Goal: Entertainment & Leisure: Browse casually

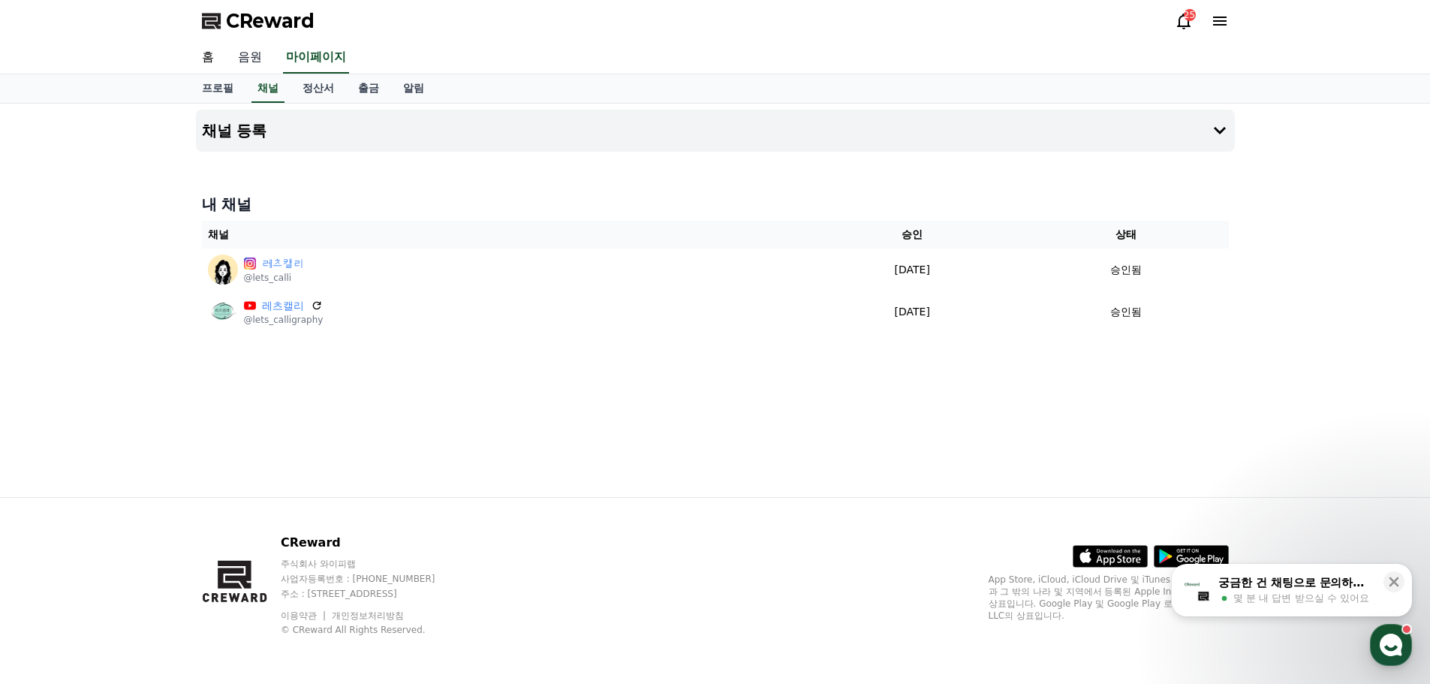
click at [242, 58] on link "음원" at bounding box center [250, 58] width 48 height 32
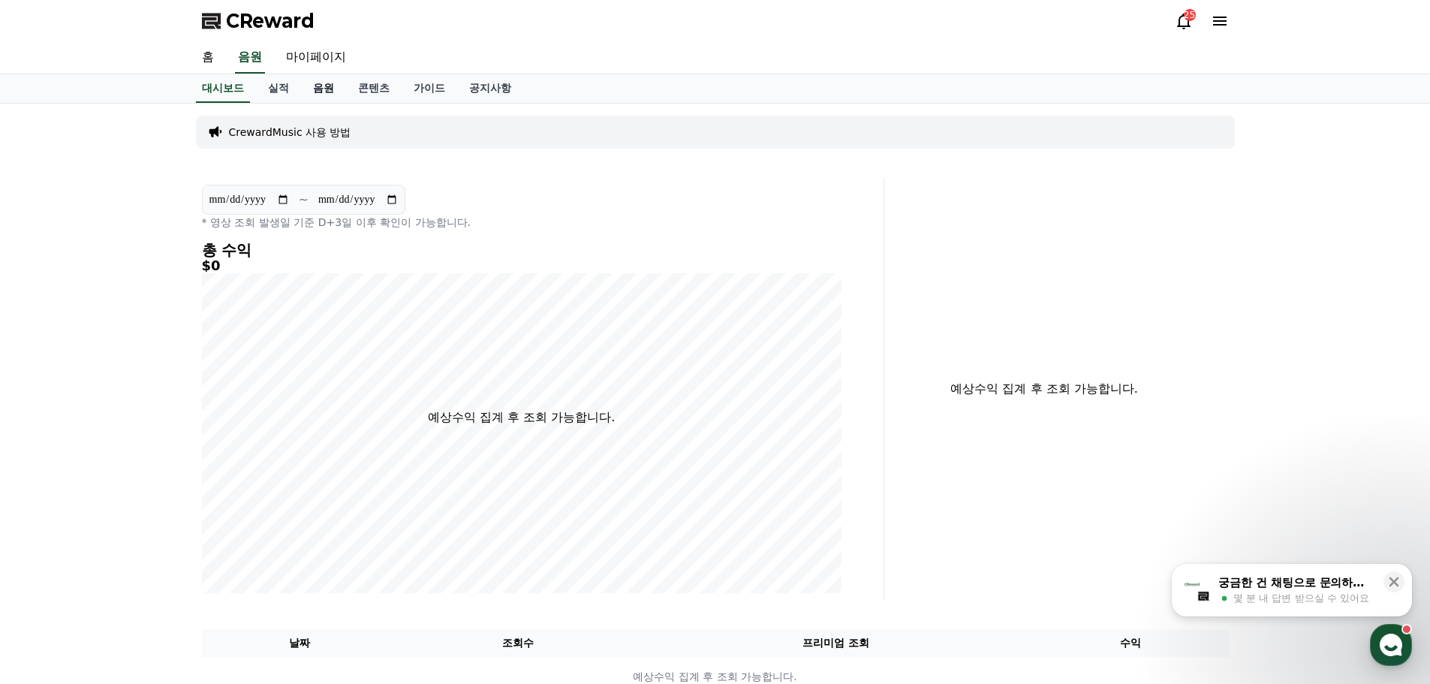
click at [328, 86] on link "음원" at bounding box center [323, 88] width 45 height 29
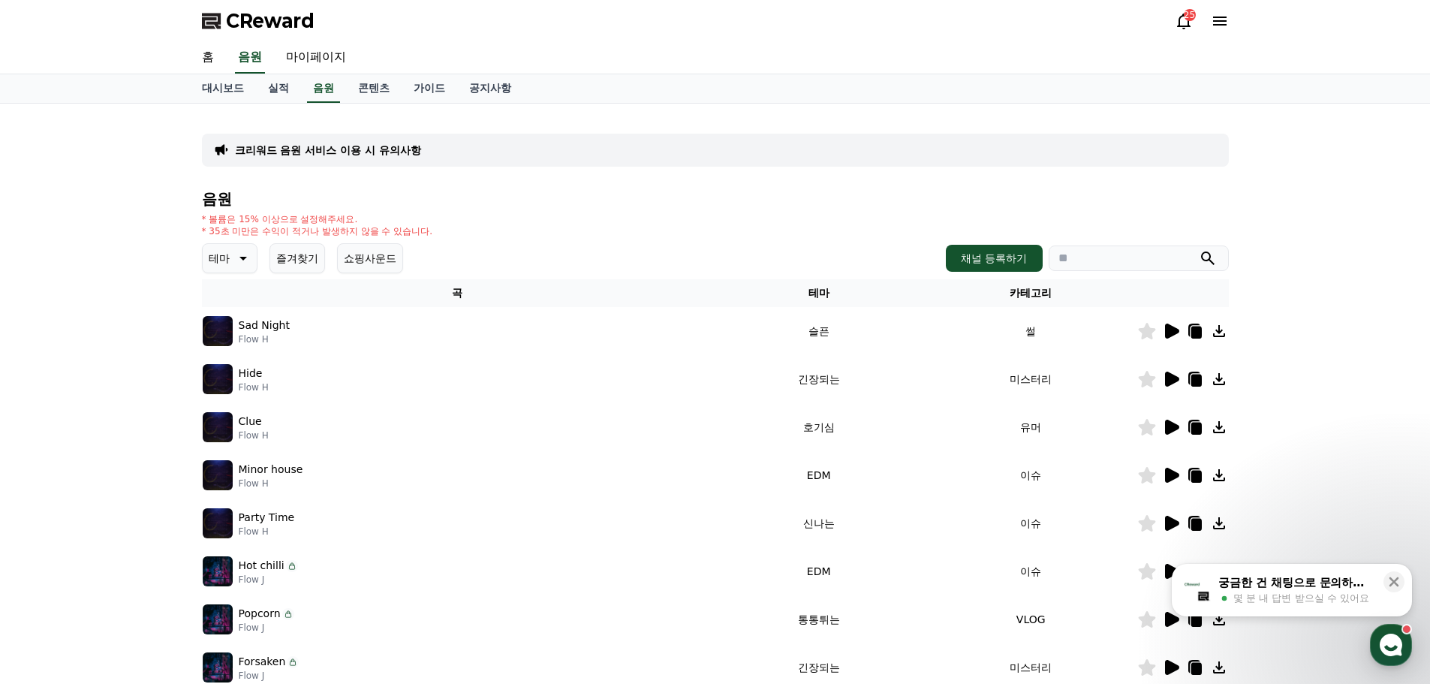
click at [235, 256] on icon at bounding box center [242, 258] width 18 height 18
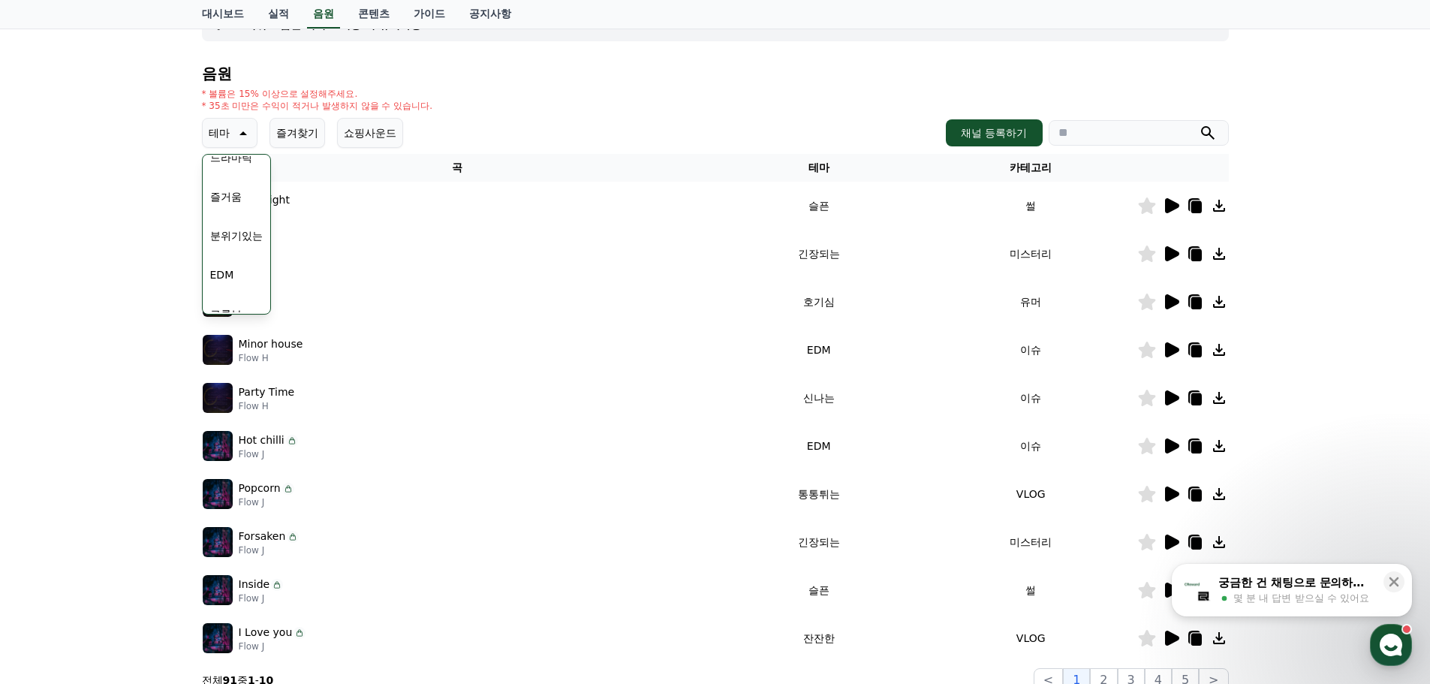
scroll to position [357, 0]
click at [231, 200] on button "즐거움" at bounding box center [226, 205] width 44 height 33
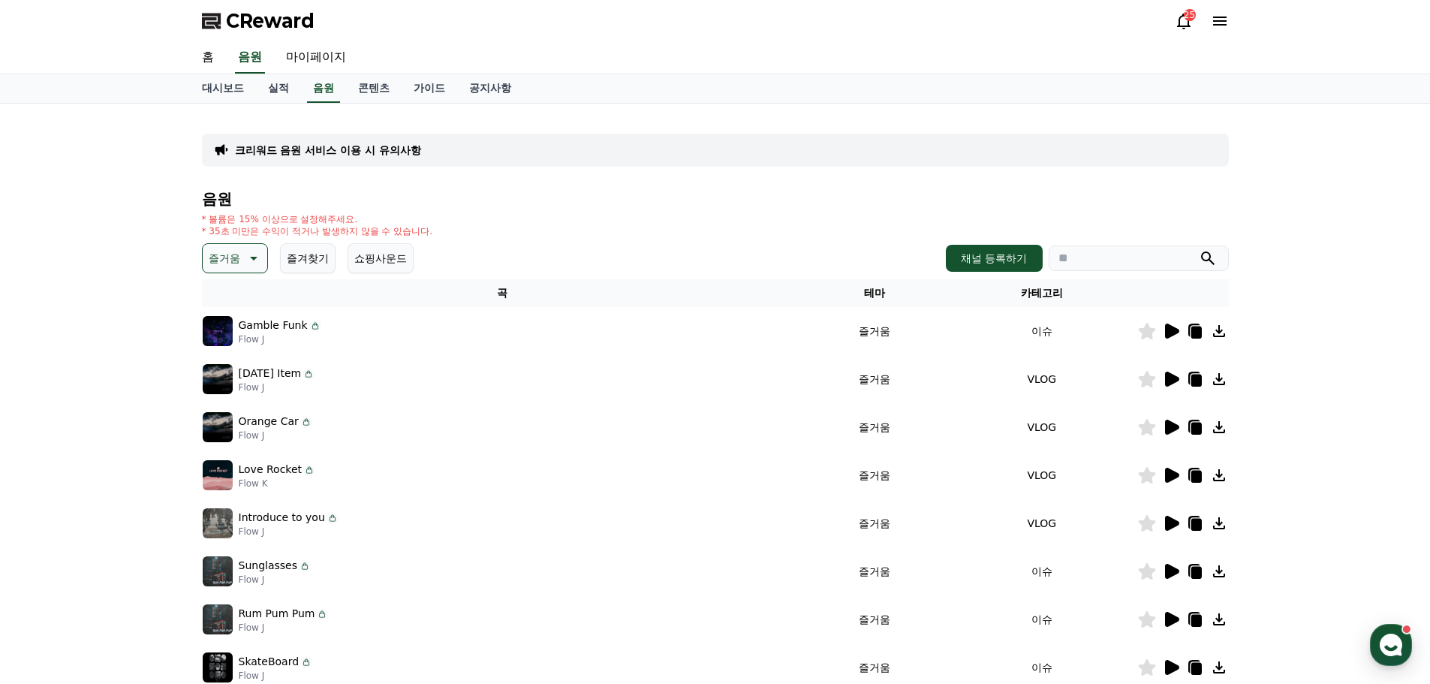
click at [1173, 327] on icon at bounding box center [1172, 331] width 14 height 15
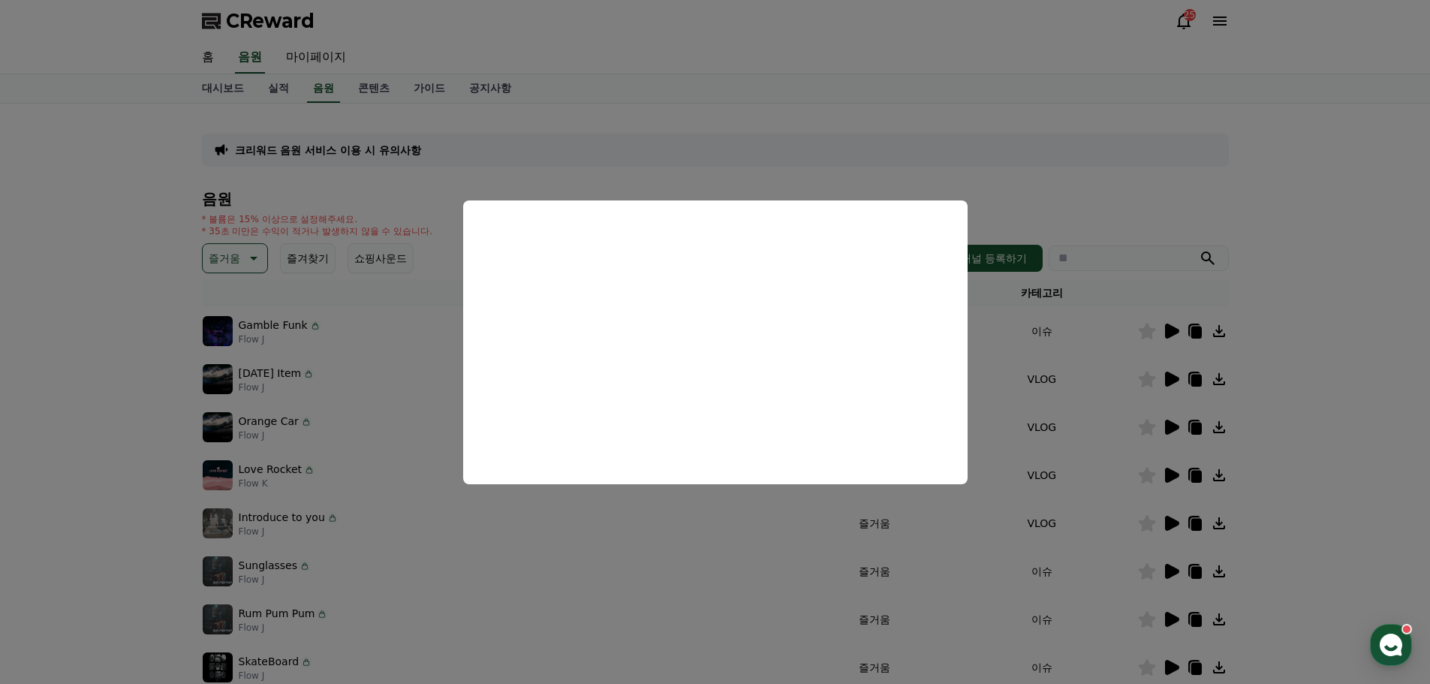
click at [1092, 150] on button "close modal" at bounding box center [715, 342] width 1430 height 684
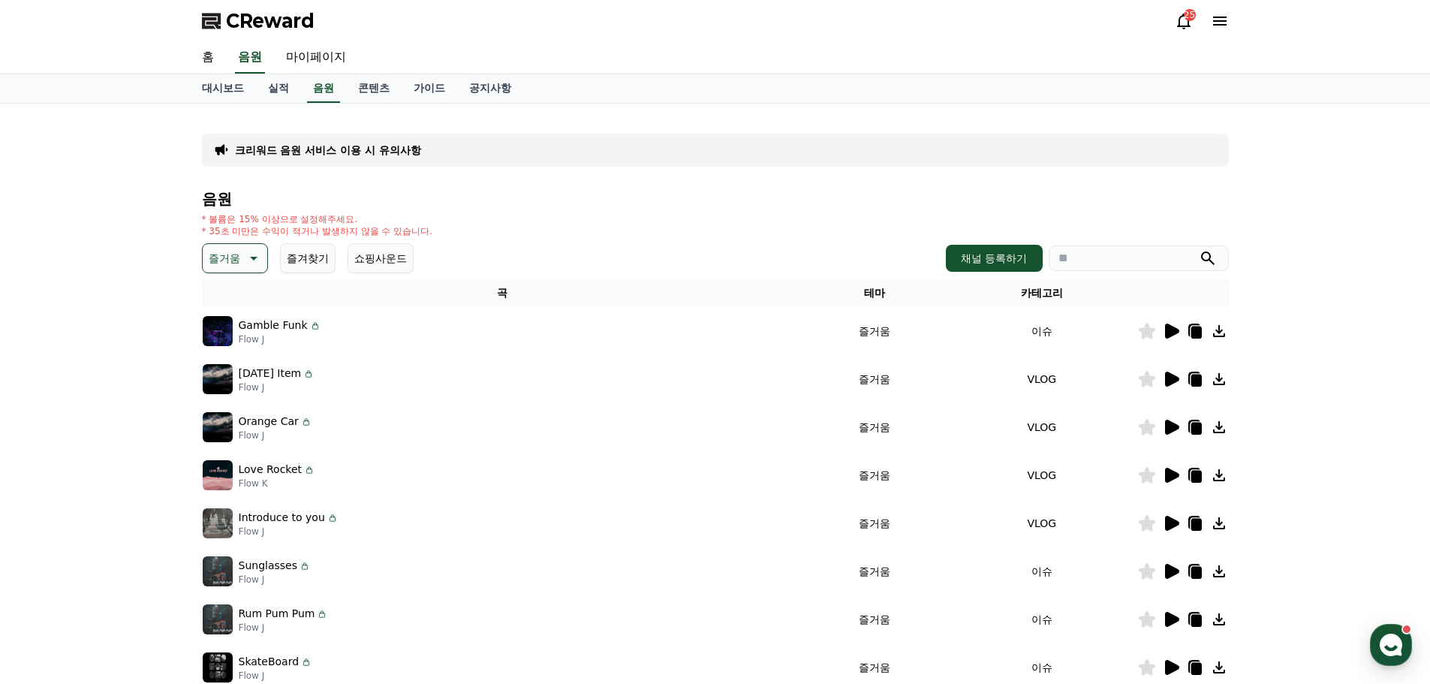
click at [245, 248] on button "즐거움" at bounding box center [235, 258] width 66 height 30
click at [230, 304] on button "귀여운" at bounding box center [226, 304] width 44 height 33
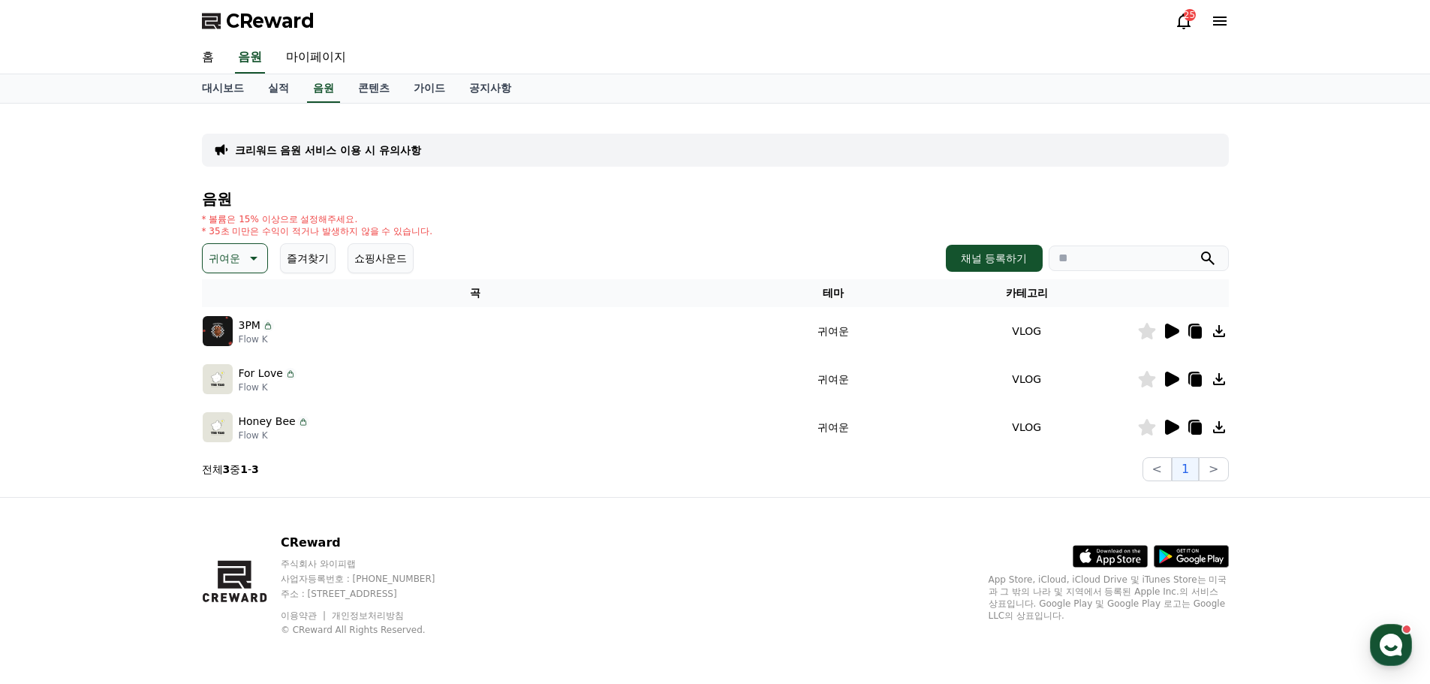
click at [248, 255] on icon at bounding box center [252, 258] width 18 height 18
click at [233, 351] on button "잔잔한" at bounding box center [226, 353] width 44 height 33
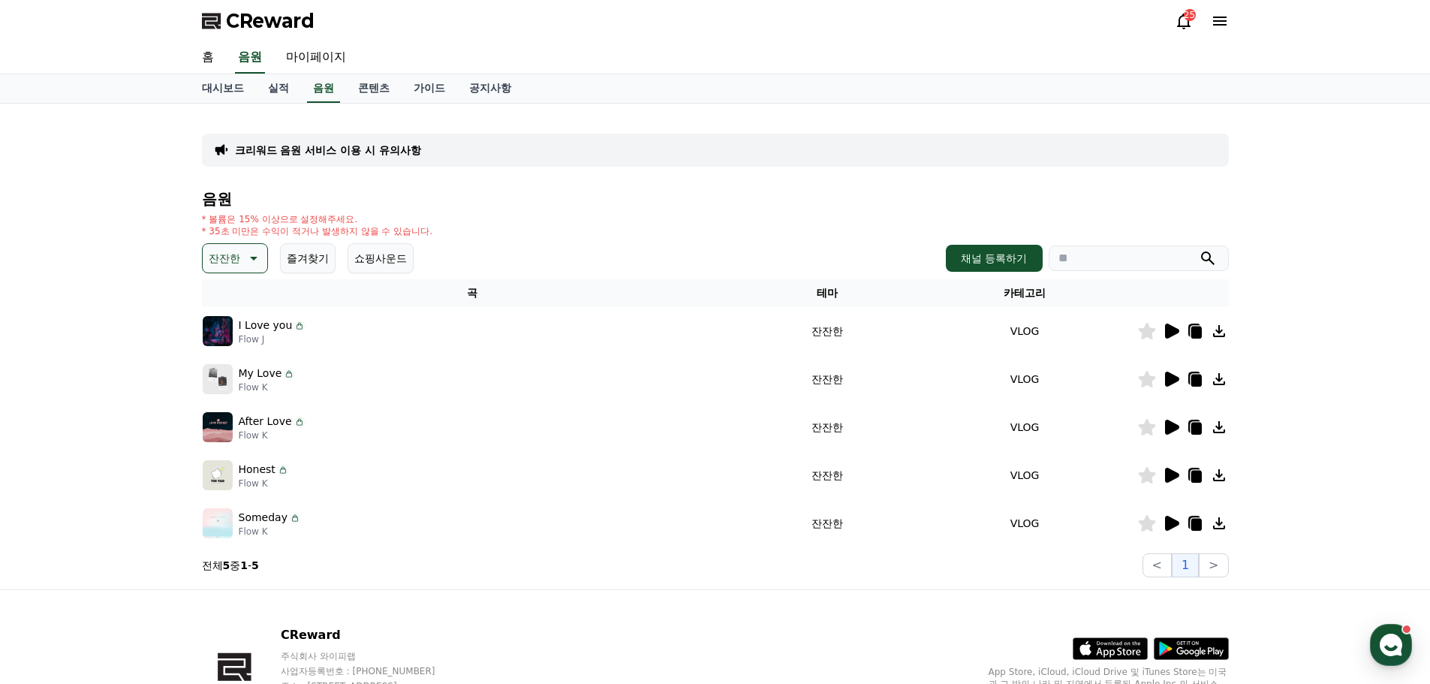
click at [1168, 472] on icon at bounding box center [1172, 475] width 14 height 15
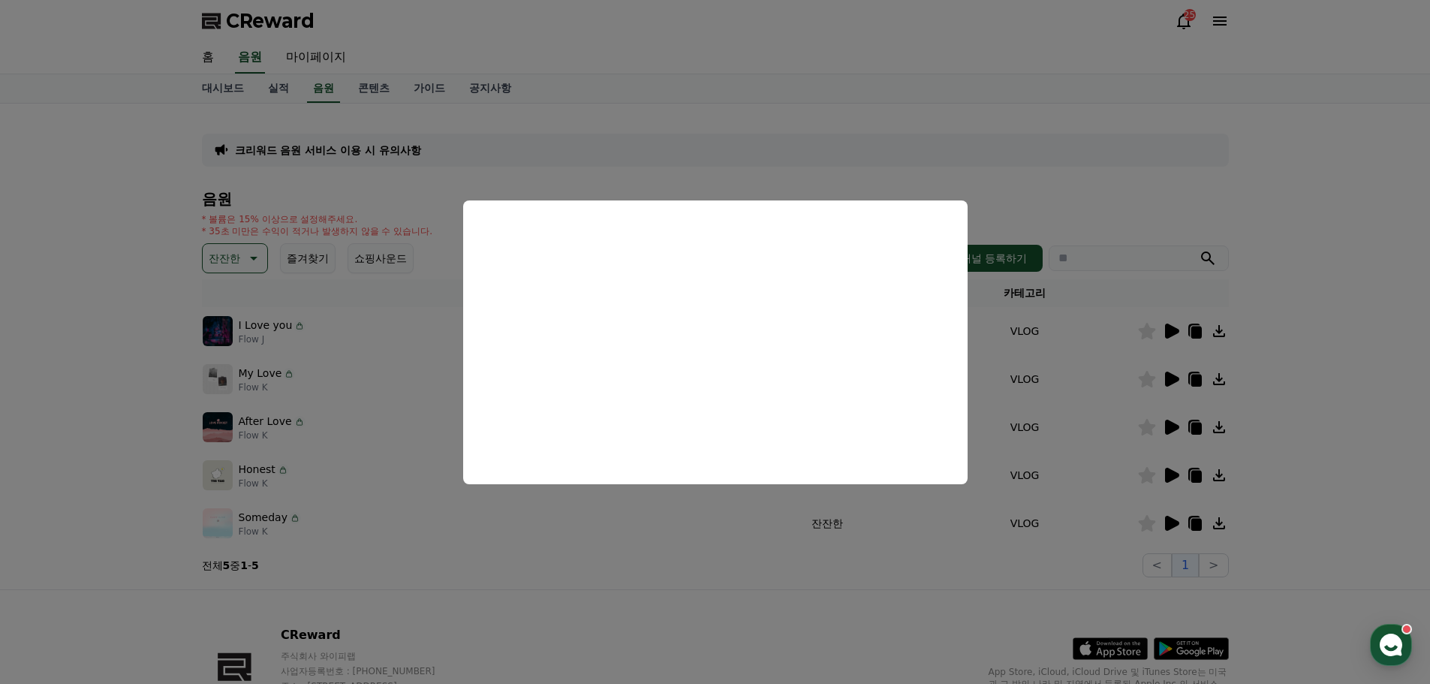
click at [1038, 145] on button "close modal" at bounding box center [715, 342] width 1430 height 684
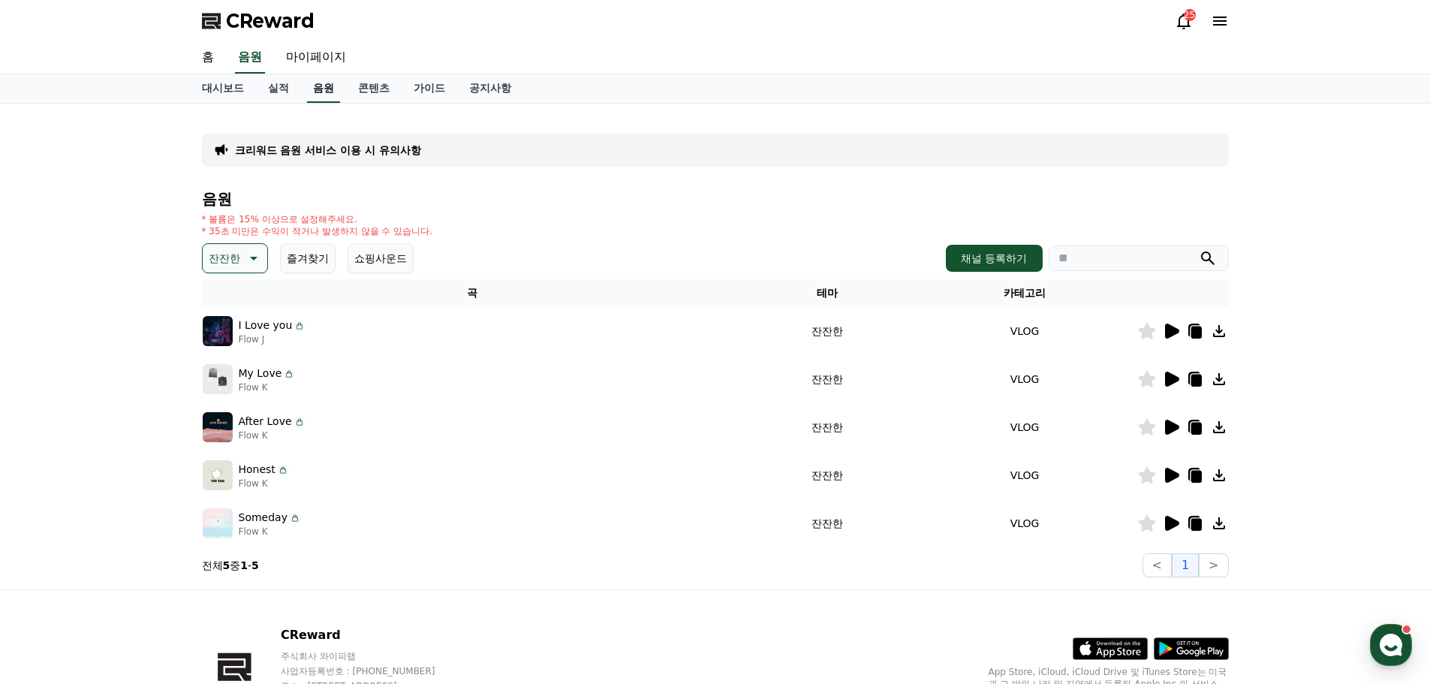
click at [329, 89] on link "음원" at bounding box center [323, 88] width 33 height 29
click at [242, 262] on button "잔잔한" at bounding box center [235, 258] width 66 height 30
click at [229, 419] on button "귀여운" at bounding box center [226, 421] width 44 height 33
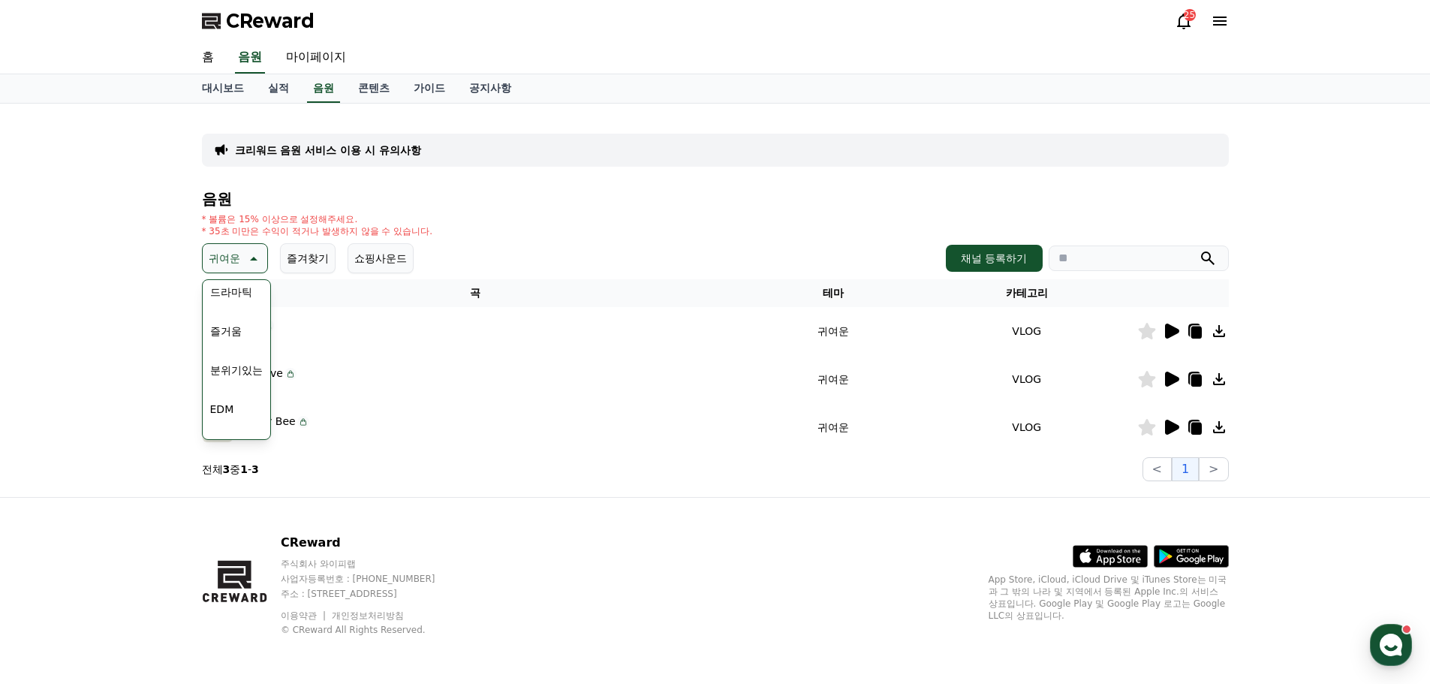
scroll to position [375, 0]
click at [228, 313] on button "즐거움" at bounding box center [226, 313] width 44 height 33
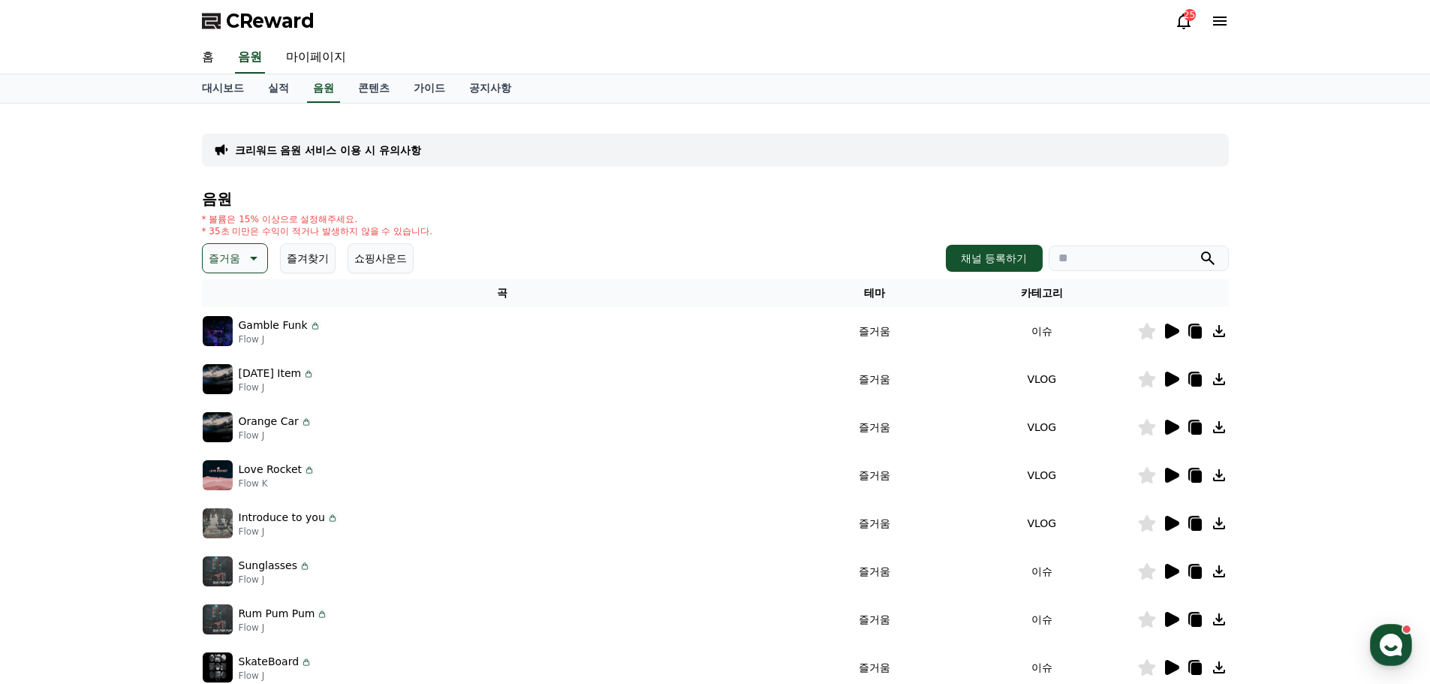
click at [1169, 381] on icon at bounding box center [1172, 379] width 14 height 15
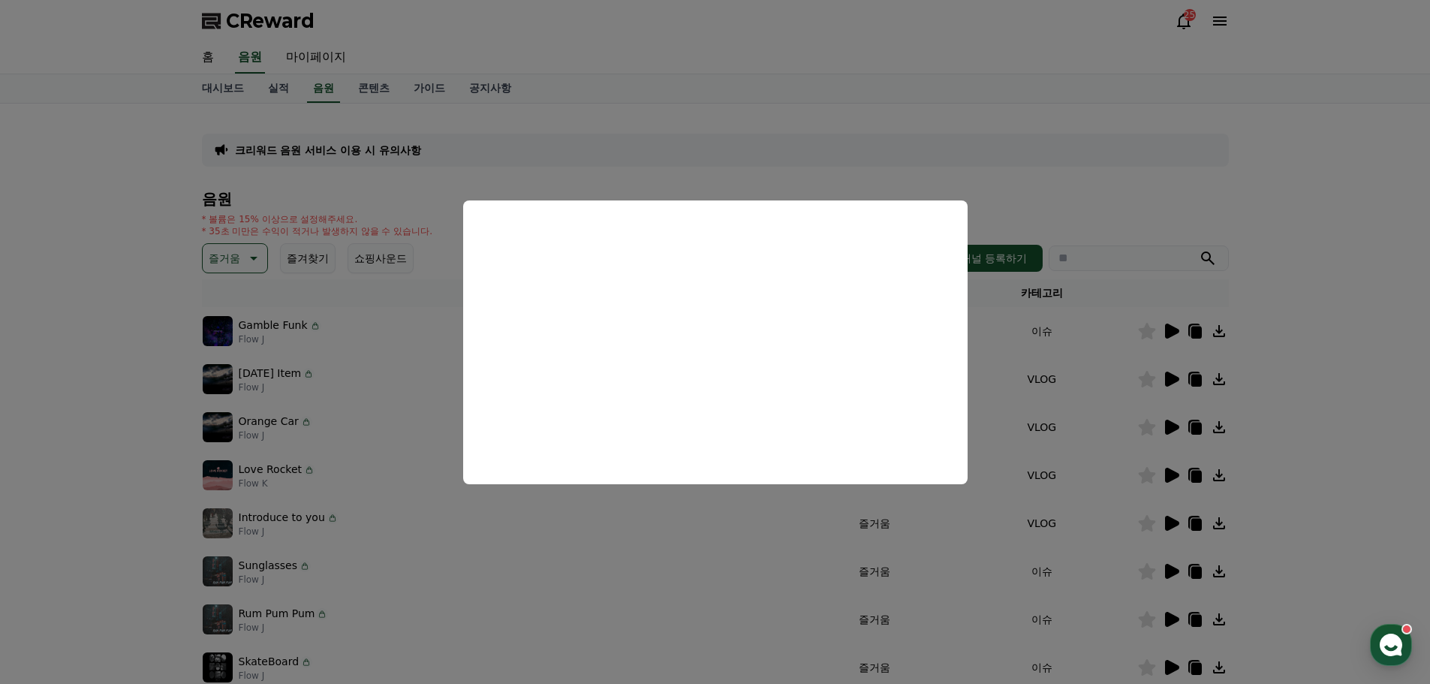
click at [1054, 149] on button "close modal" at bounding box center [715, 342] width 1430 height 684
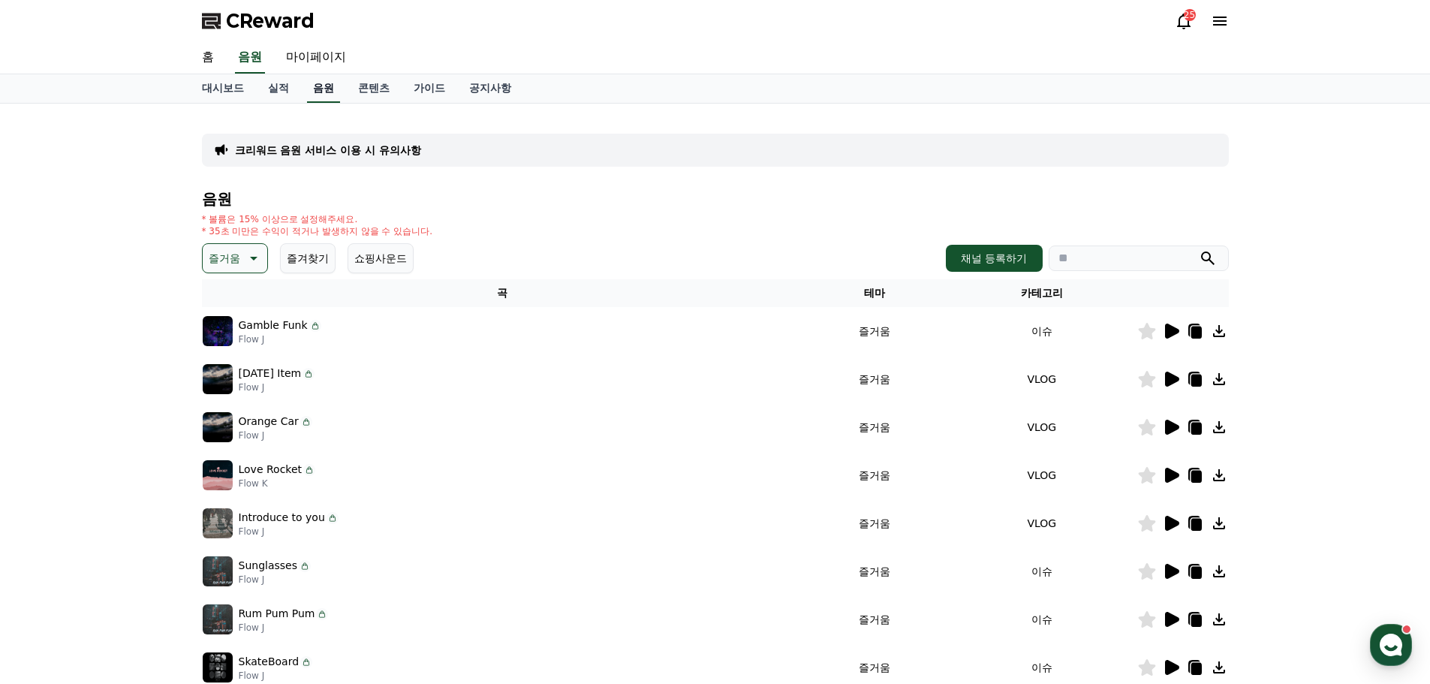
click at [324, 88] on link "음원" at bounding box center [323, 88] width 33 height 29
click at [248, 255] on icon at bounding box center [252, 258] width 18 height 18
click at [235, 331] on button "드라마틱" at bounding box center [231, 331] width 54 height 33
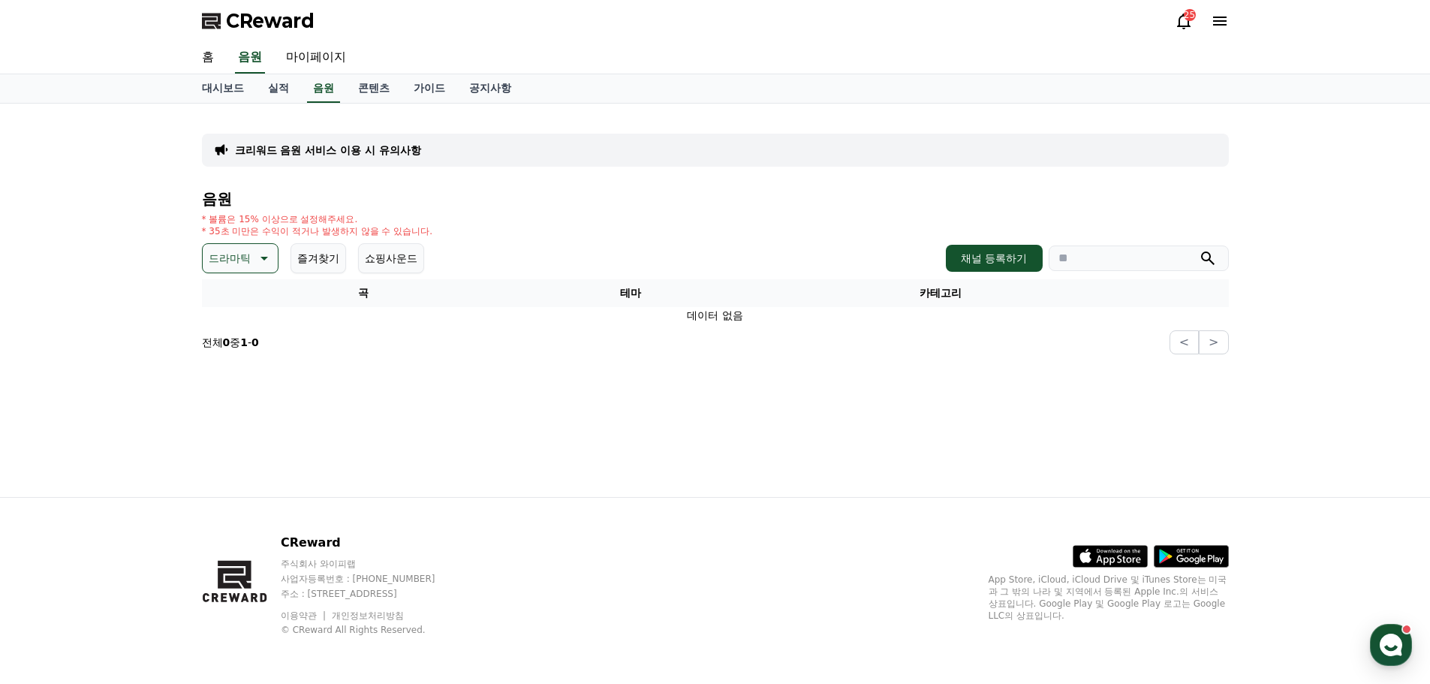
click at [259, 260] on icon at bounding box center [263, 258] width 18 height 18
click at [220, 299] on button "전체" at bounding box center [220, 298] width 33 height 33
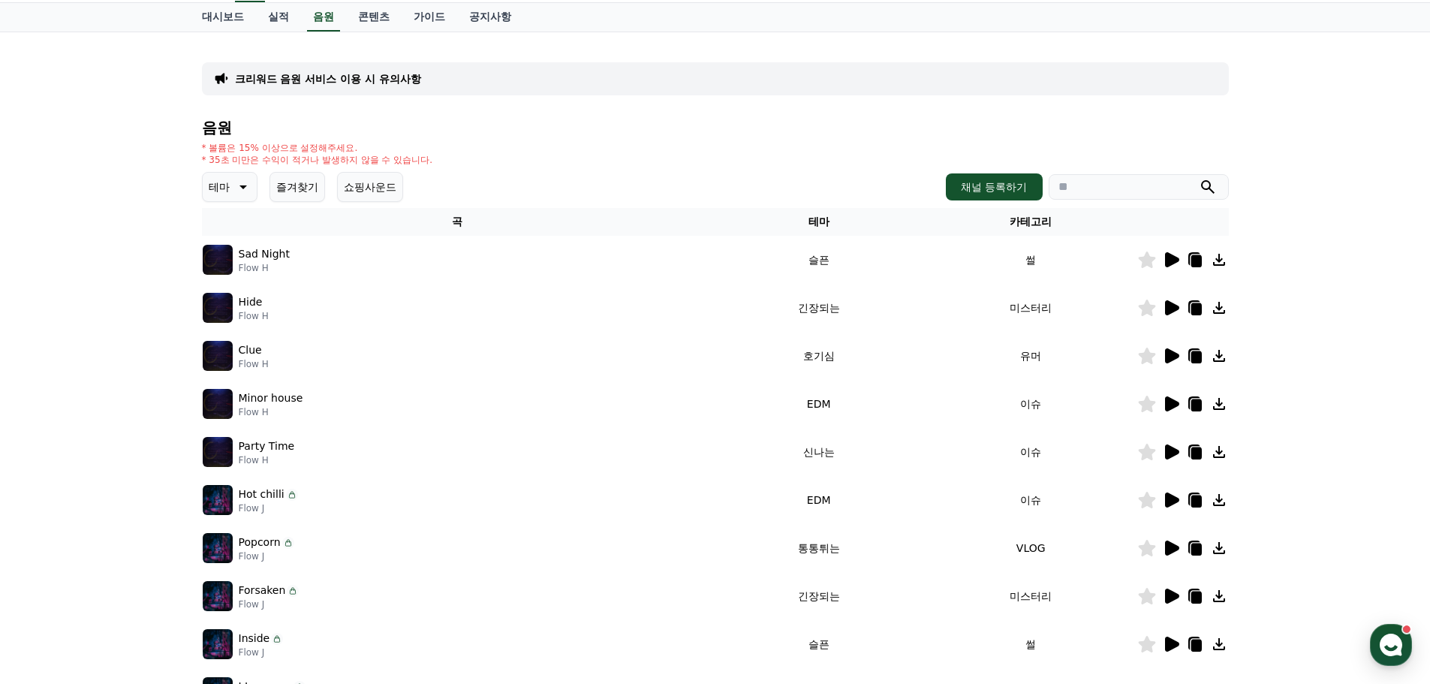
scroll to position [250, 0]
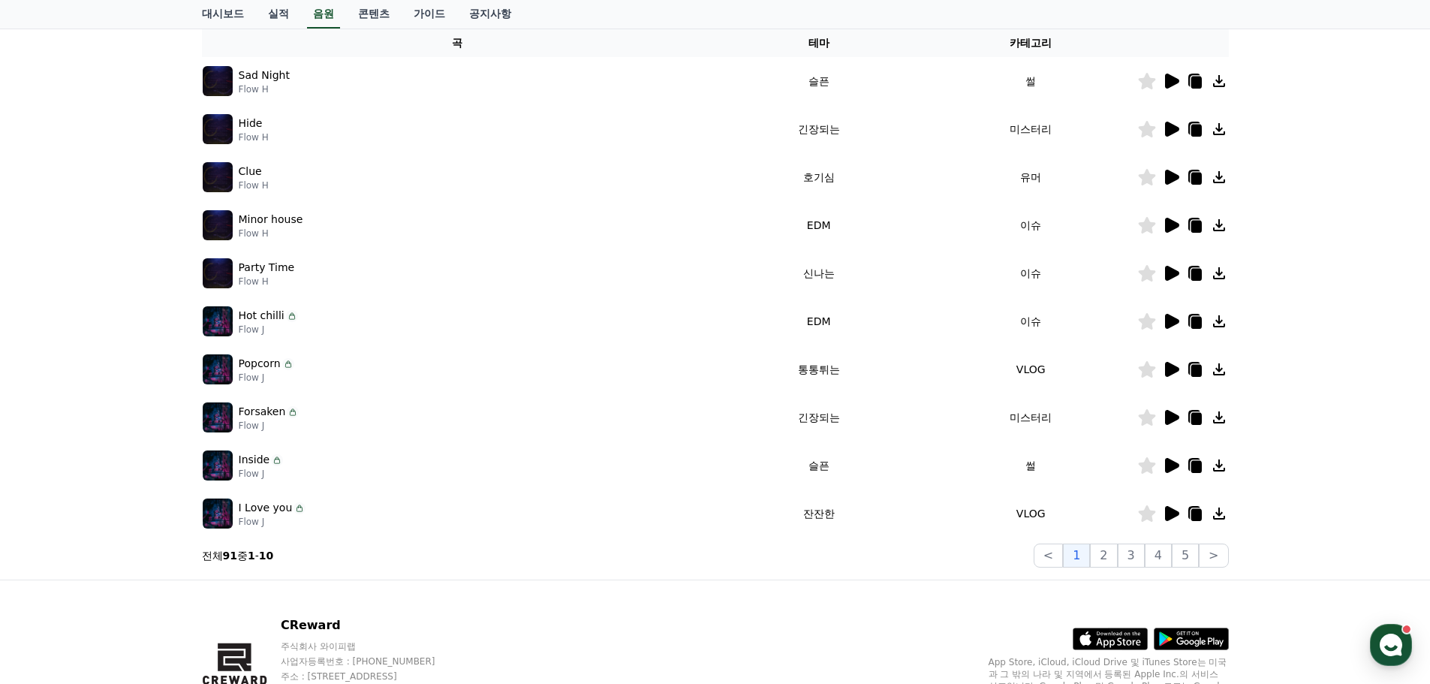
click at [1170, 368] on icon at bounding box center [1172, 369] width 14 height 15
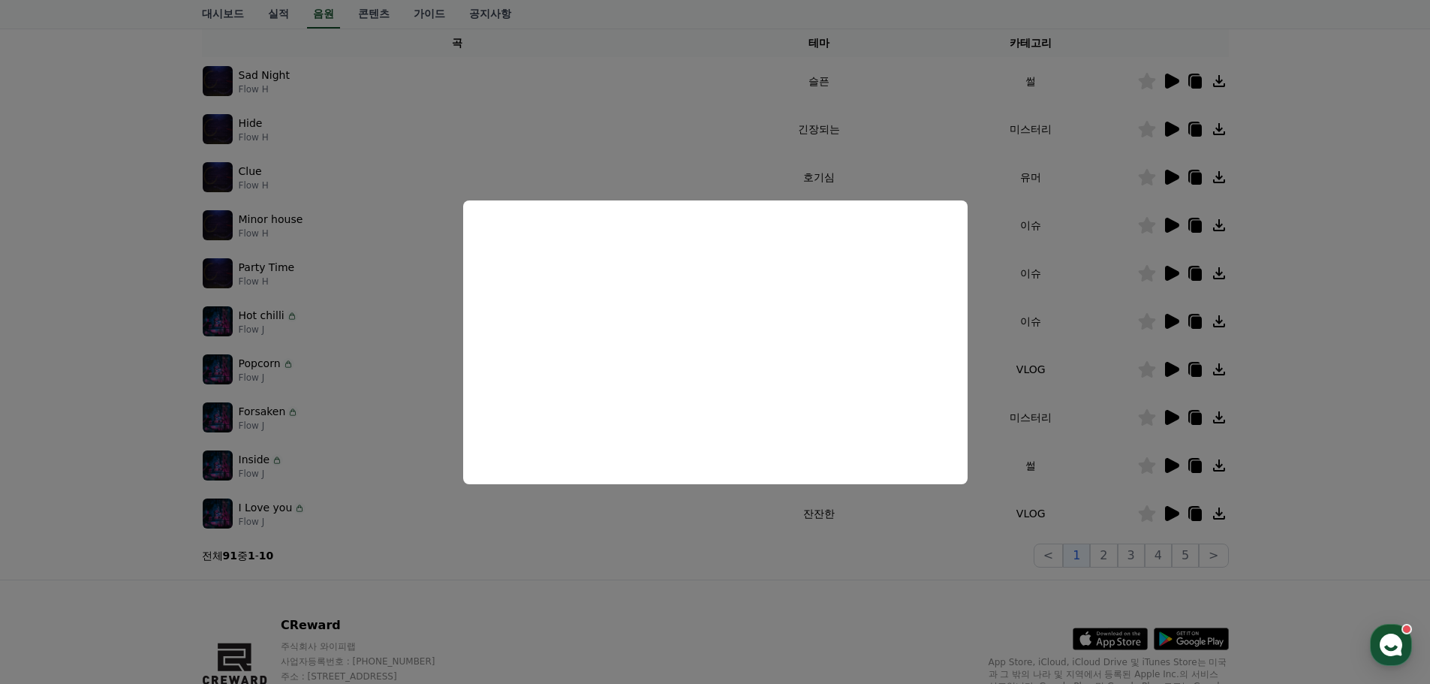
click at [950, 622] on button "close modal" at bounding box center [715, 342] width 1430 height 684
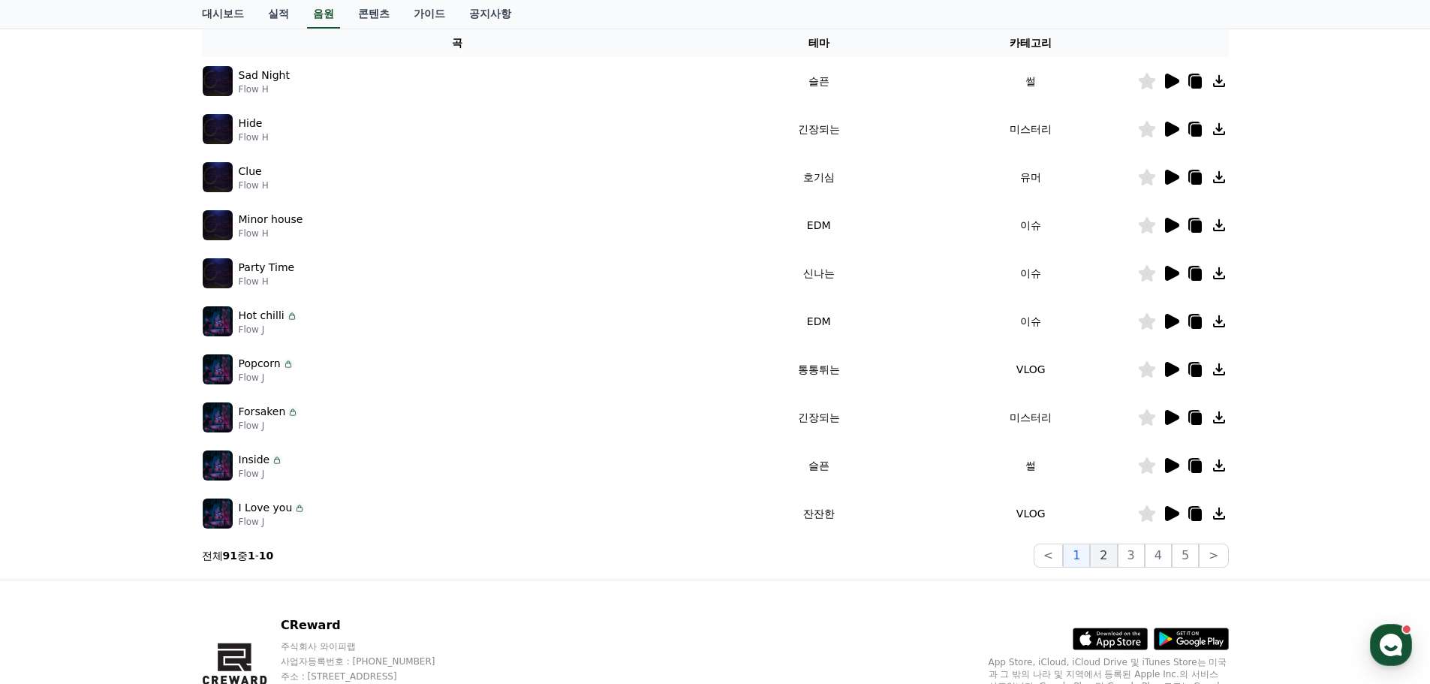
click at [1106, 557] on button "2" at bounding box center [1103, 556] width 27 height 24
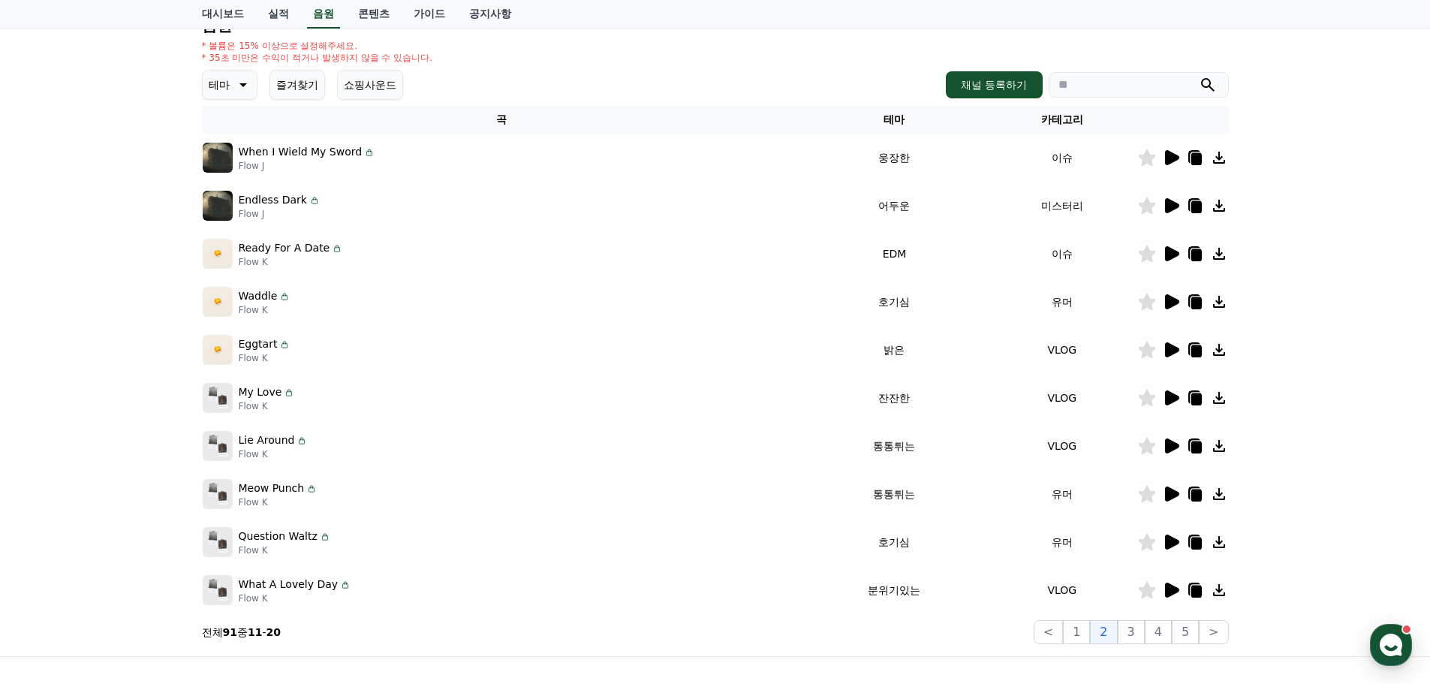
scroll to position [250, 0]
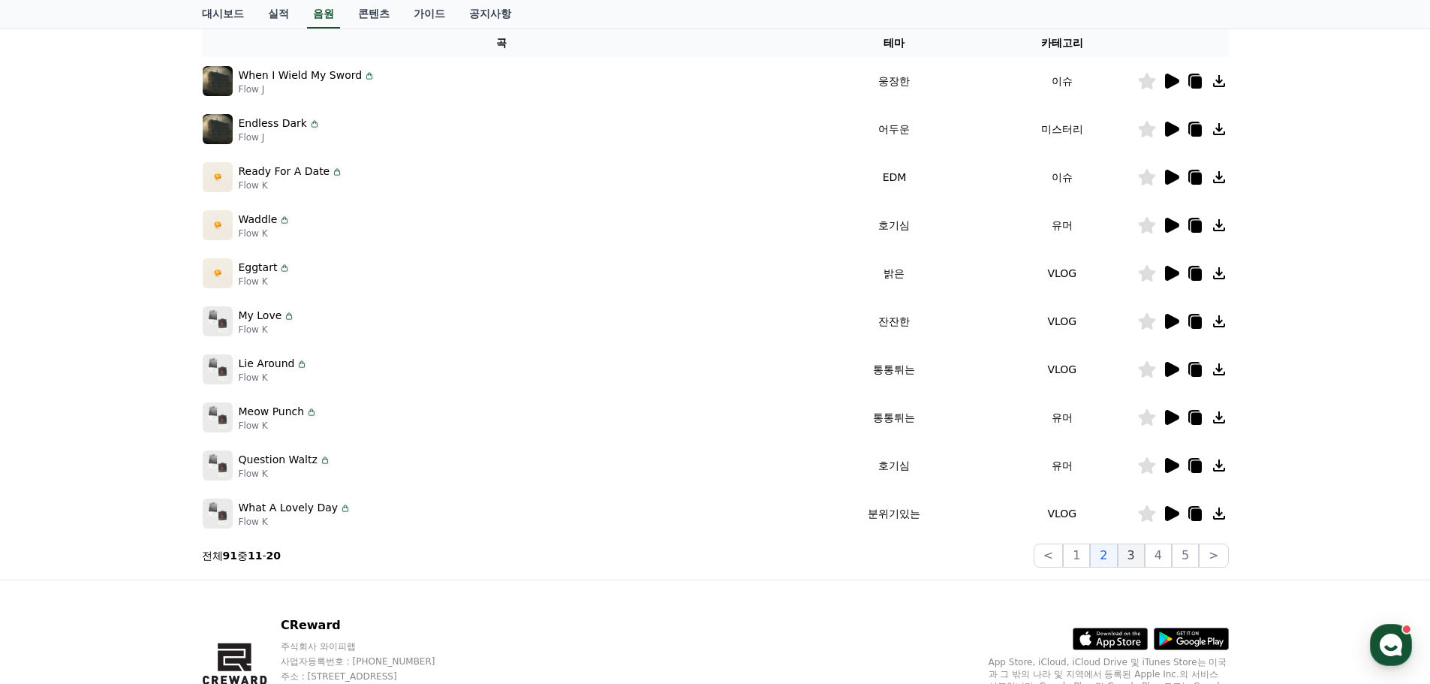
click at [1134, 555] on button "3" at bounding box center [1131, 556] width 27 height 24
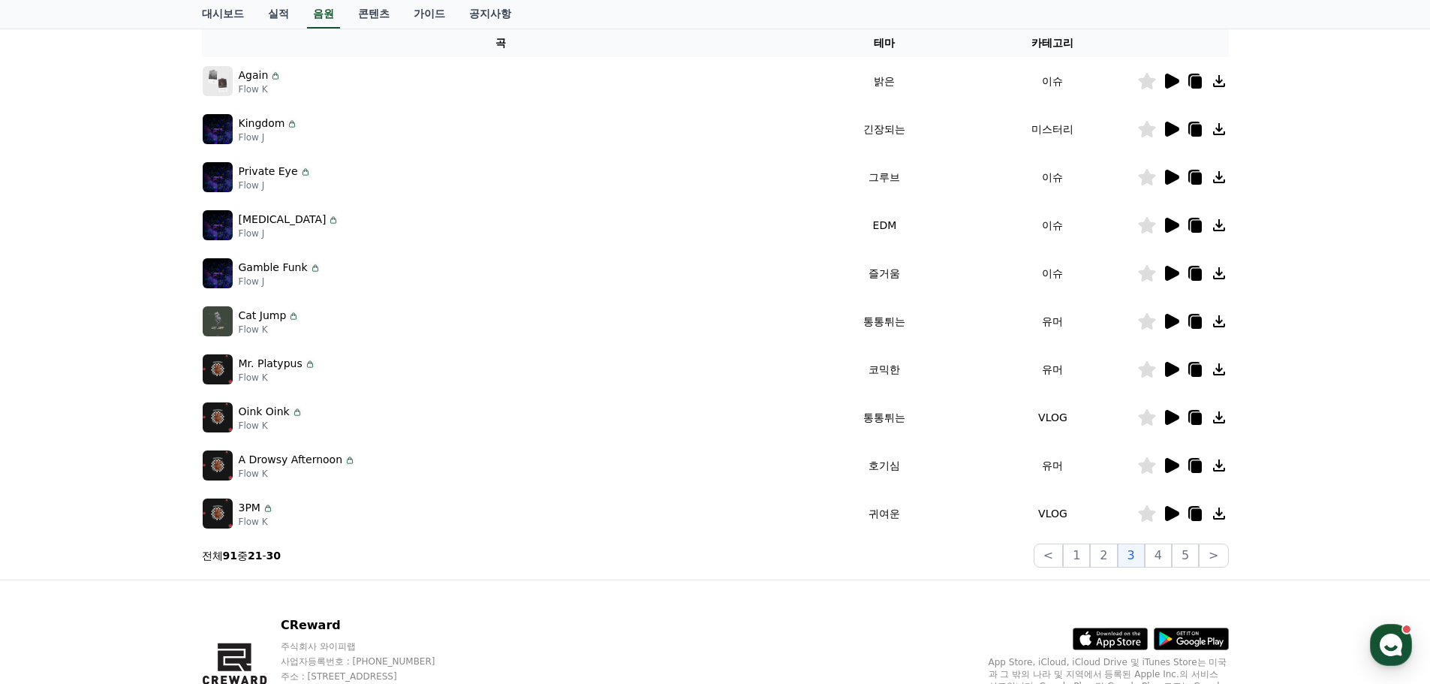
click at [1173, 323] on icon at bounding box center [1172, 321] width 14 height 15
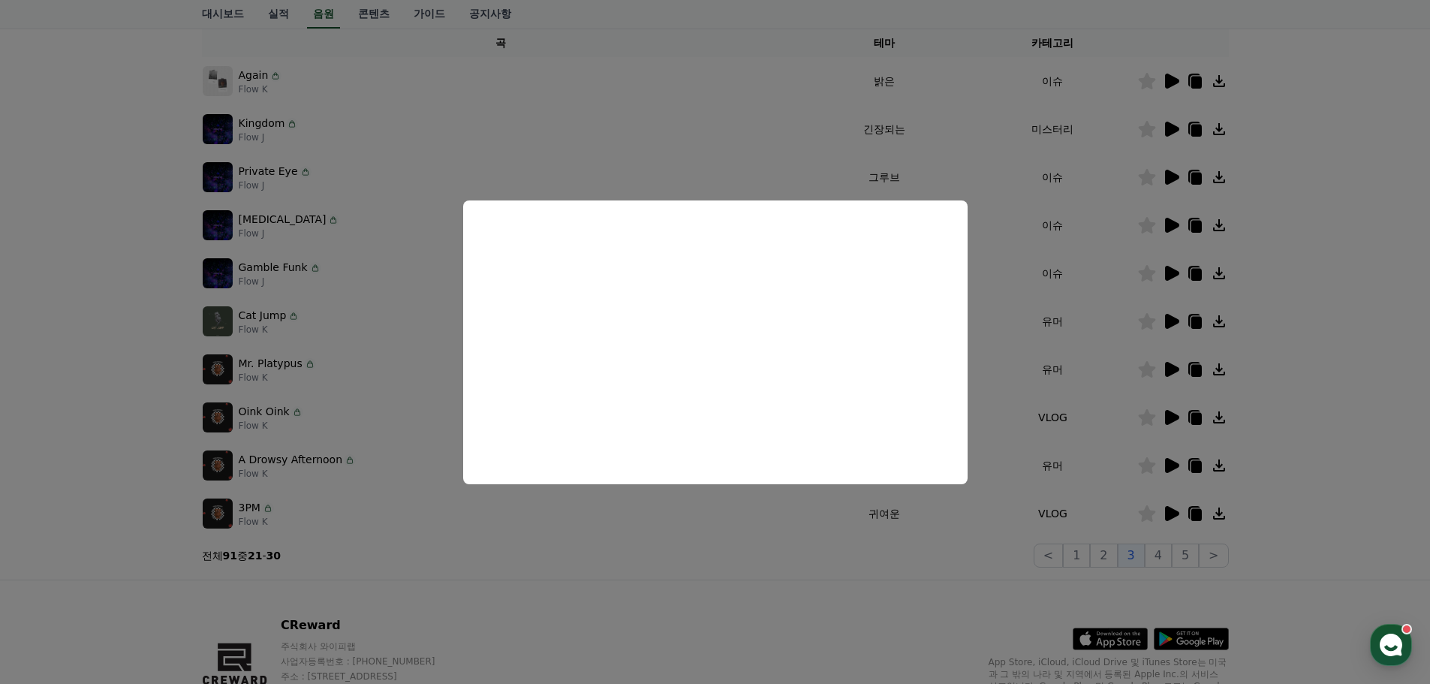
click at [1362, 200] on button "close modal" at bounding box center [715, 342] width 1430 height 684
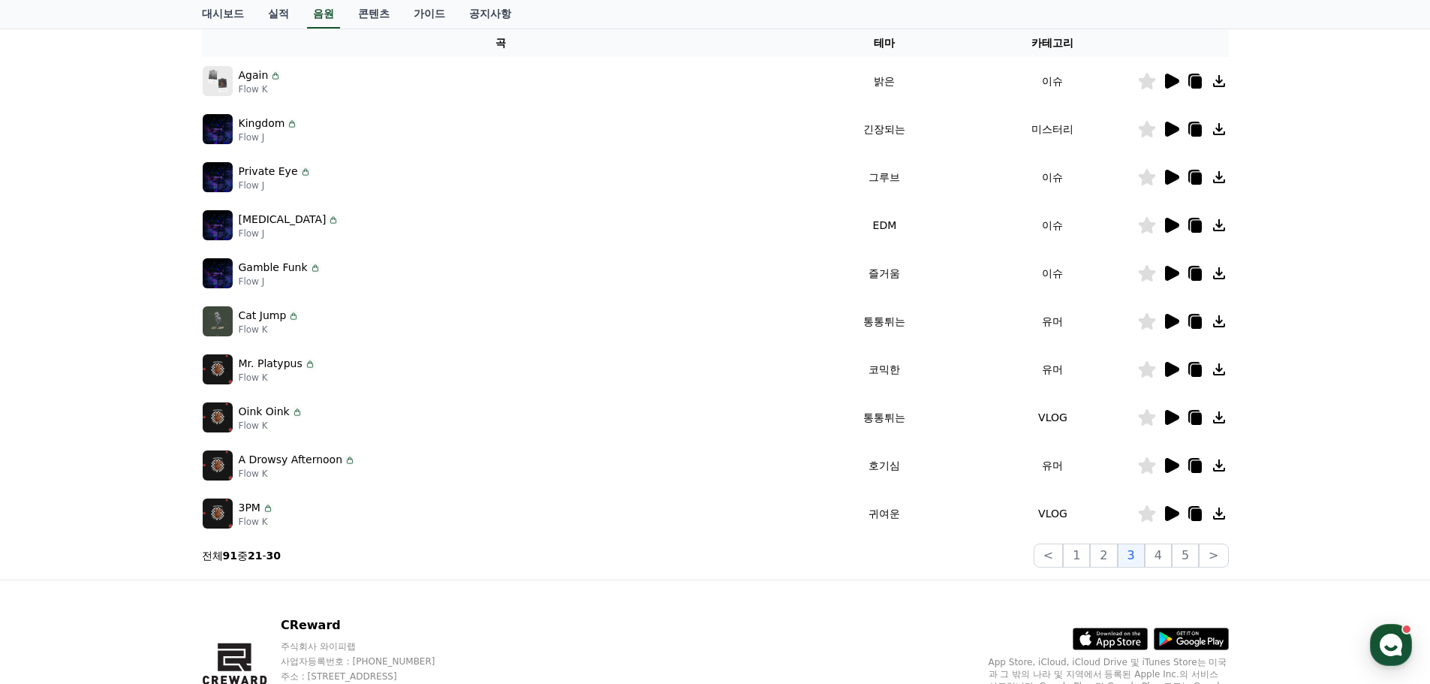
click at [1171, 76] on icon at bounding box center [1172, 81] width 14 height 15
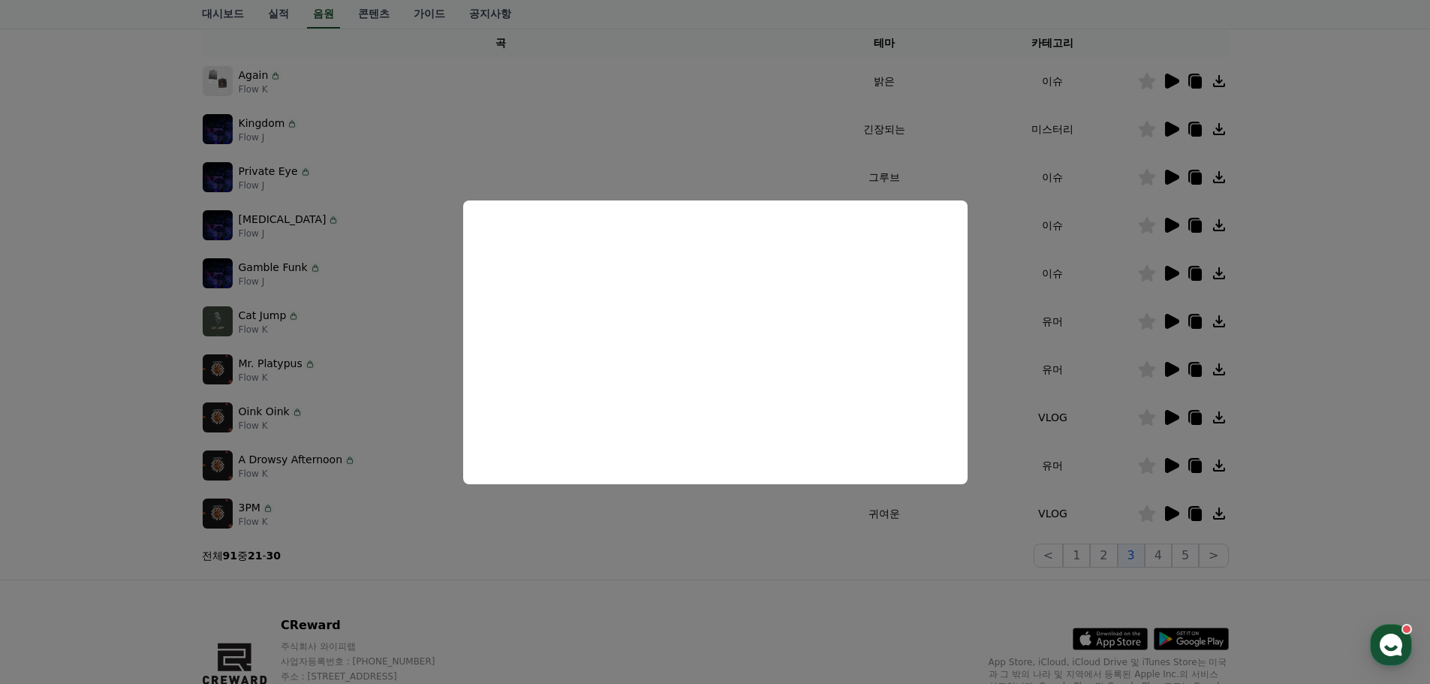
click at [1356, 203] on button "close modal" at bounding box center [715, 342] width 1430 height 684
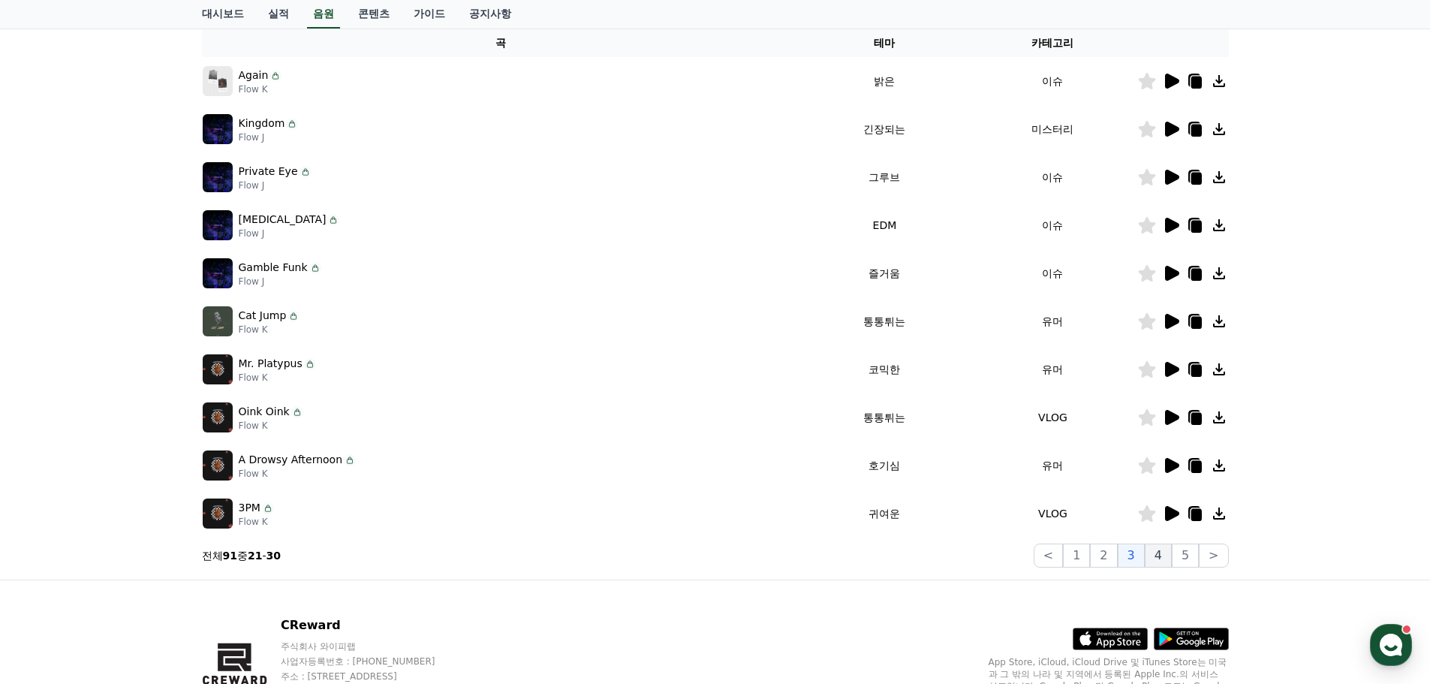
click at [1156, 555] on button "4" at bounding box center [1158, 556] width 27 height 24
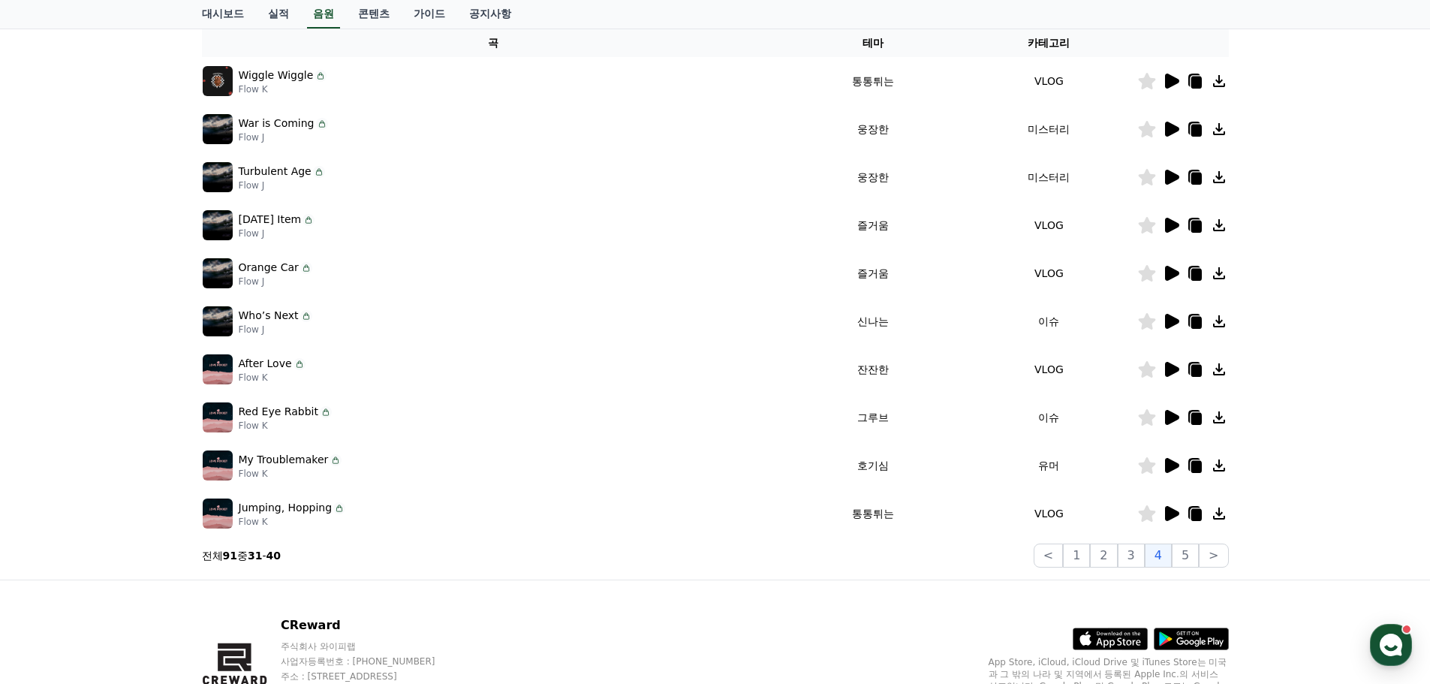
click at [1170, 225] on icon at bounding box center [1172, 225] width 14 height 15
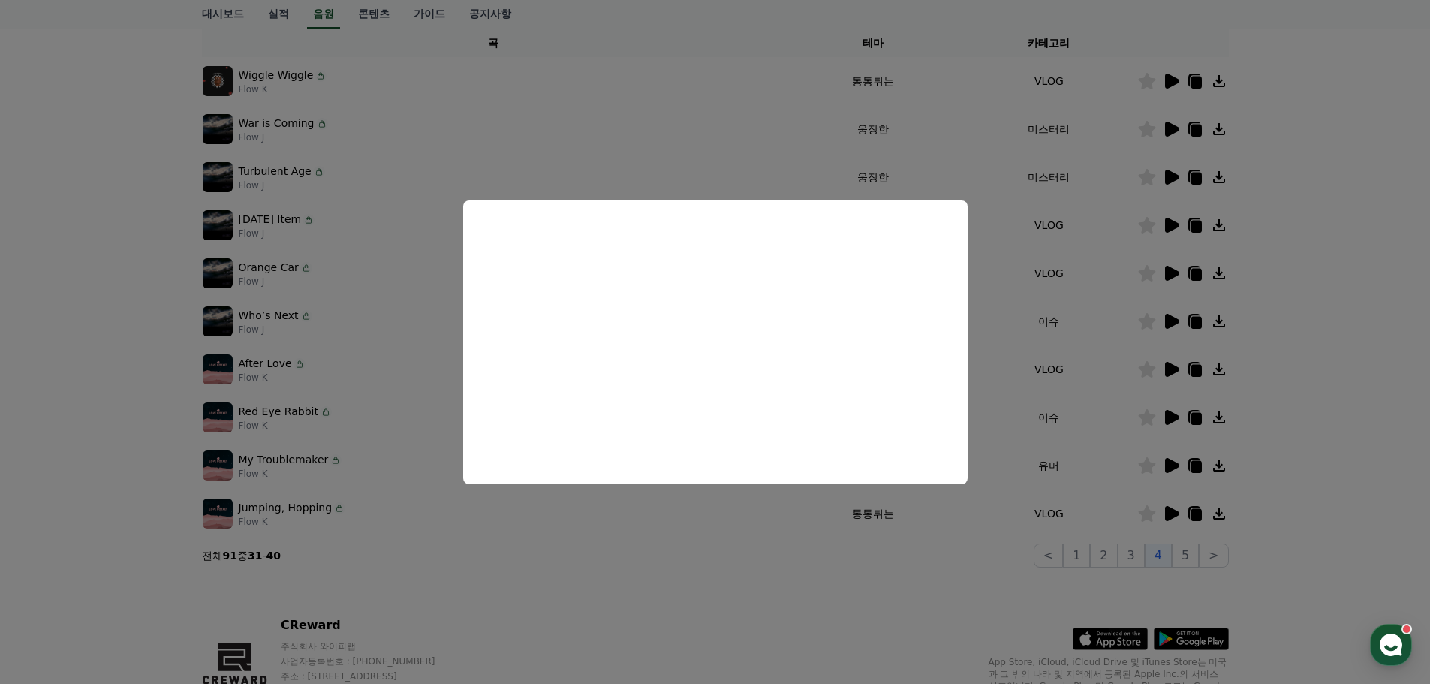
click at [1298, 224] on button "close modal" at bounding box center [715, 342] width 1430 height 684
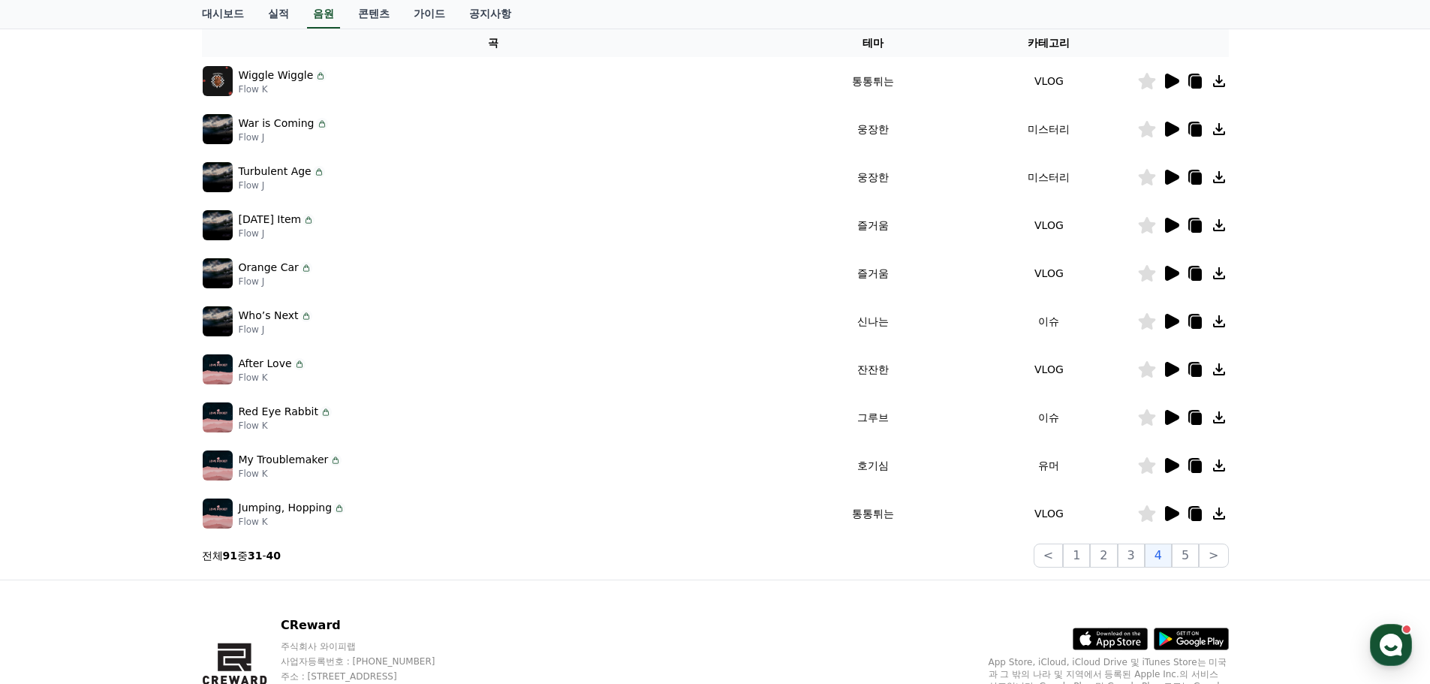
click at [1171, 513] on icon at bounding box center [1172, 513] width 14 height 15
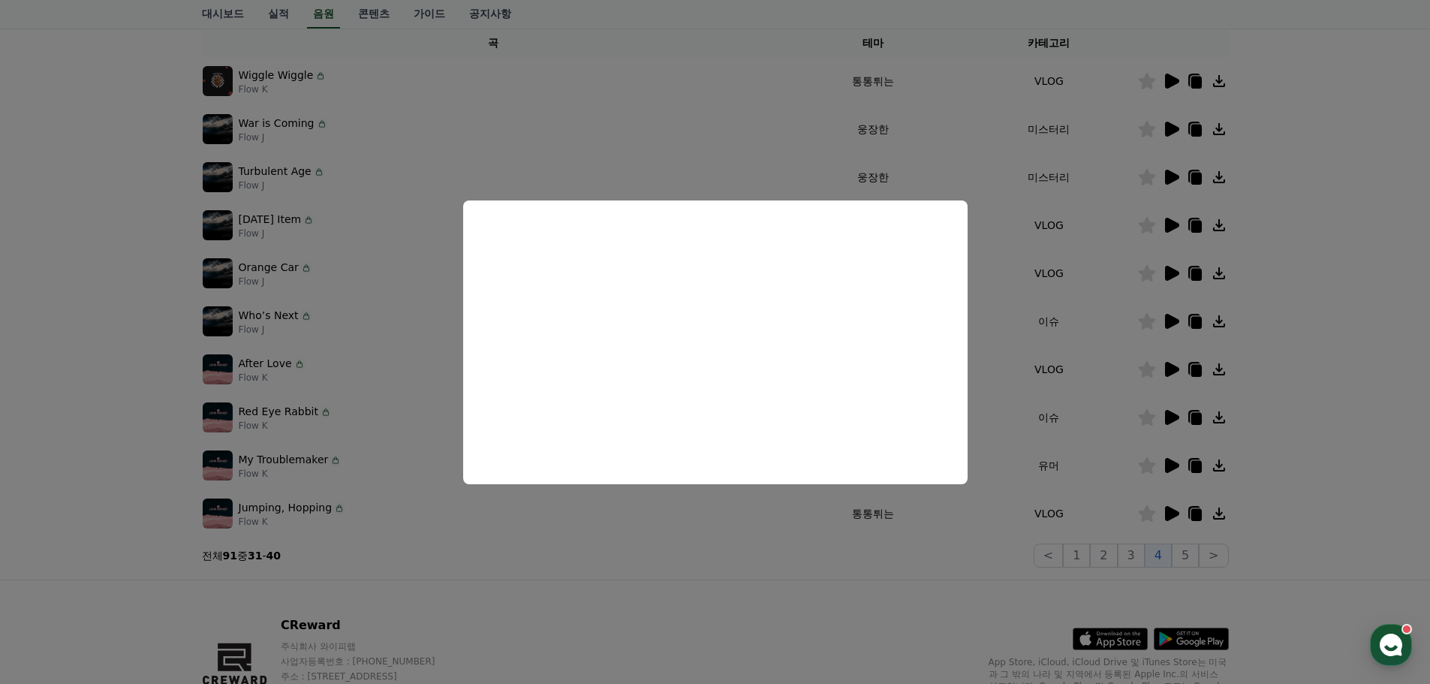
click at [1191, 553] on button "close modal" at bounding box center [715, 342] width 1430 height 684
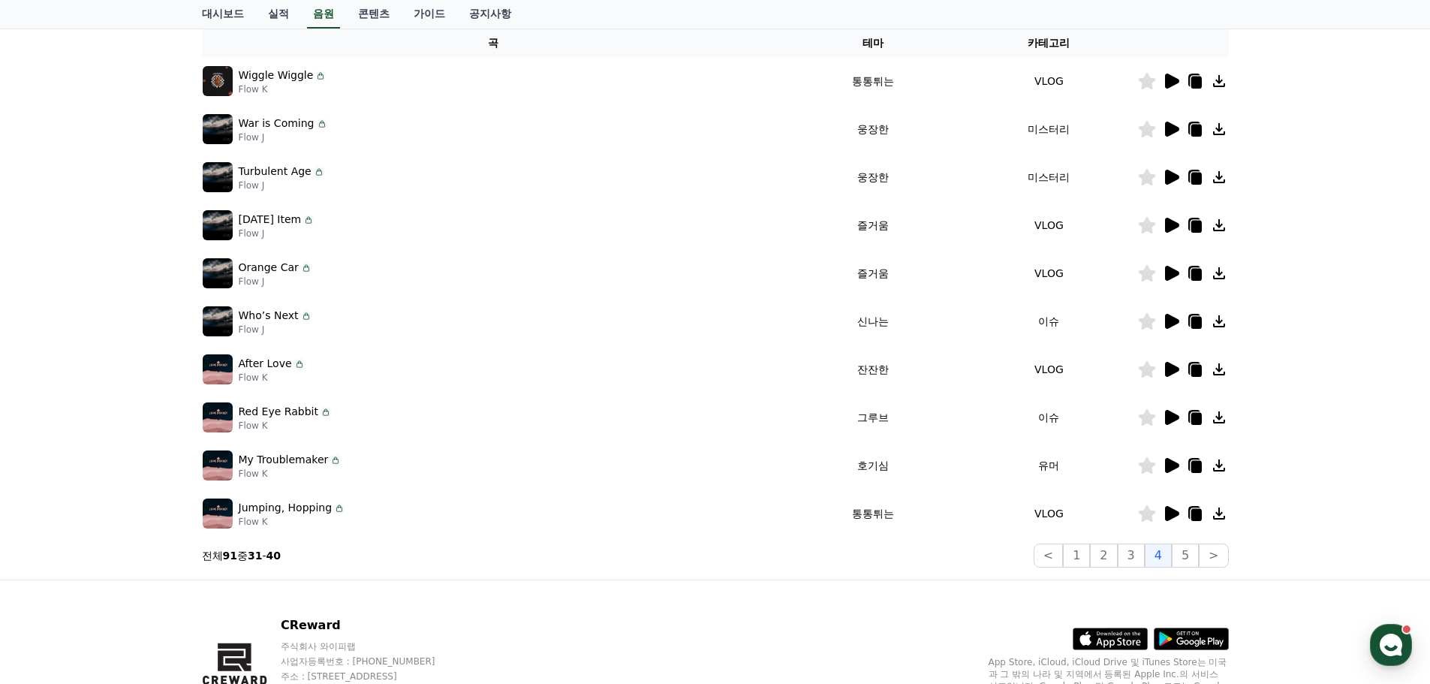
click at [1174, 365] on icon at bounding box center [1171, 369] width 18 height 18
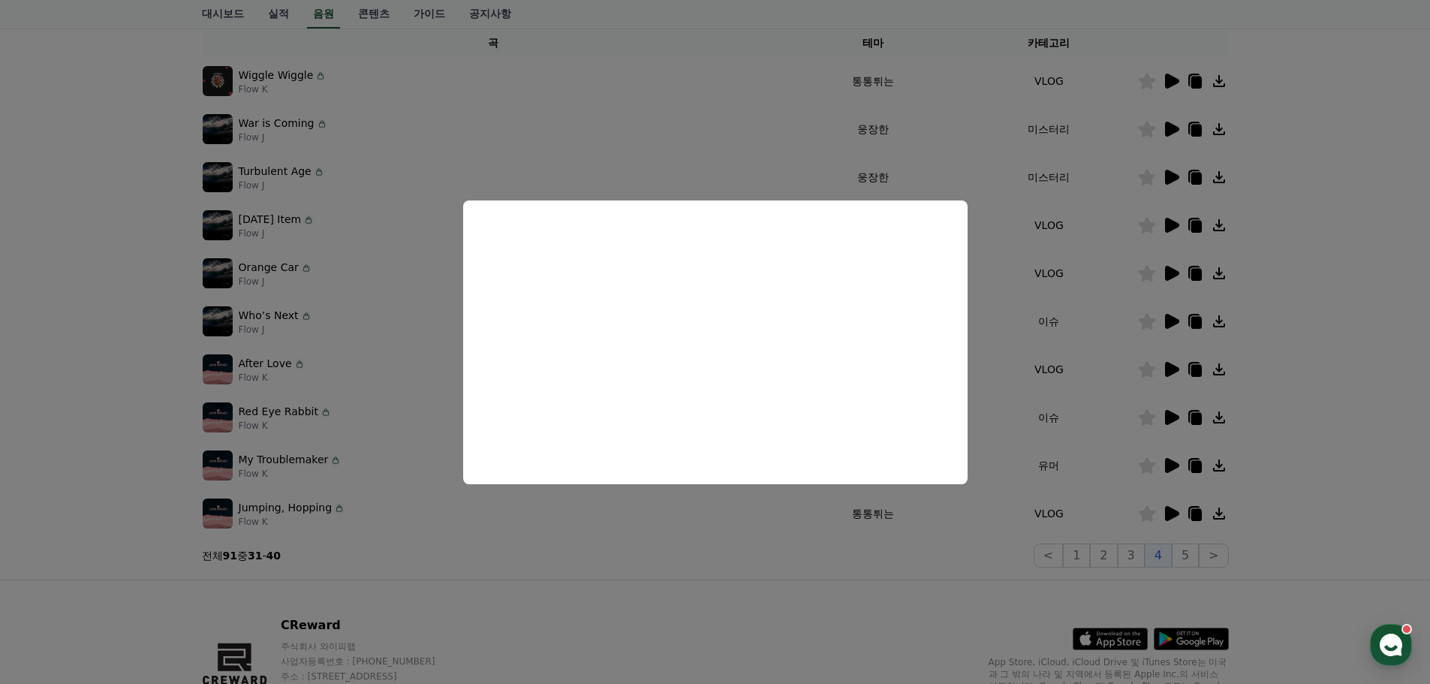
click at [898, 586] on button "close modal" at bounding box center [715, 342] width 1430 height 684
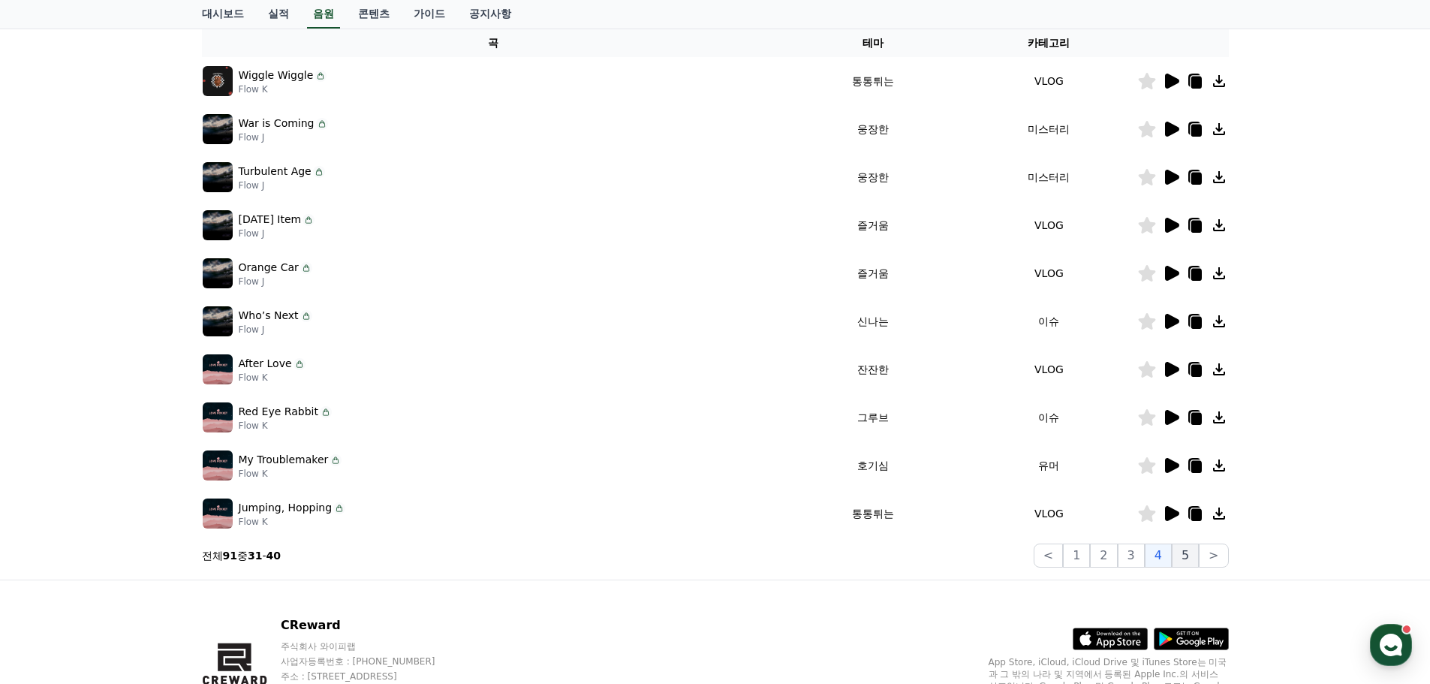
click at [1182, 553] on button "5" at bounding box center [1185, 556] width 27 height 24
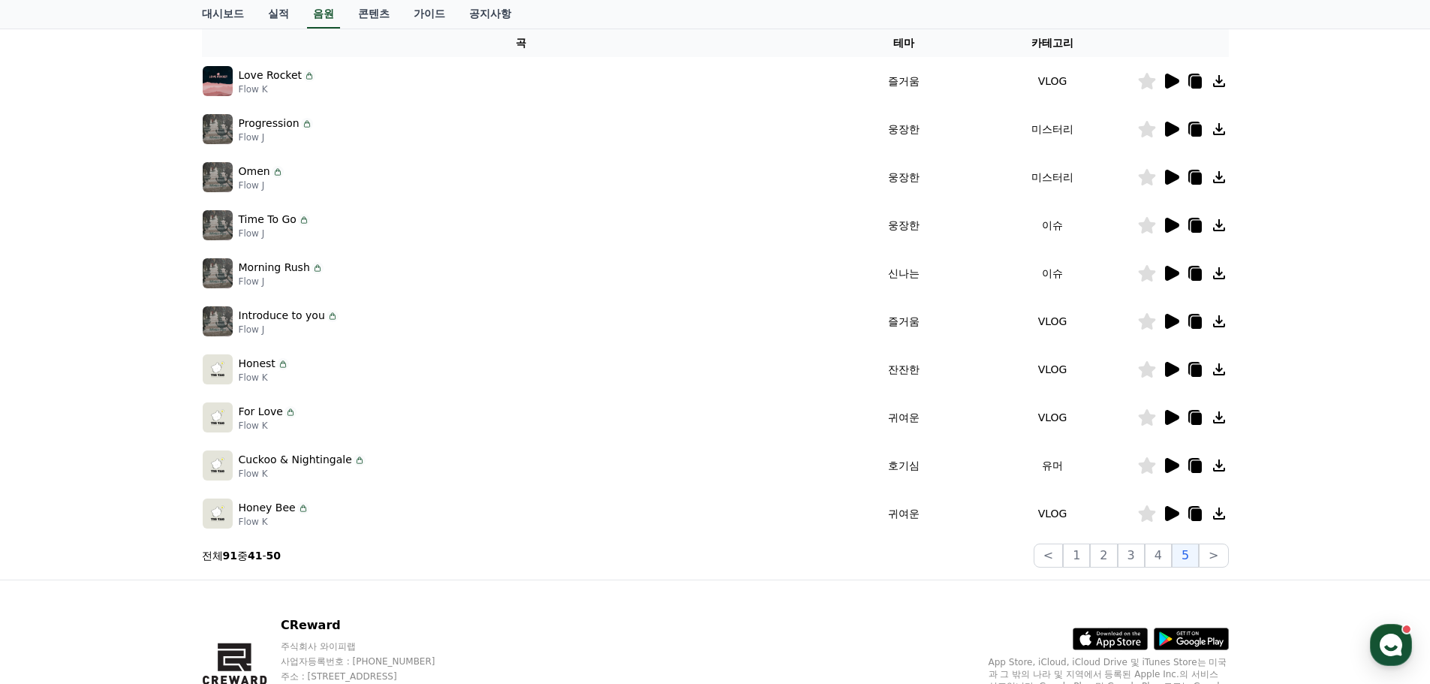
click at [1173, 513] on icon at bounding box center [1172, 513] width 14 height 15
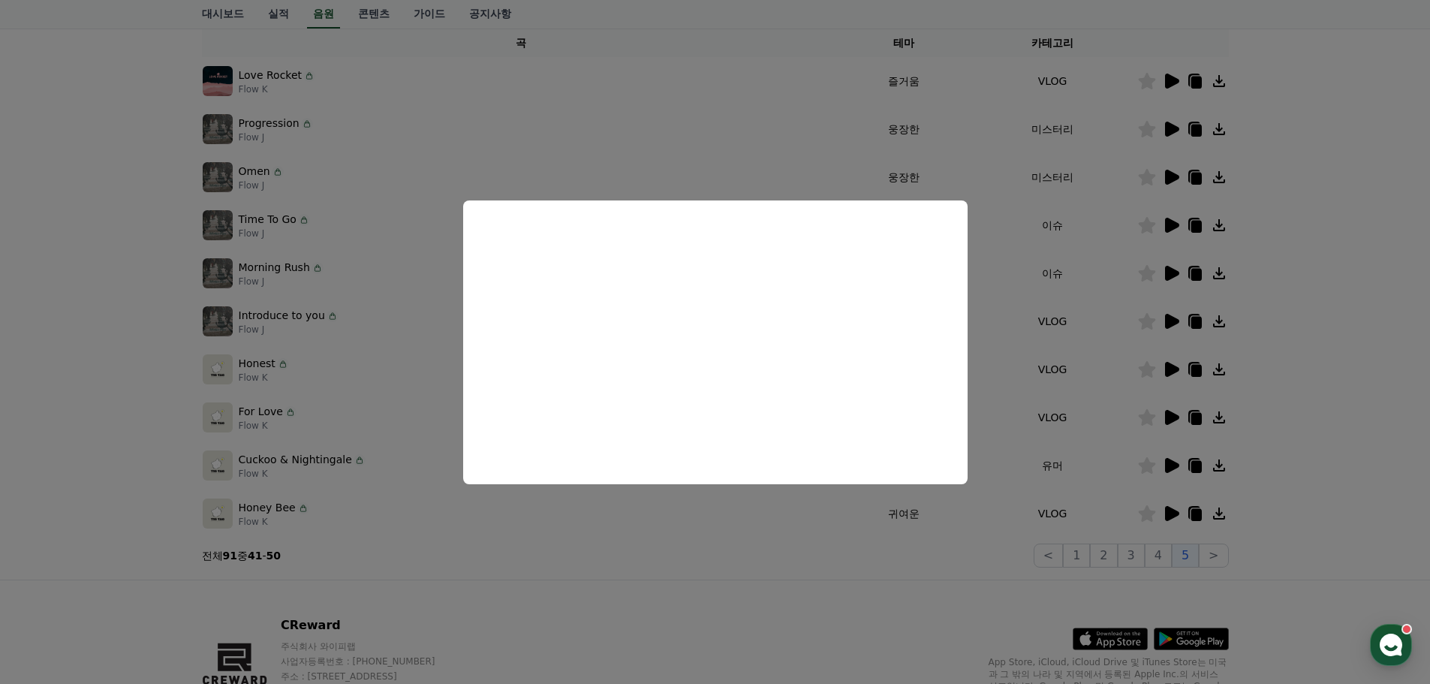
click at [848, 582] on button "close modal" at bounding box center [715, 342] width 1430 height 684
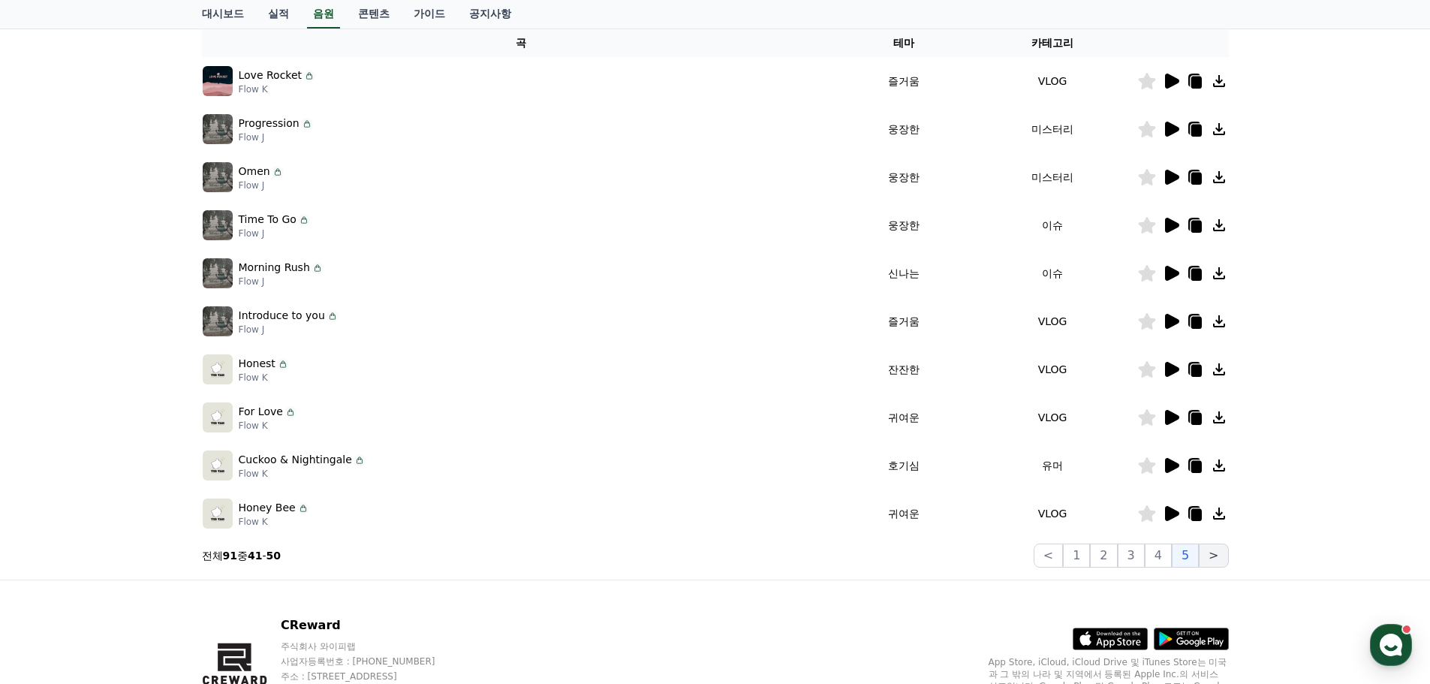
click at [1214, 553] on button ">" at bounding box center [1213, 556] width 29 height 24
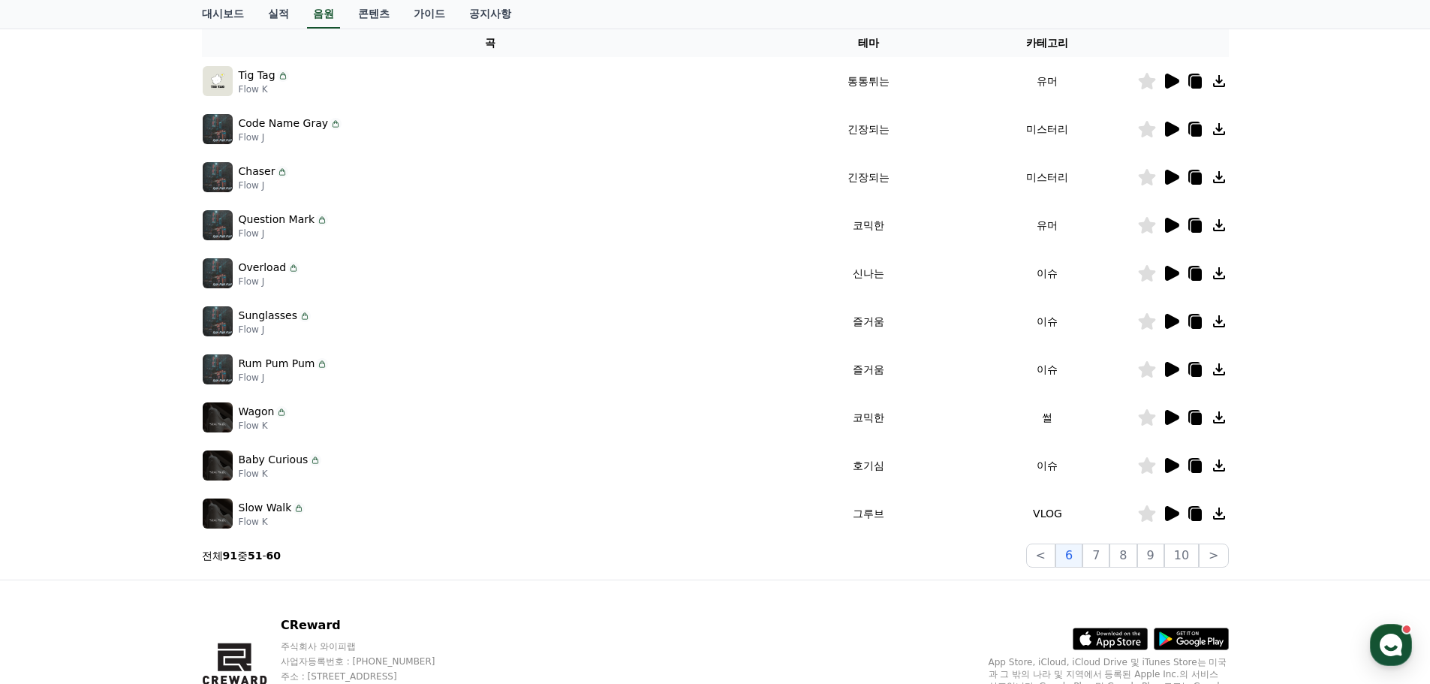
click at [1170, 508] on icon at bounding box center [1172, 513] width 14 height 15
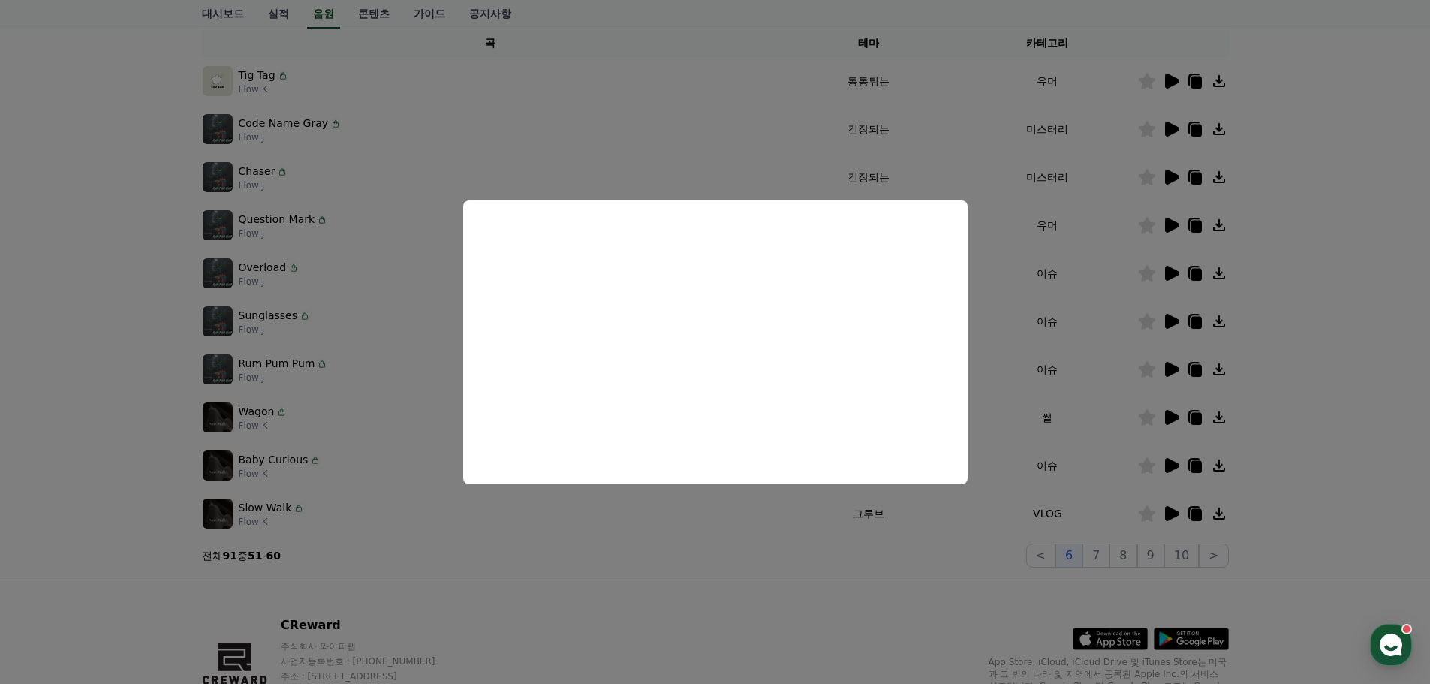
click at [718, 598] on button "close modal" at bounding box center [715, 342] width 1430 height 684
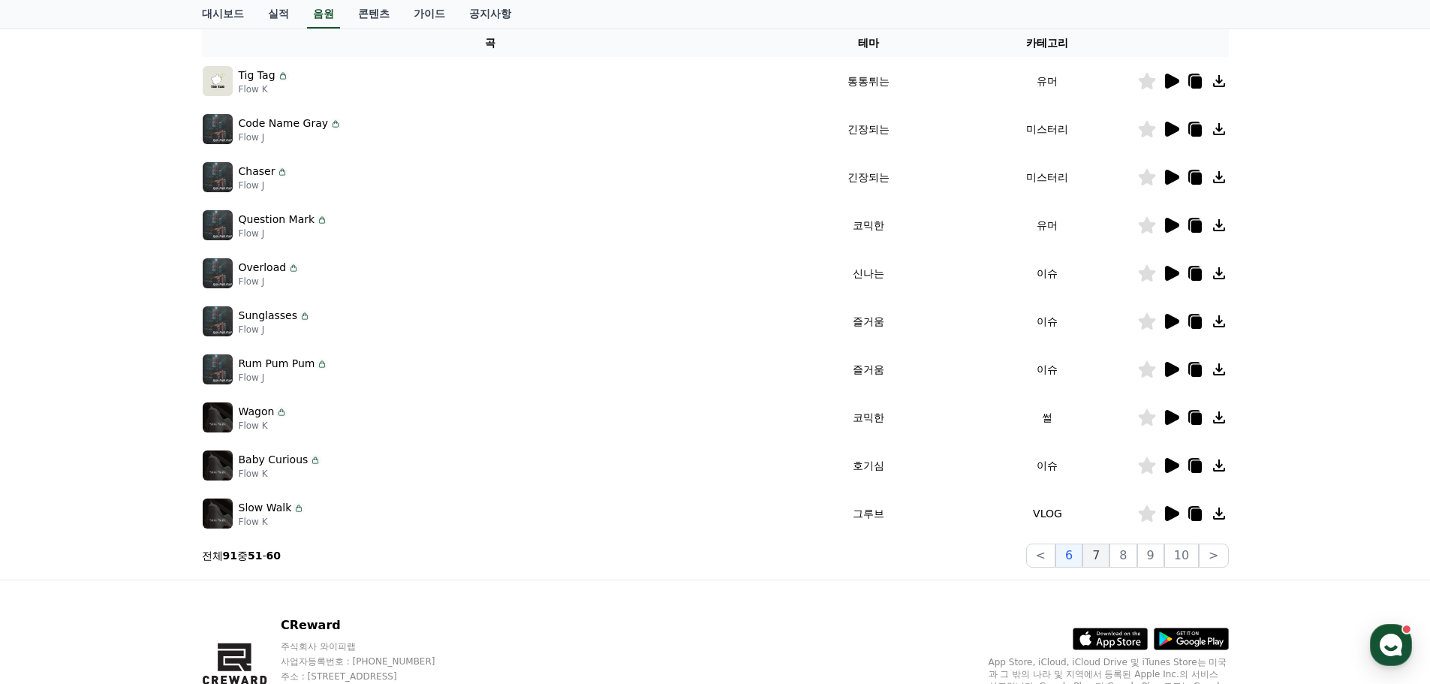
click at [1108, 556] on button "7" at bounding box center [1096, 556] width 27 height 24
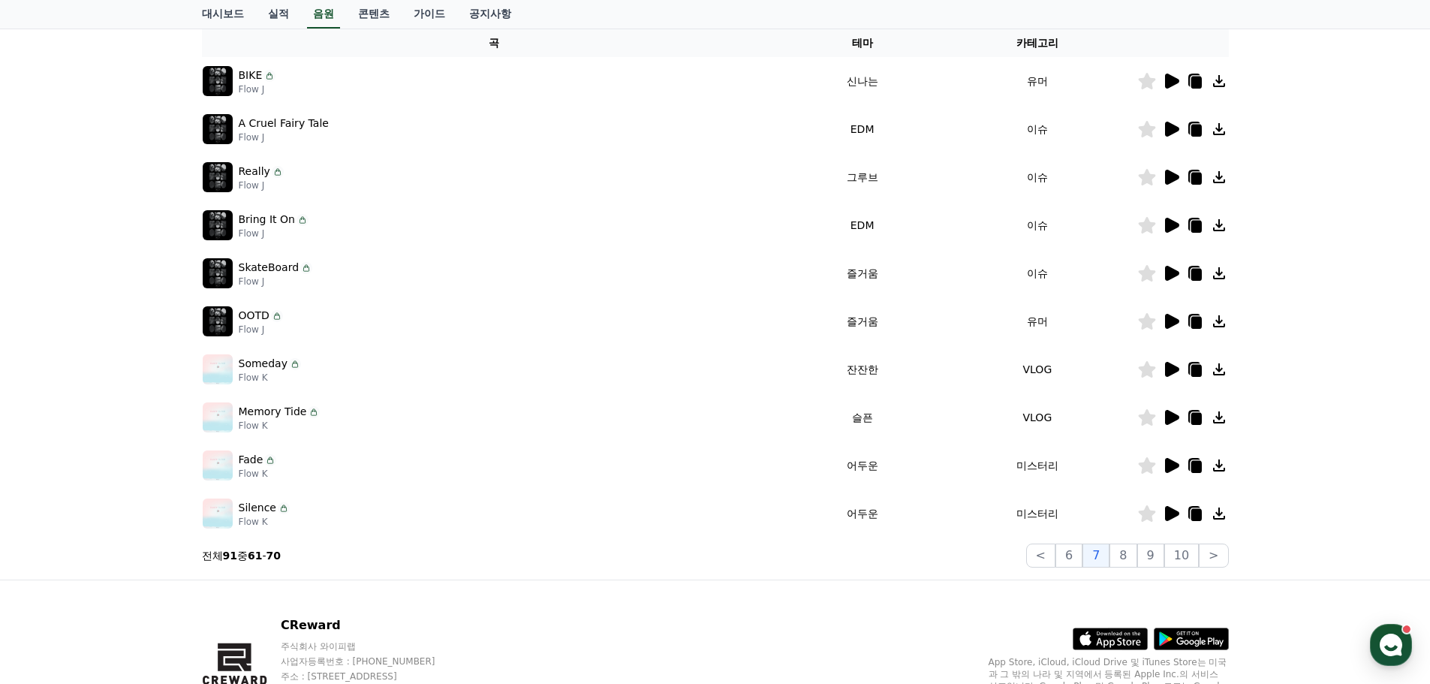
click at [1167, 273] on icon at bounding box center [1172, 273] width 14 height 15
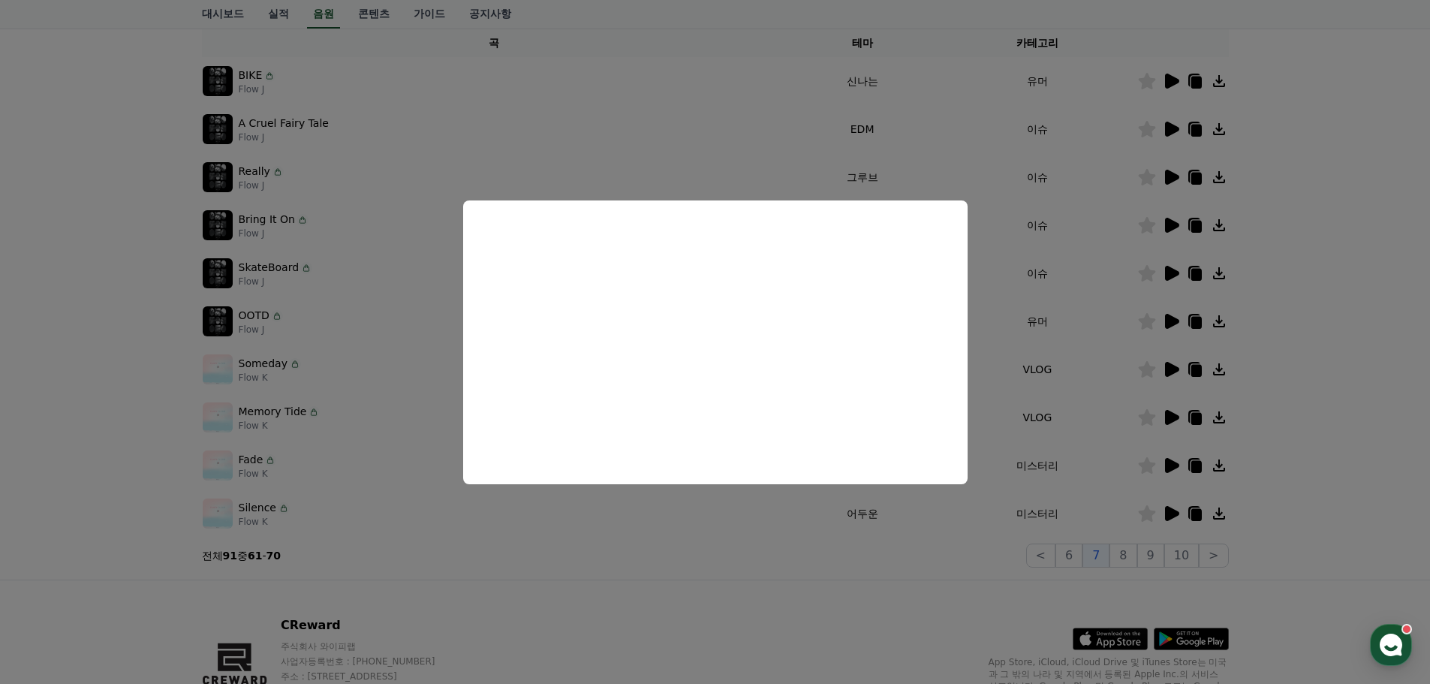
click at [583, 577] on button "close modal" at bounding box center [715, 342] width 1430 height 684
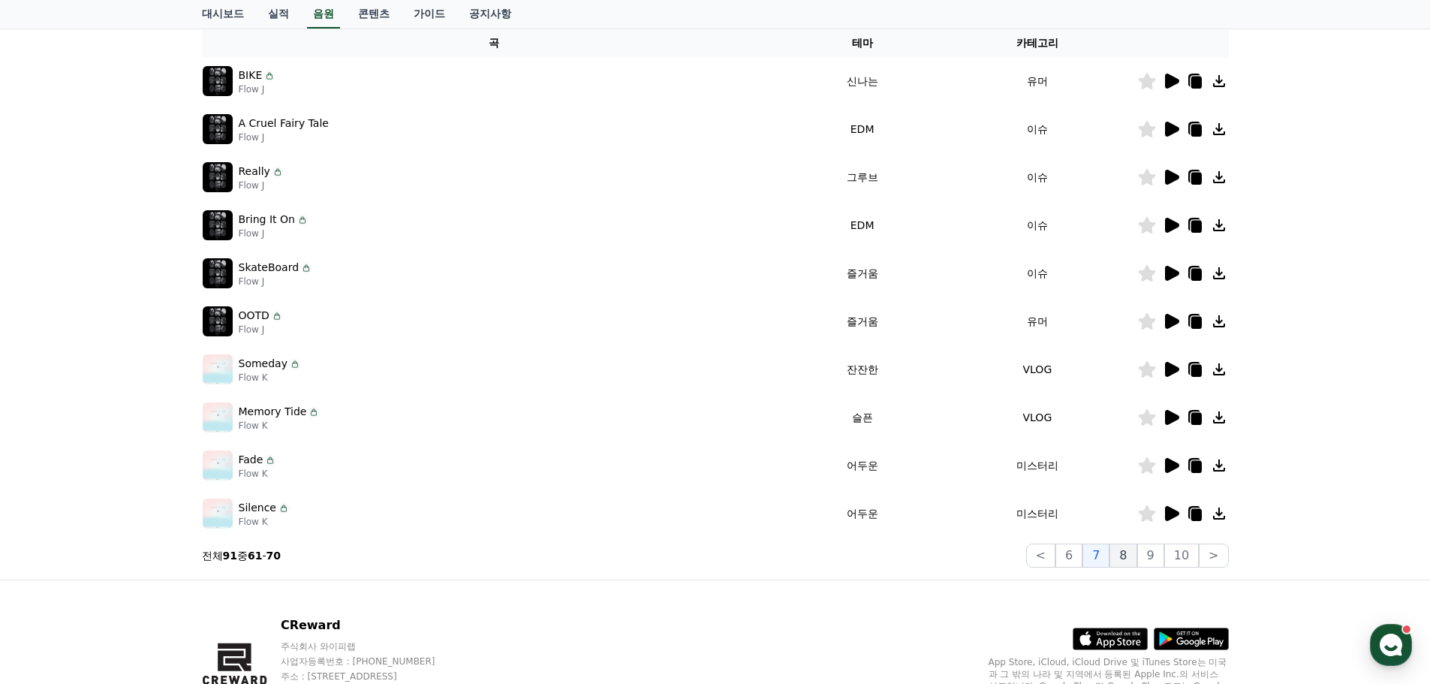
click at [1127, 553] on button "8" at bounding box center [1123, 556] width 27 height 24
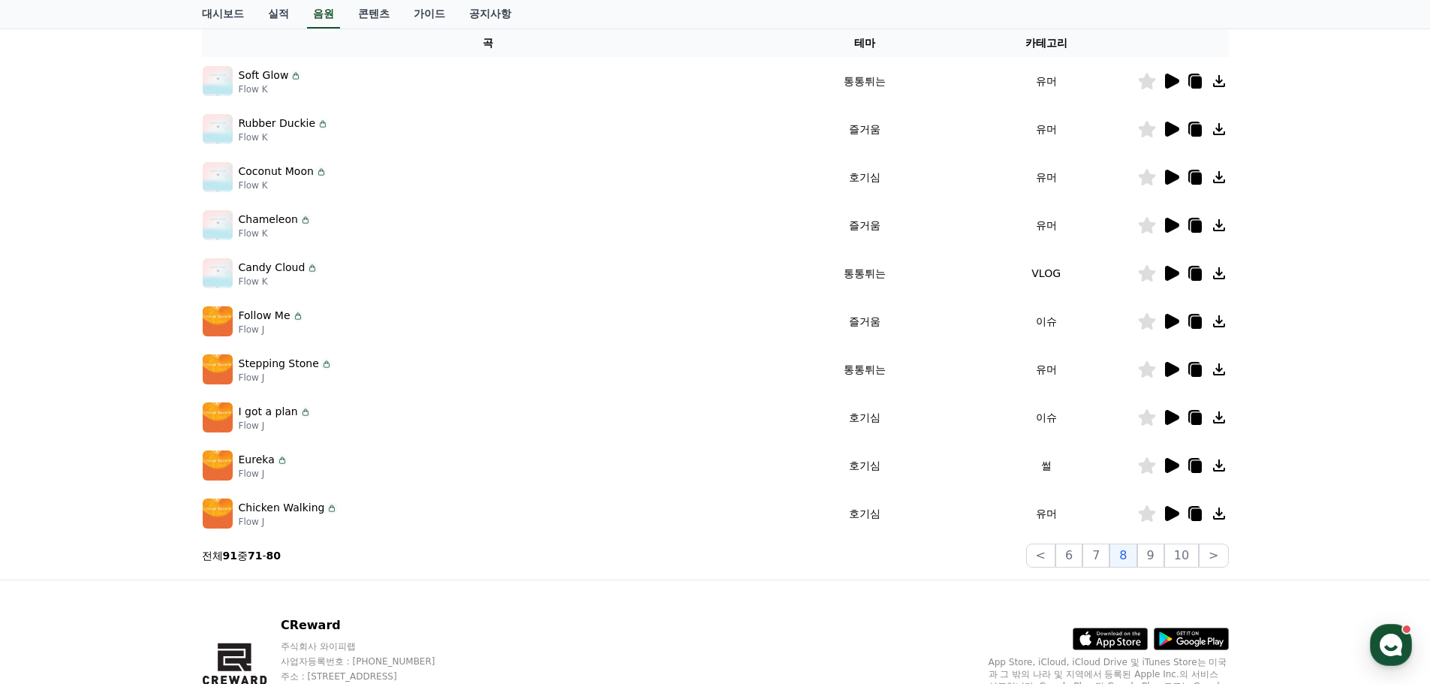
click at [1168, 222] on icon at bounding box center [1172, 225] width 14 height 15
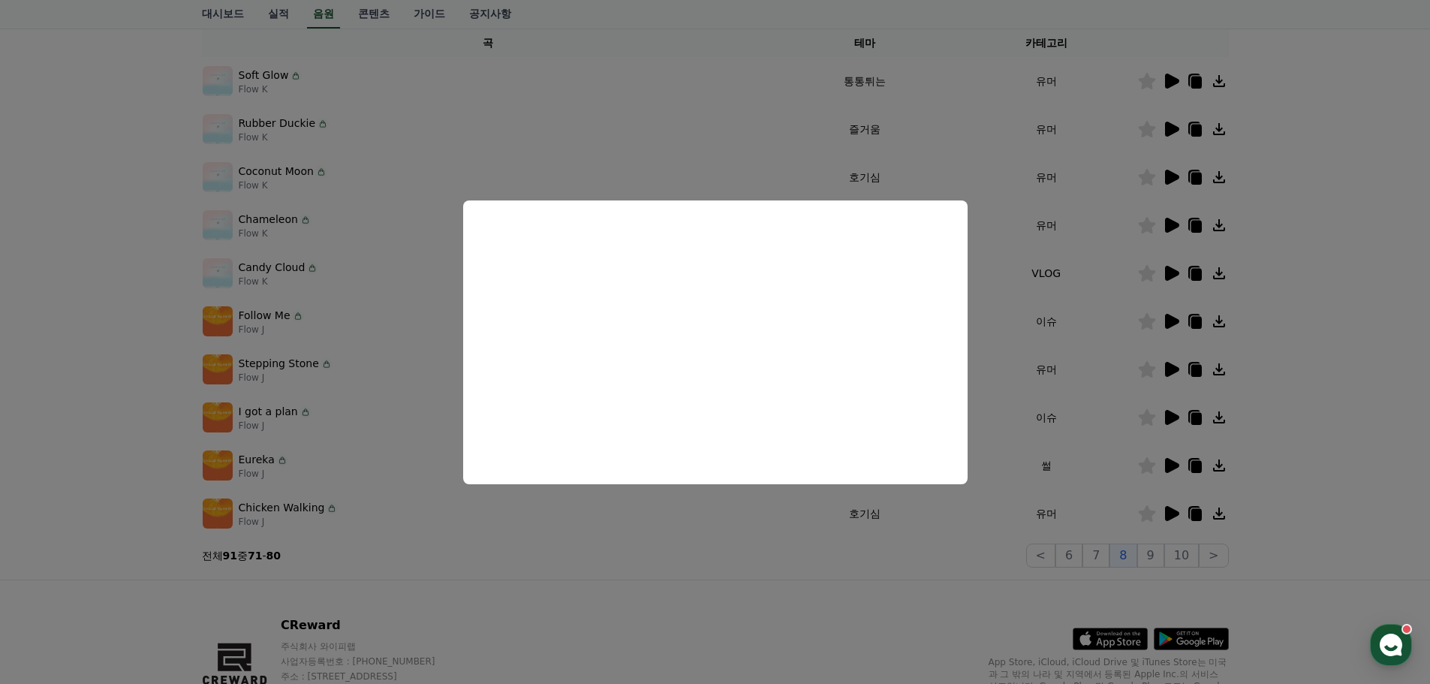
click at [539, 601] on button "close modal" at bounding box center [715, 342] width 1430 height 684
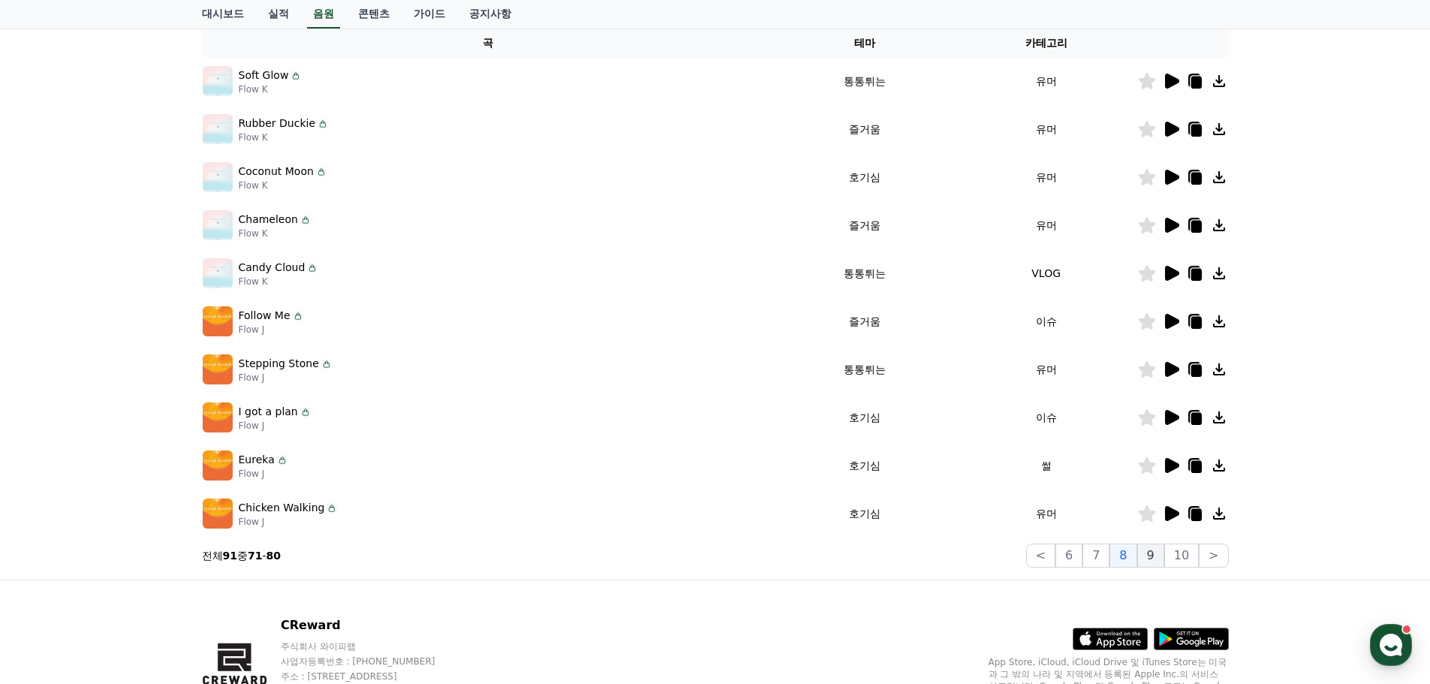
click at [1155, 553] on button "9" at bounding box center [1150, 556] width 27 height 24
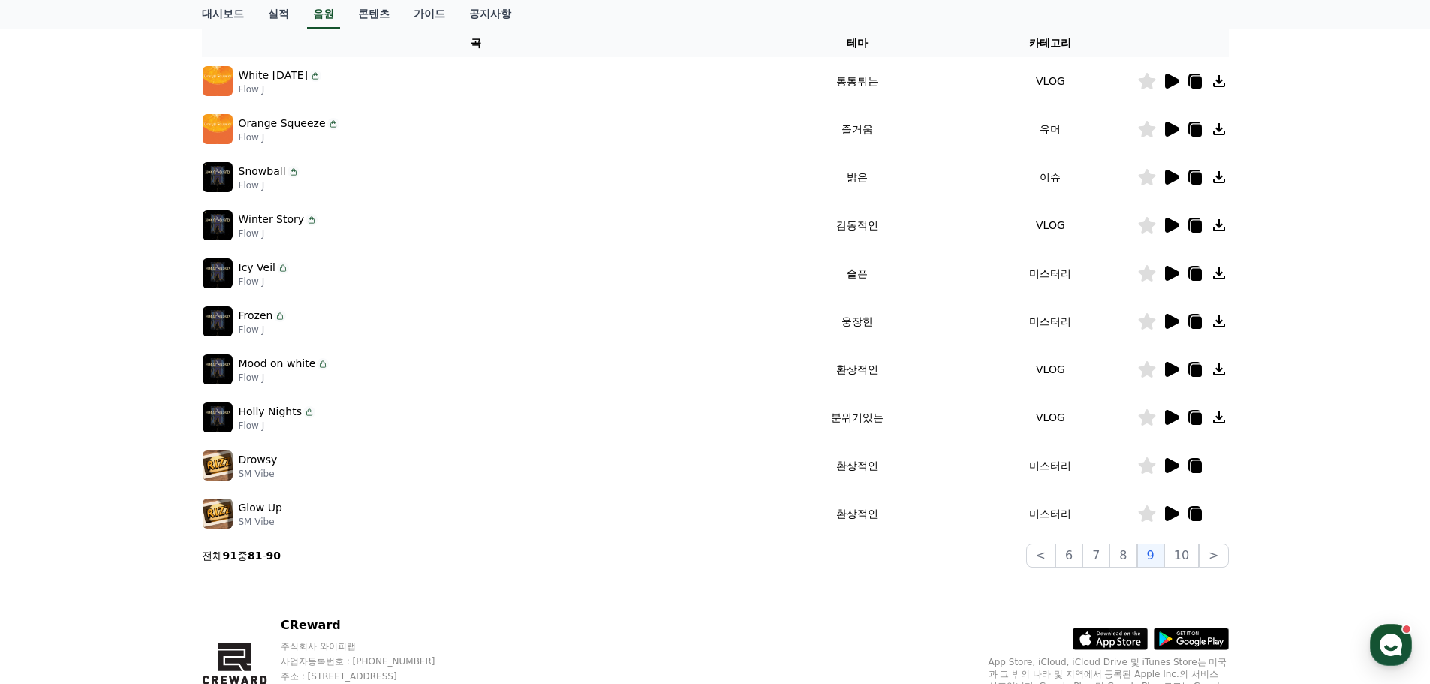
click at [1167, 172] on icon at bounding box center [1172, 177] width 14 height 15
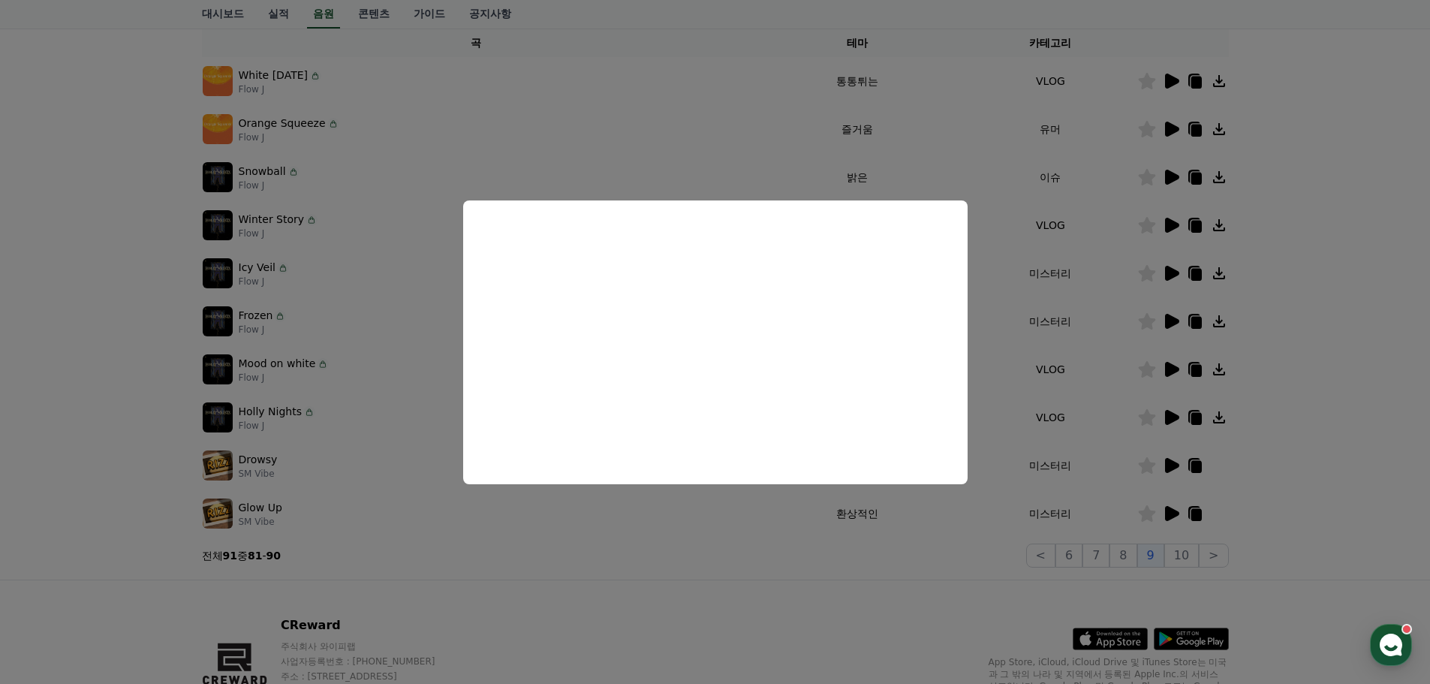
click at [1391, 200] on button "close modal" at bounding box center [715, 342] width 1430 height 684
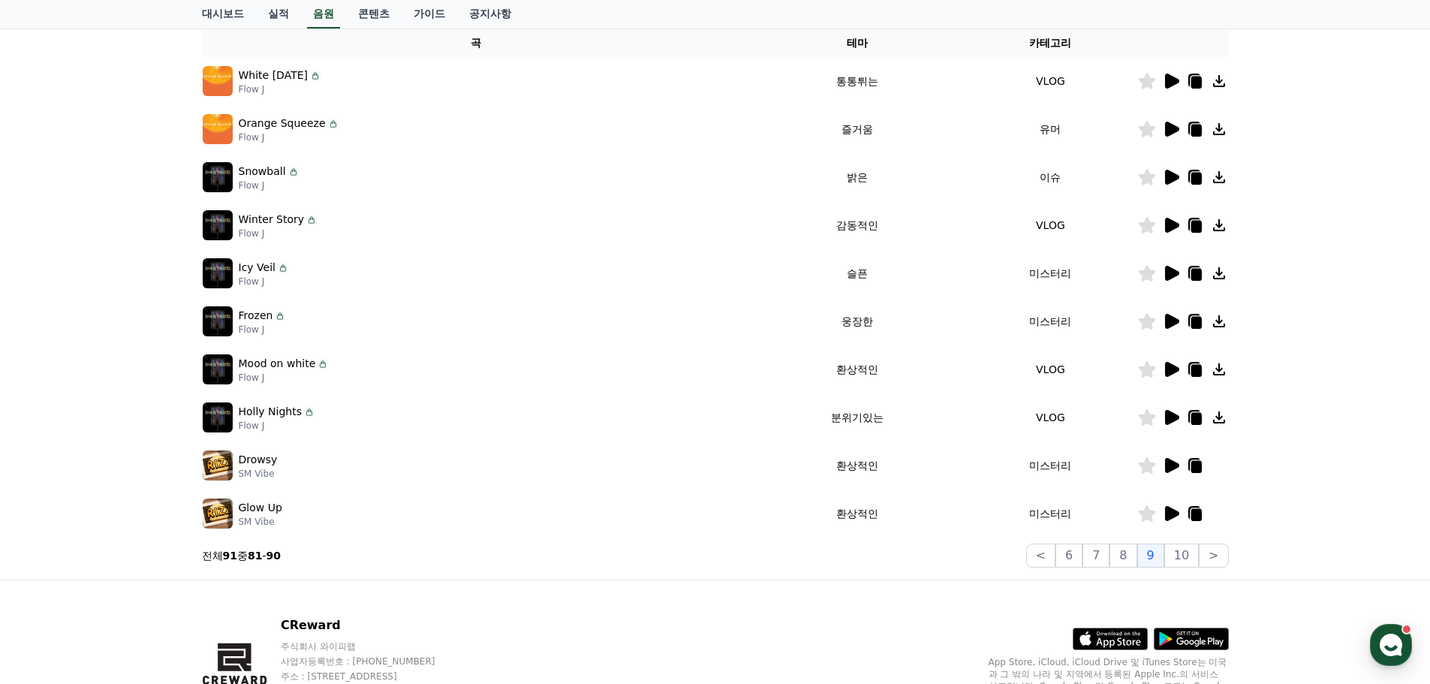
click at [1170, 178] on icon at bounding box center [1172, 177] width 14 height 15
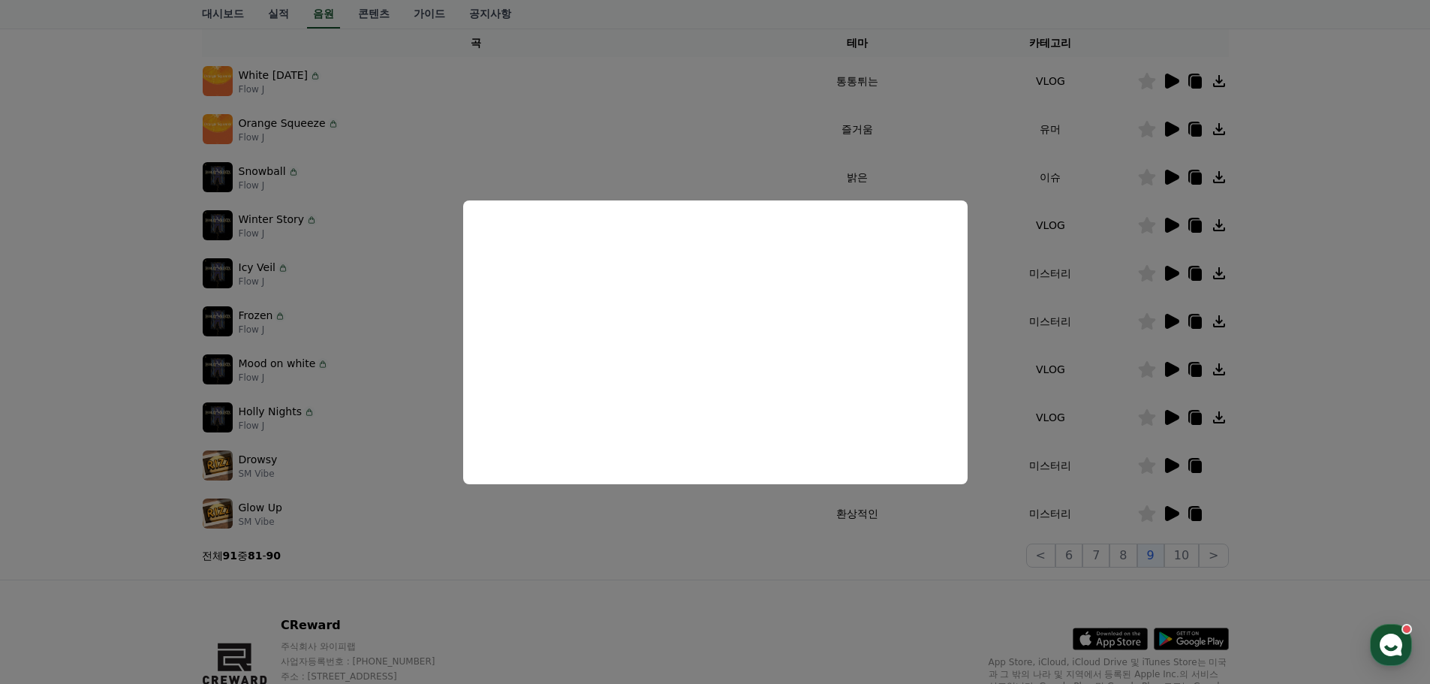
click at [602, 568] on button "close modal" at bounding box center [715, 342] width 1430 height 684
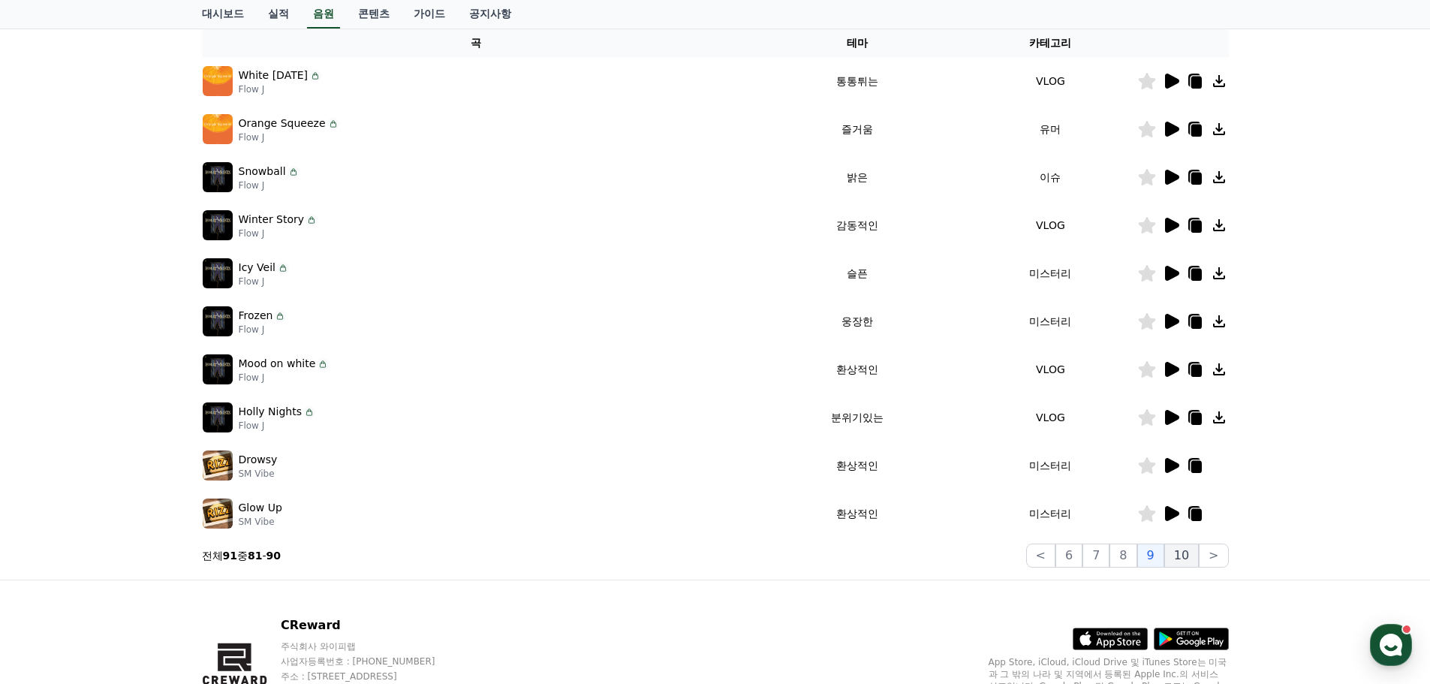
click at [1181, 551] on button "10" at bounding box center [1181, 556] width 35 height 24
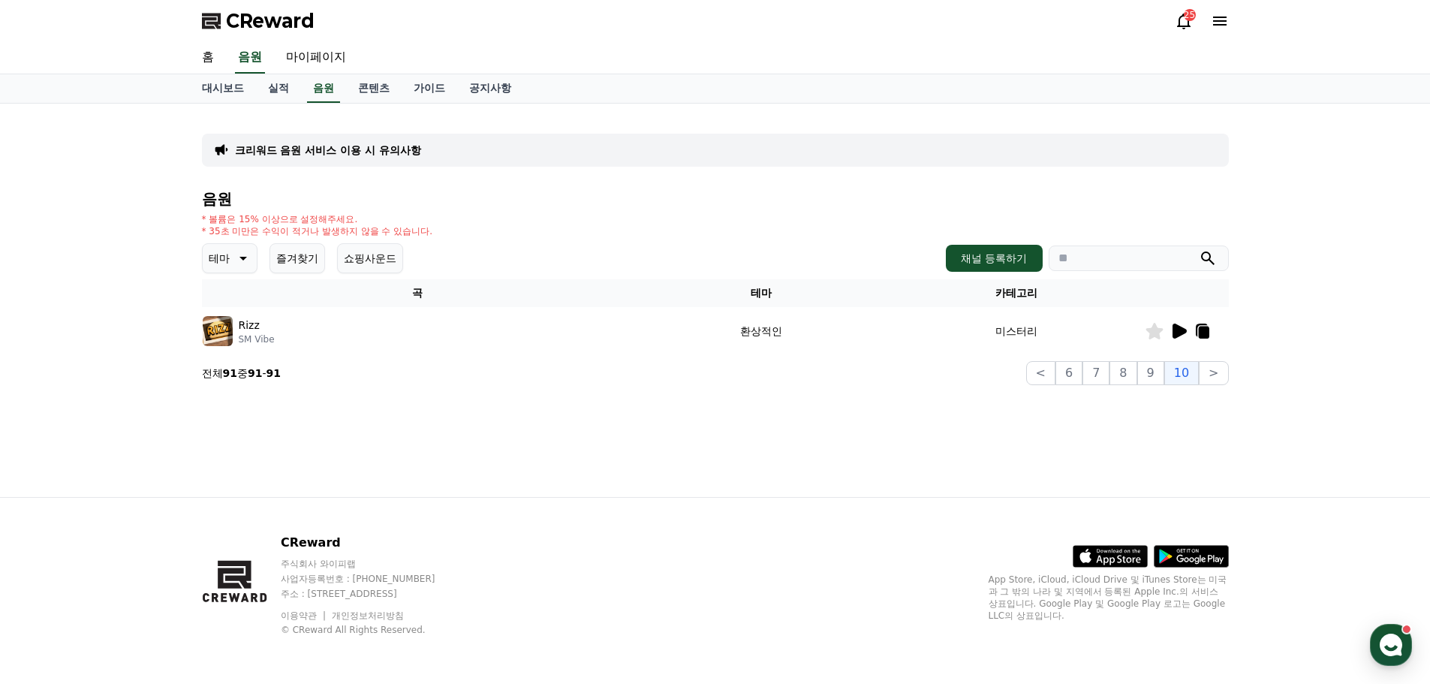
click at [387, 259] on button "쇼핑사운드" at bounding box center [370, 258] width 66 height 30
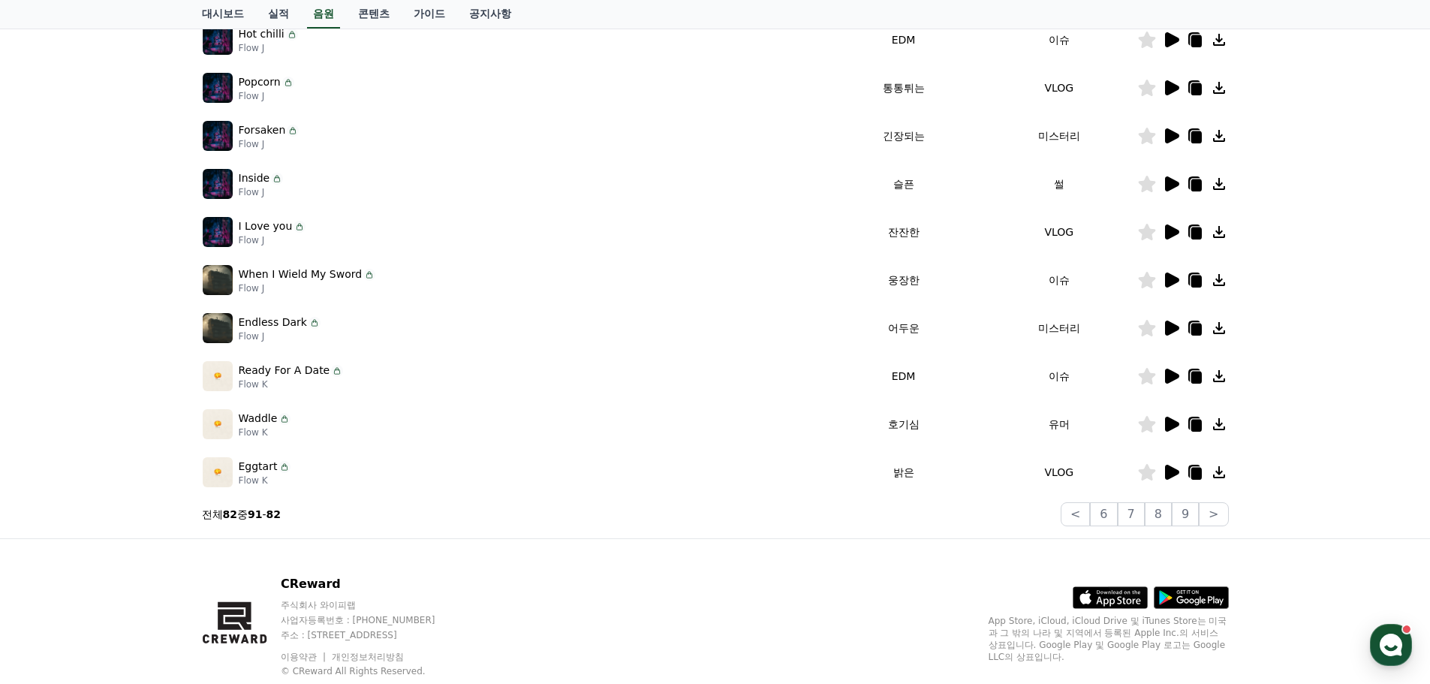
scroll to position [333, 0]
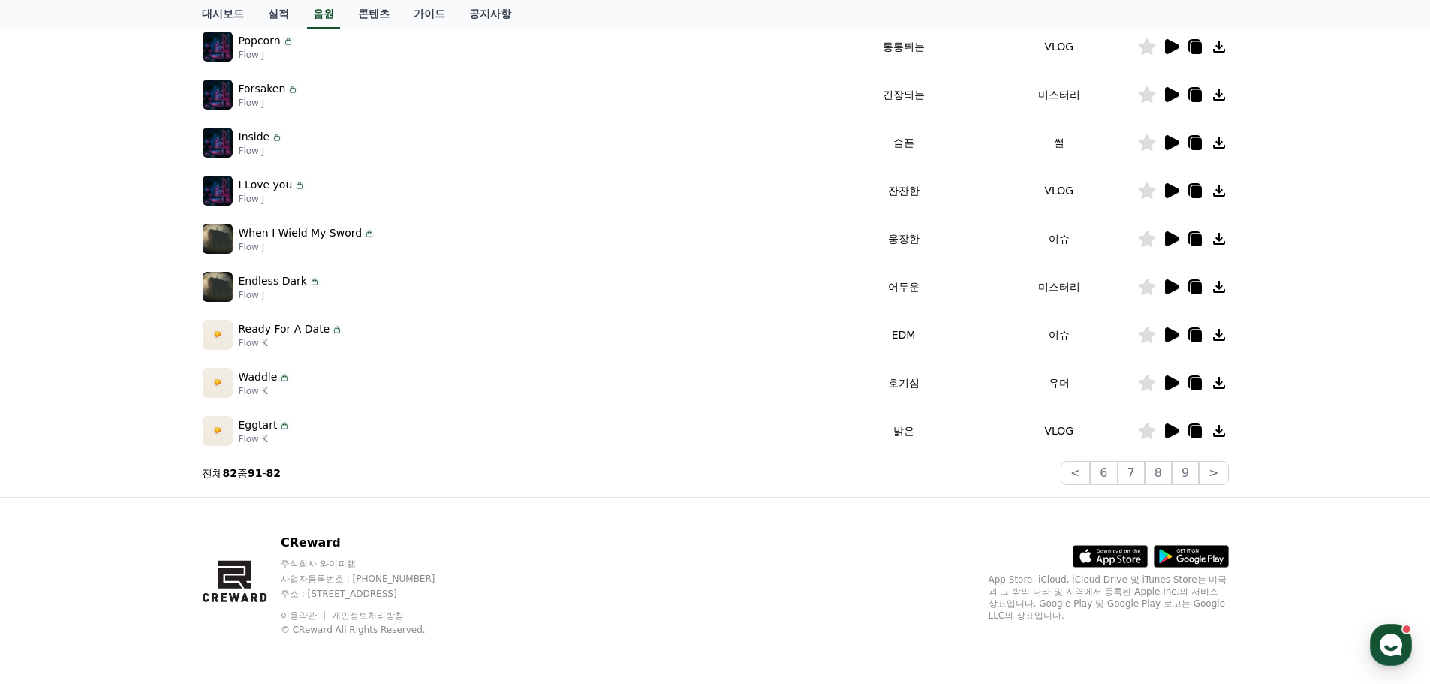
click at [1169, 378] on icon at bounding box center [1172, 382] width 14 height 15
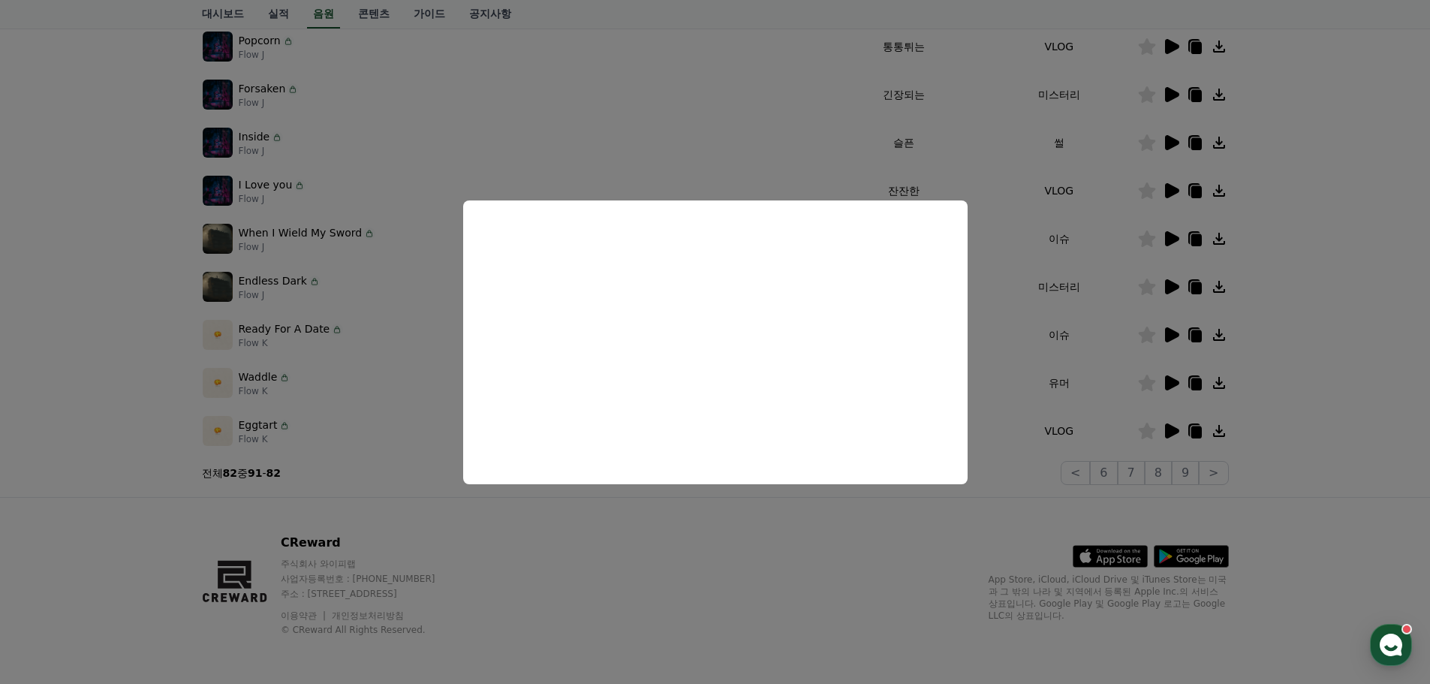
click at [1176, 430] on button "close modal" at bounding box center [715, 342] width 1430 height 684
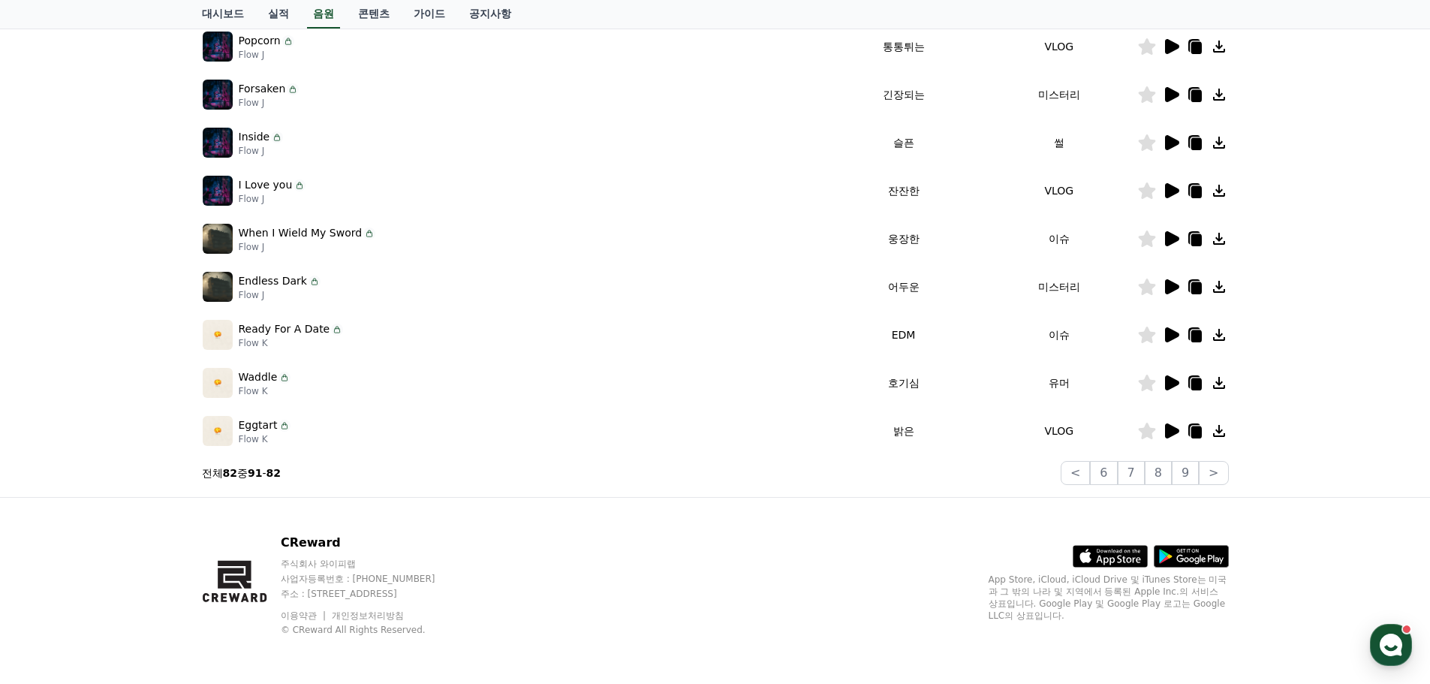
click at [1167, 429] on icon at bounding box center [1172, 430] width 14 height 15
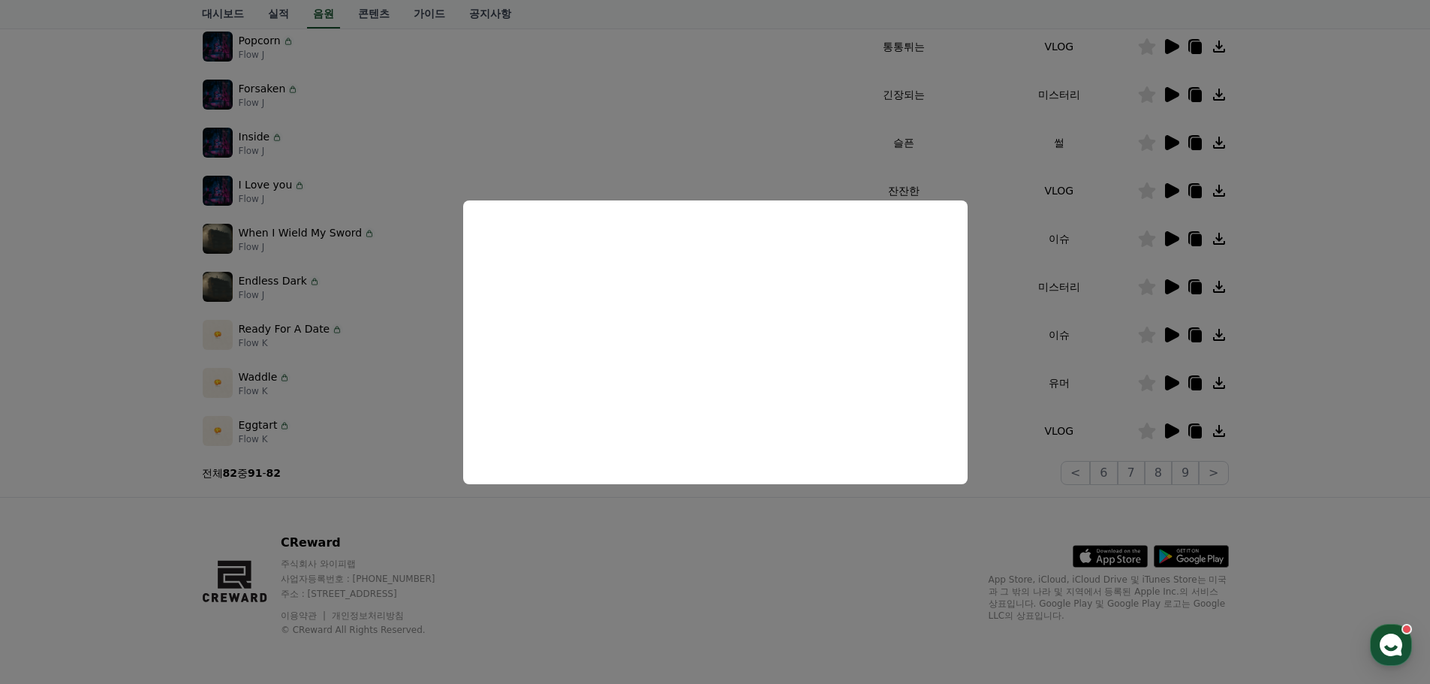
drag, startPoint x: 950, startPoint y: 569, endPoint x: 1179, endPoint y: 449, distance: 258.6
click at [956, 561] on button "close modal" at bounding box center [715, 342] width 1430 height 684
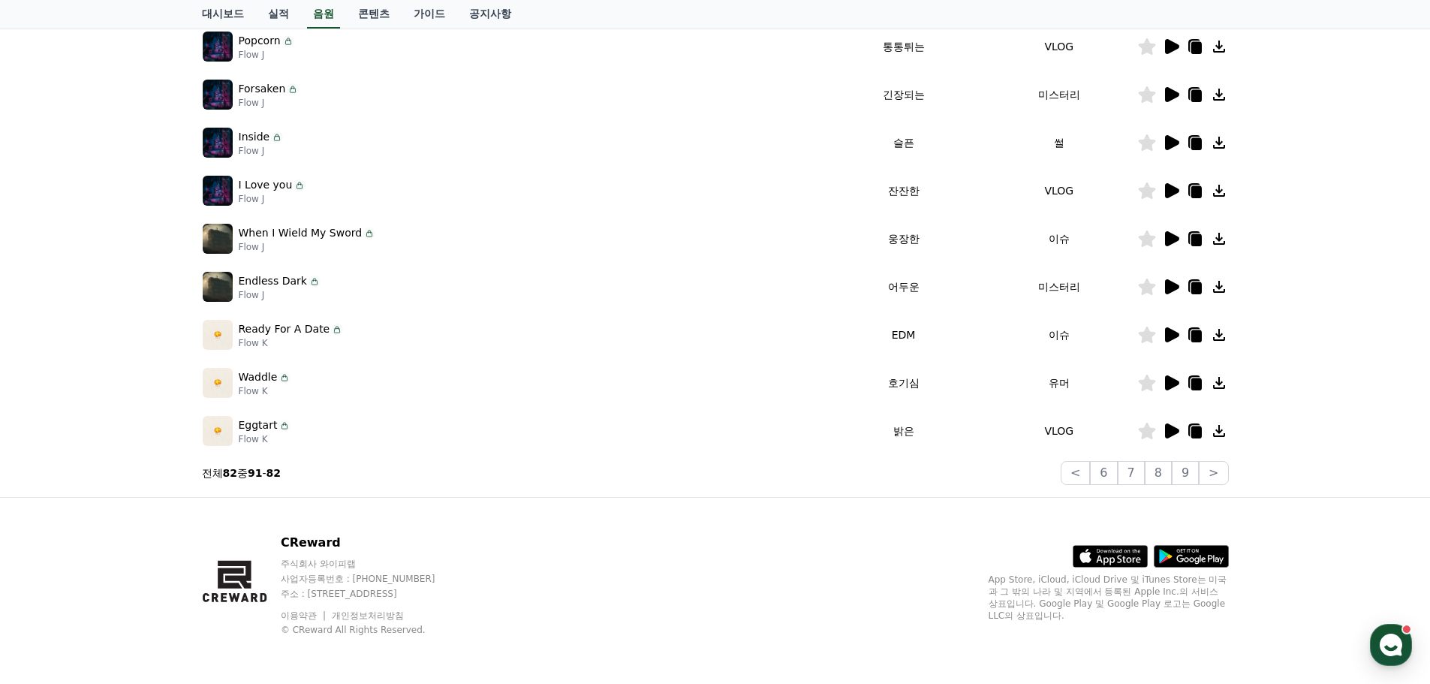
click at [1198, 434] on icon at bounding box center [1196, 432] width 11 height 12
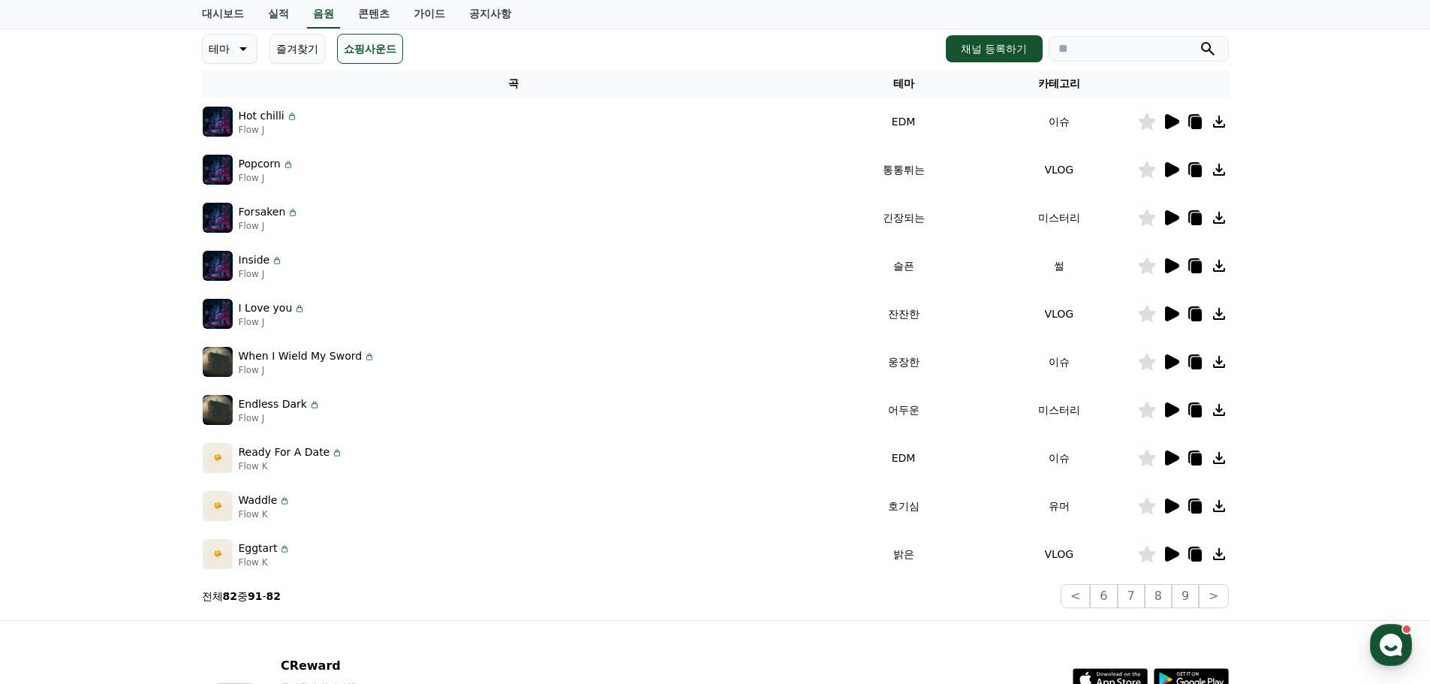
scroll to position [250, 0]
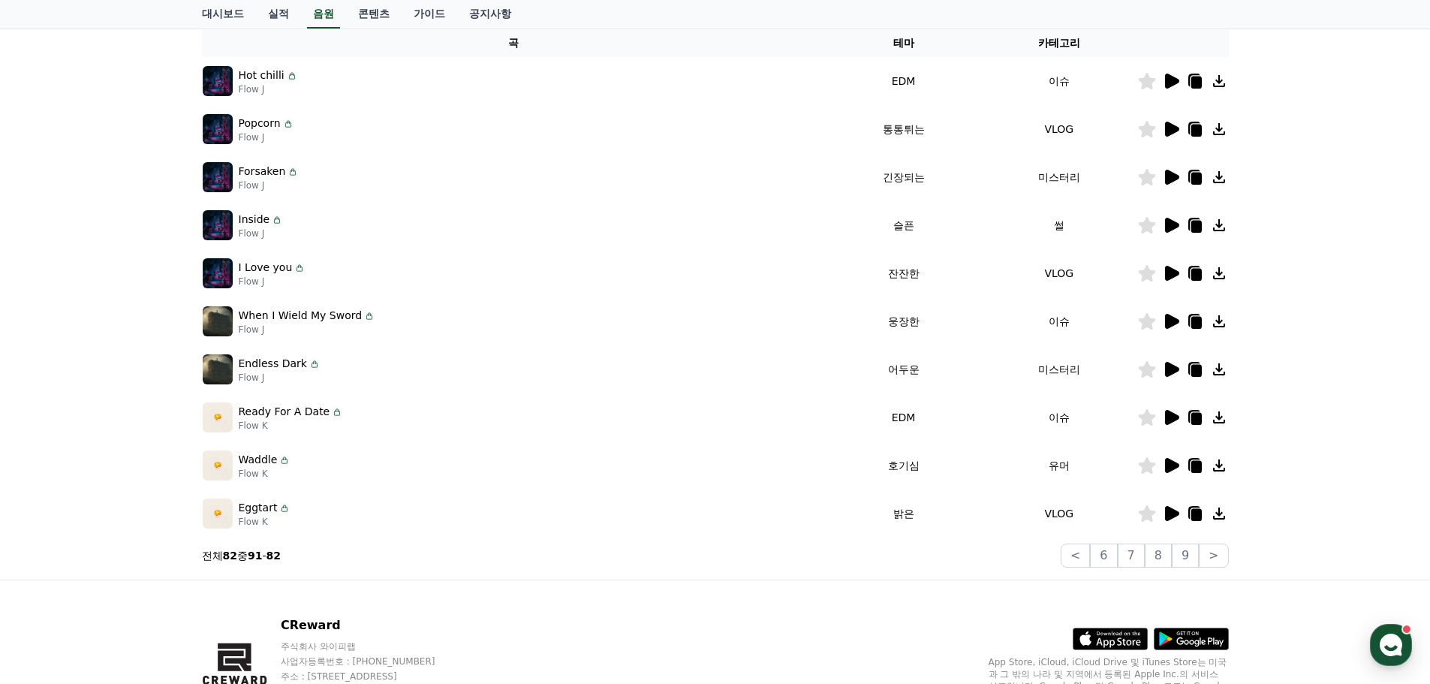
click at [1170, 510] on icon at bounding box center [1172, 513] width 14 height 15
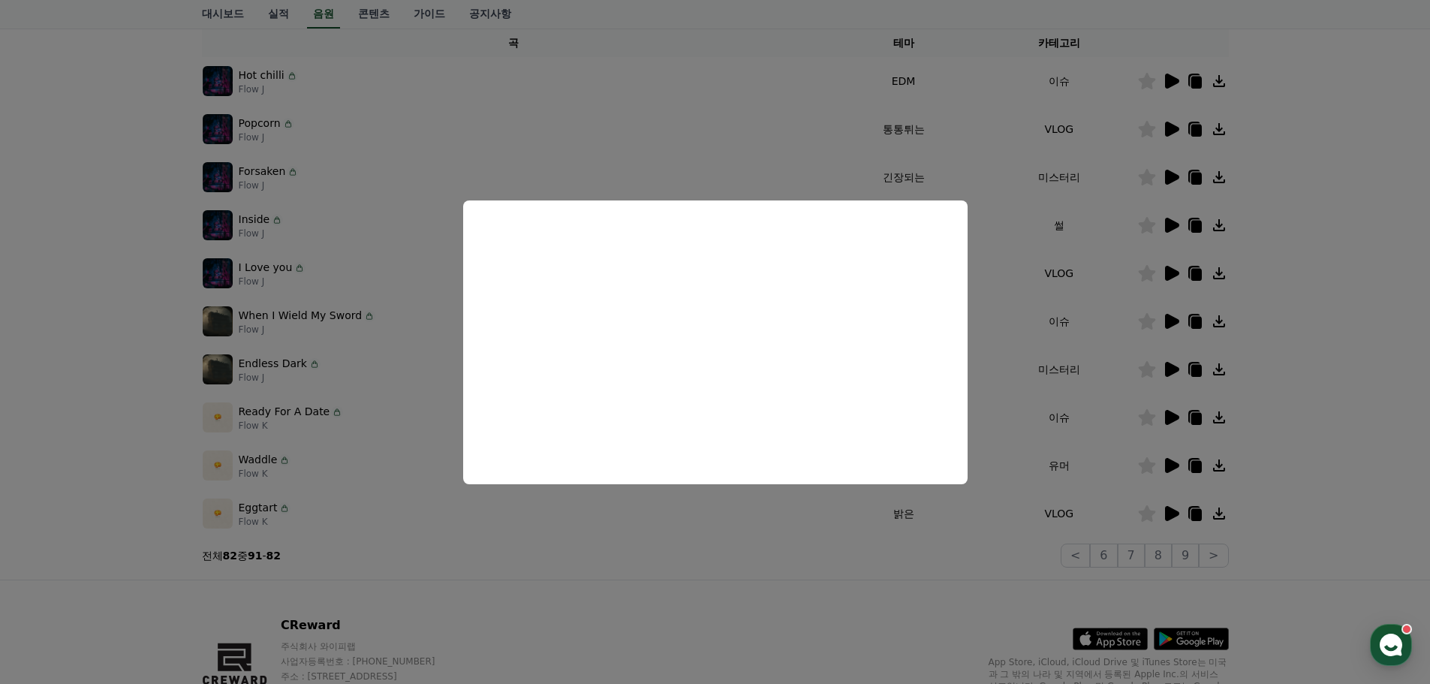
drag, startPoint x: 910, startPoint y: 616, endPoint x: 963, endPoint y: 604, distance: 54.6
click at [911, 616] on button "close modal" at bounding box center [715, 342] width 1430 height 684
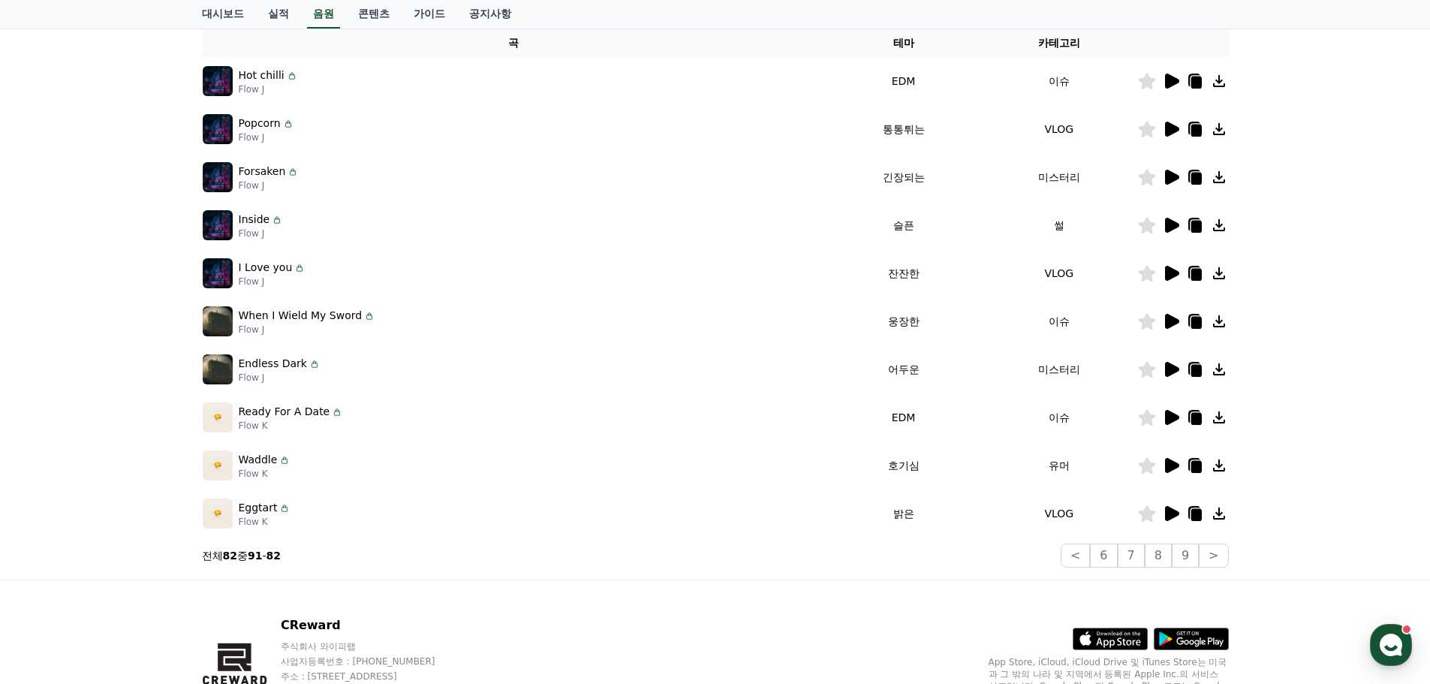
click at [1146, 514] on icon at bounding box center [1146, 513] width 17 height 17
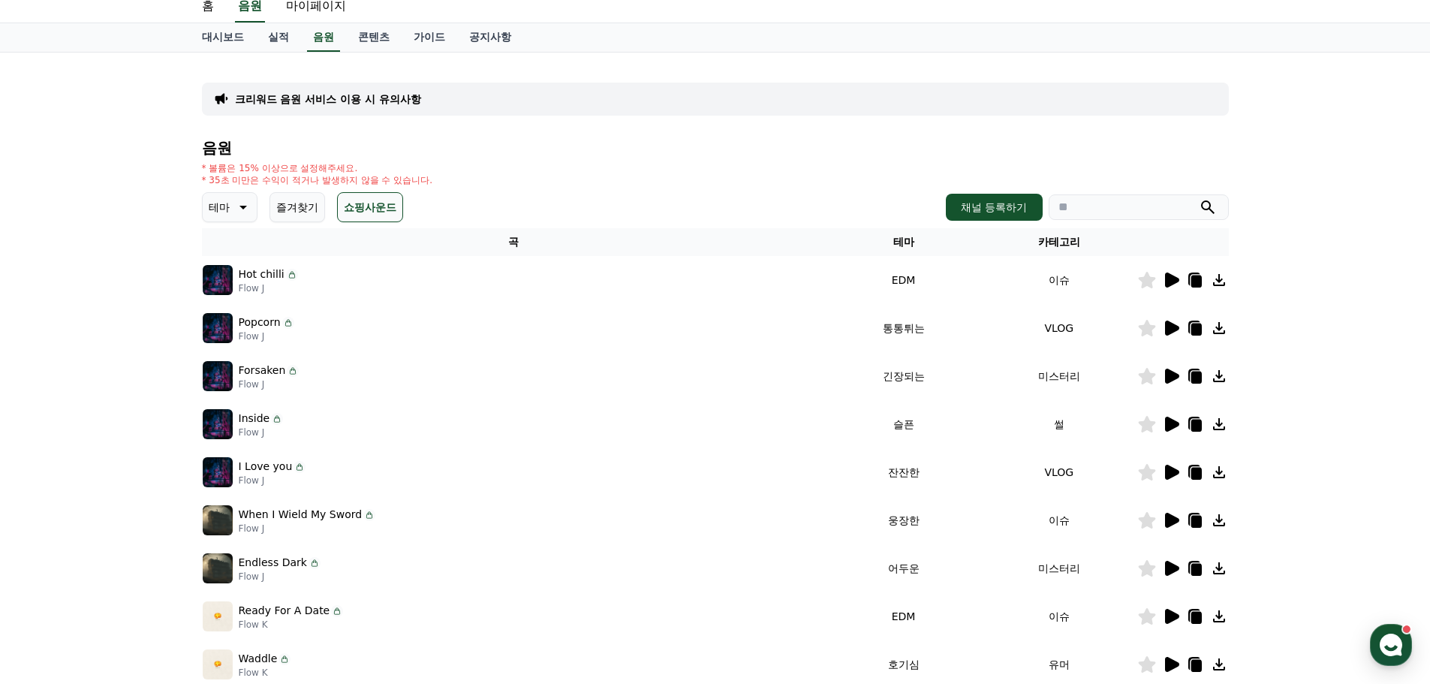
scroll to position [0, 0]
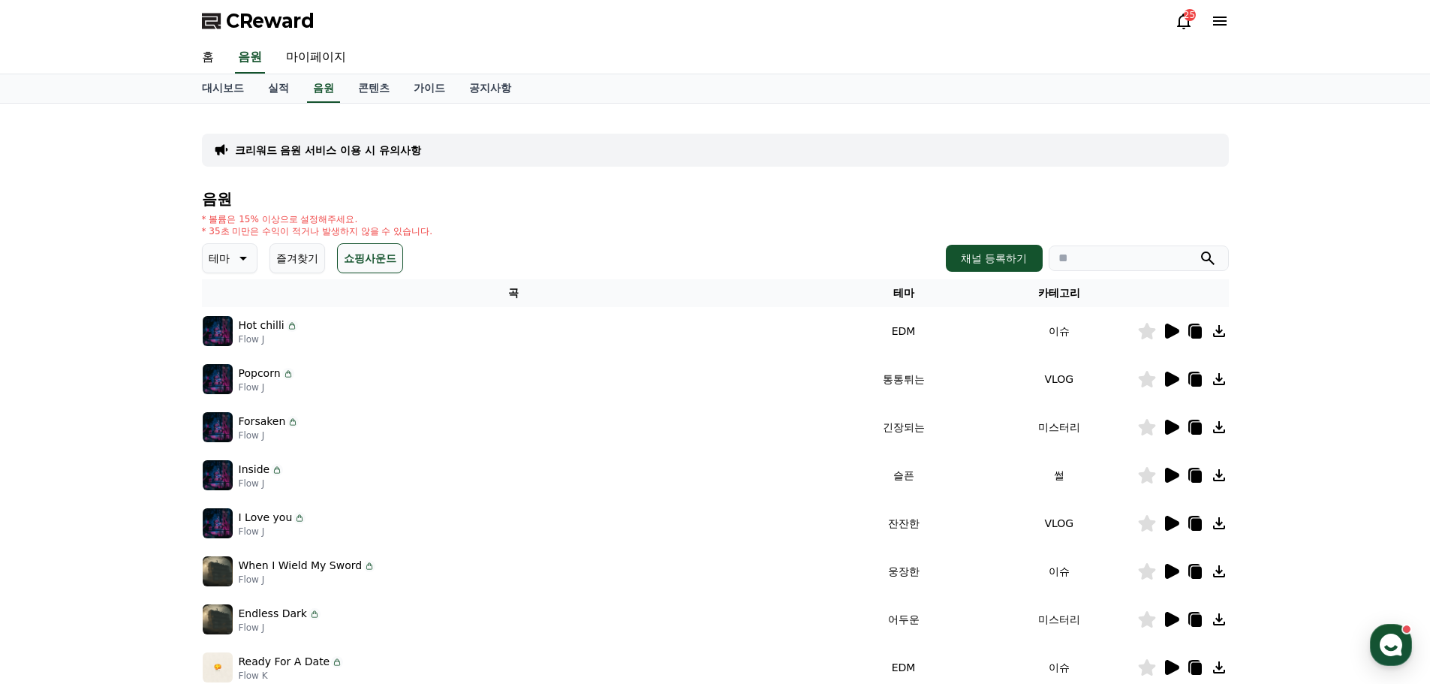
click at [245, 254] on icon at bounding box center [242, 258] width 18 height 18
click at [217, 363] on button "밝은" at bounding box center [220, 364] width 33 height 33
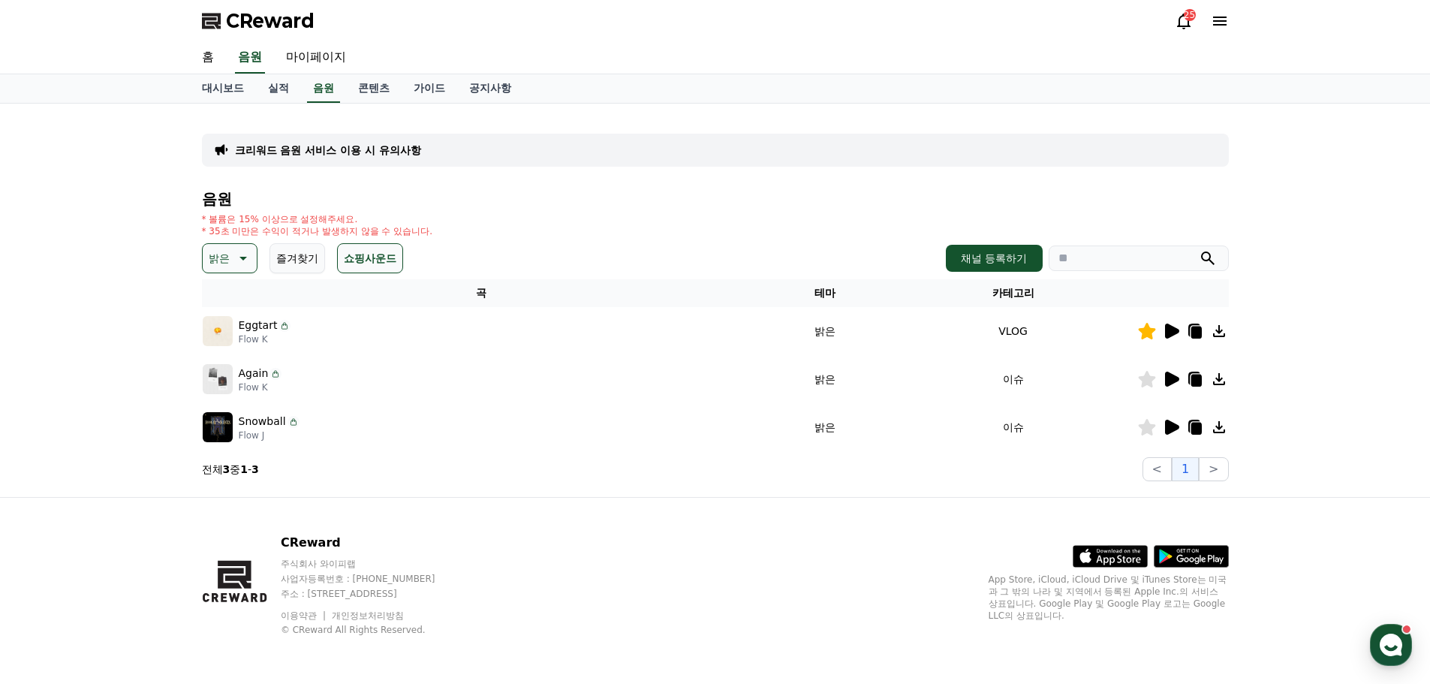
click at [1173, 377] on icon at bounding box center [1172, 379] width 14 height 15
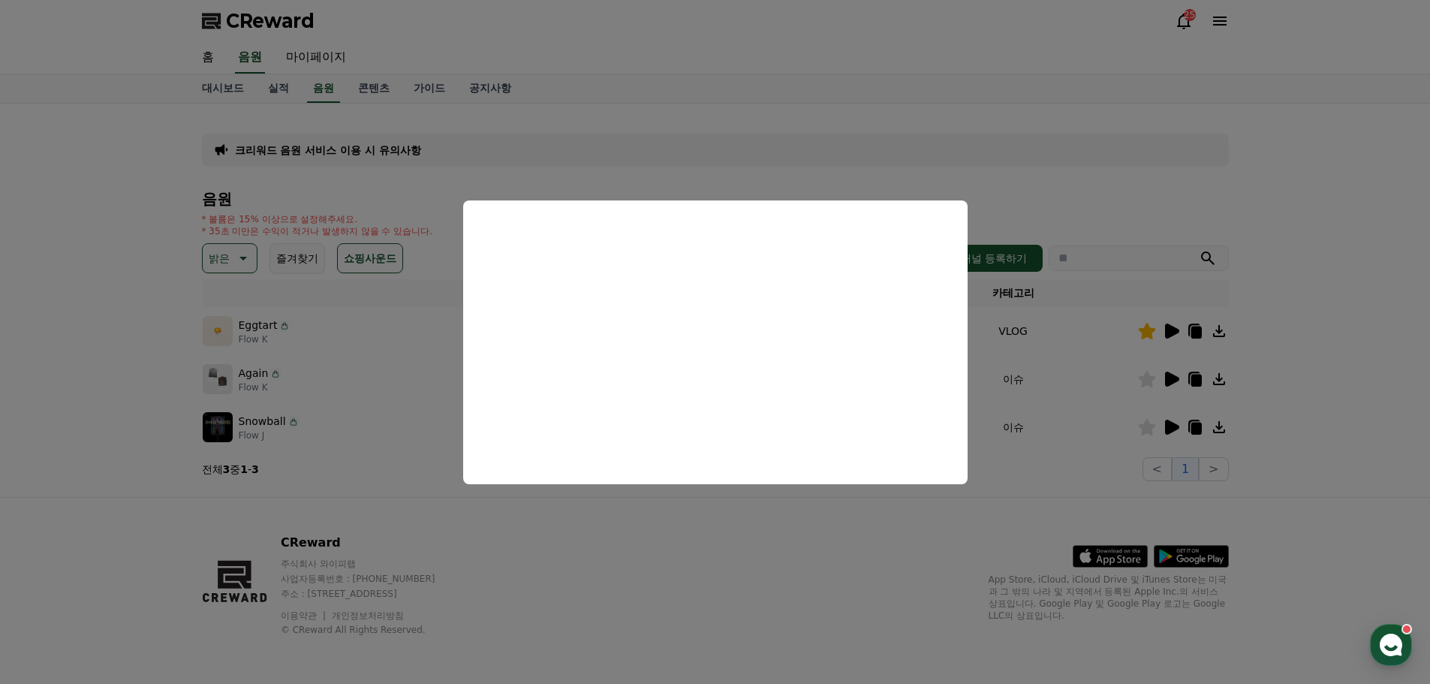
click at [212, 430] on button "close modal" at bounding box center [715, 342] width 1430 height 684
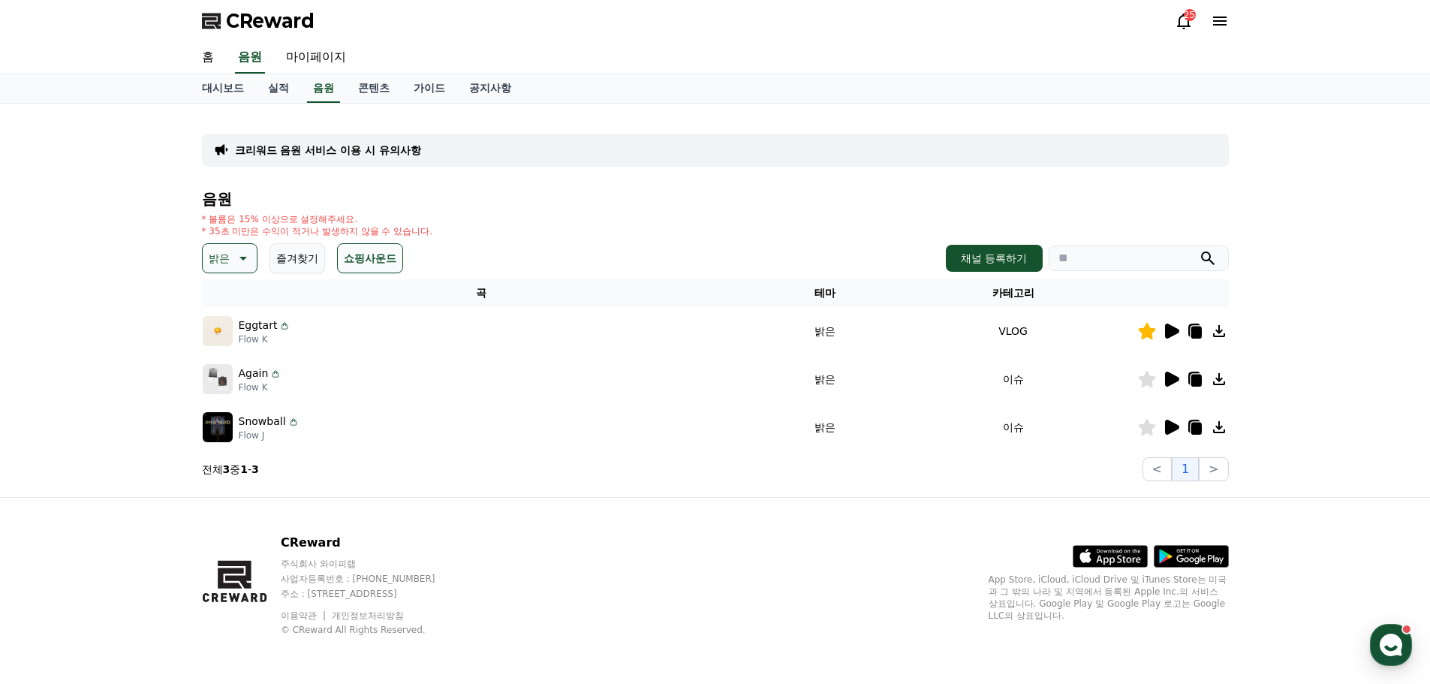
click at [1173, 424] on icon at bounding box center [1172, 427] width 14 height 15
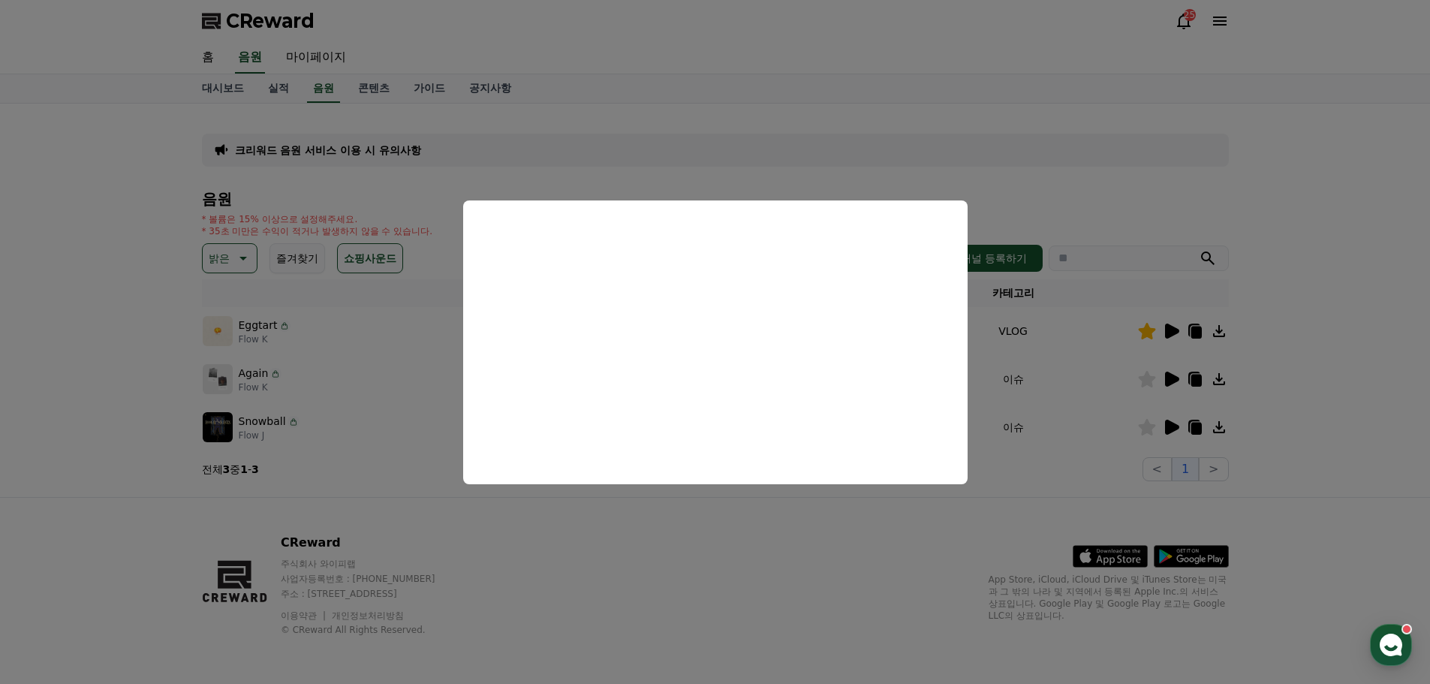
drag, startPoint x: 667, startPoint y: 646, endPoint x: 659, endPoint y: 587, distance: 59.9
click at [667, 645] on button "close modal" at bounding box center [715, 342] width 1430 height 684
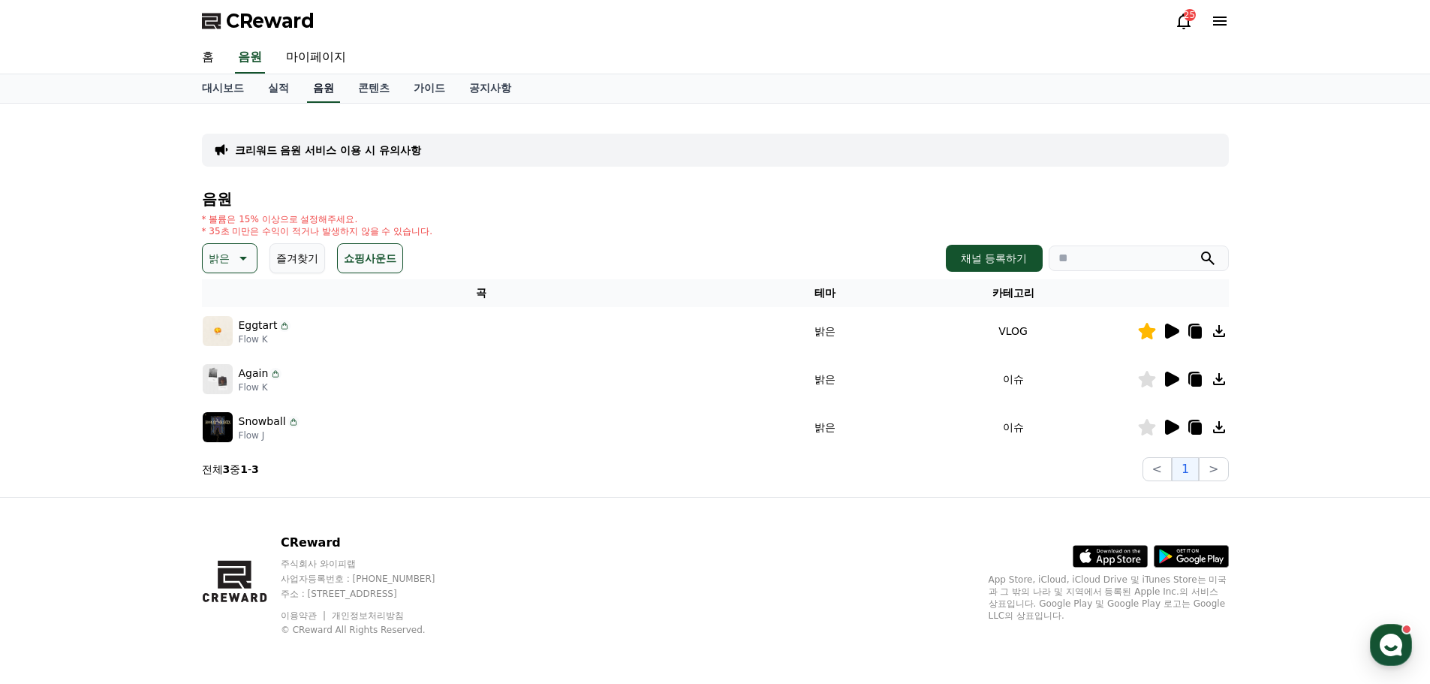
click at [324, 95] on link "음원" at bounding box center [323, 88] width 33 height 29
click at [321, 90] on link "음원" at bounding box center [323, 88] width 33 height 29
click at [275, 23] on span "CReward" at bounding box center [270, 21] width 89 height 24
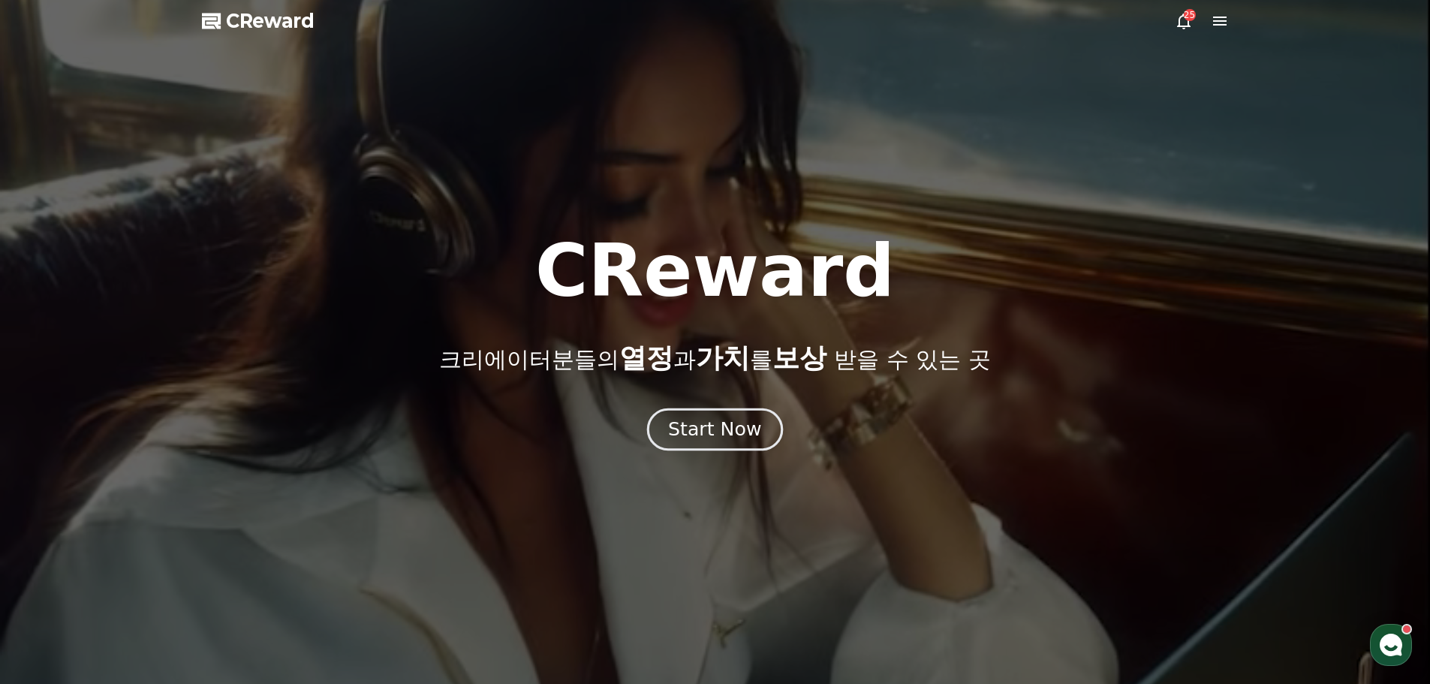
click at [697, 436] on div "Start Now" at bounding box center [714, 430] width 93 height 26
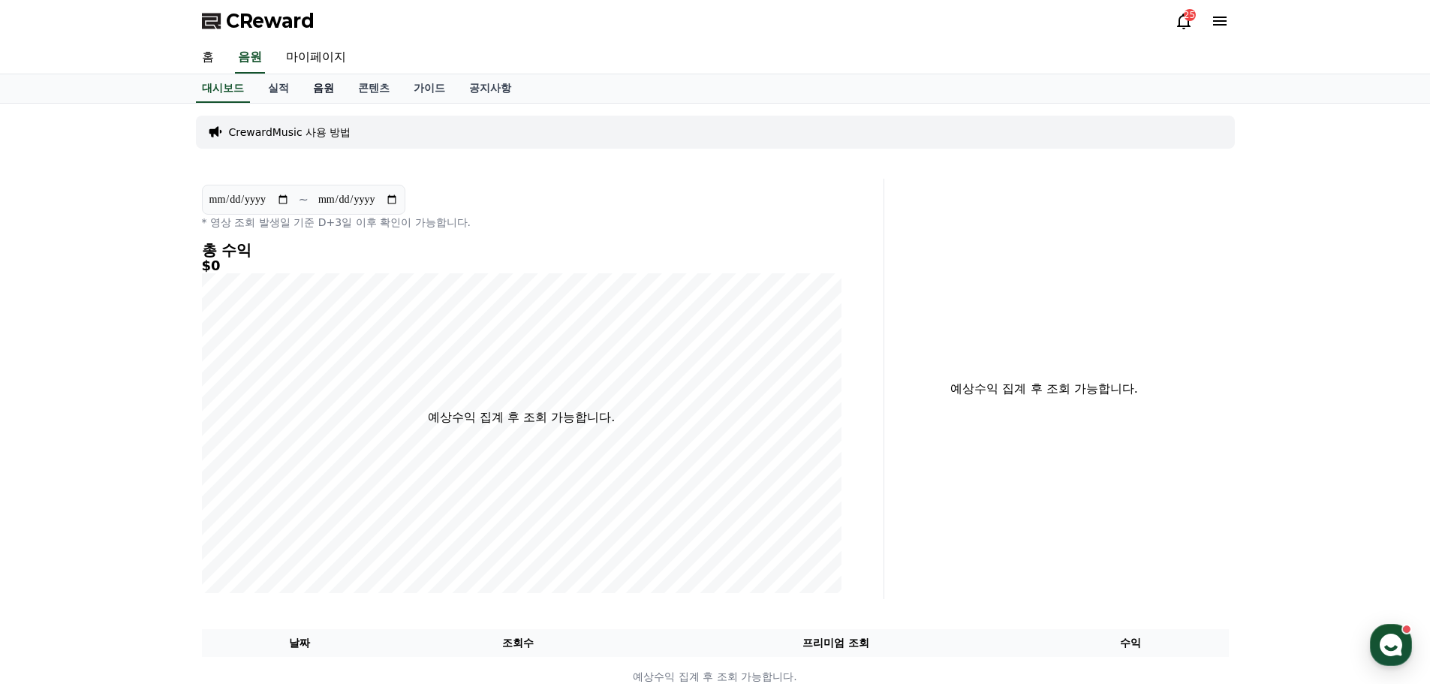
click at [316, 86] on link "음원" at bounding box center [323, 88] width 45 height 29
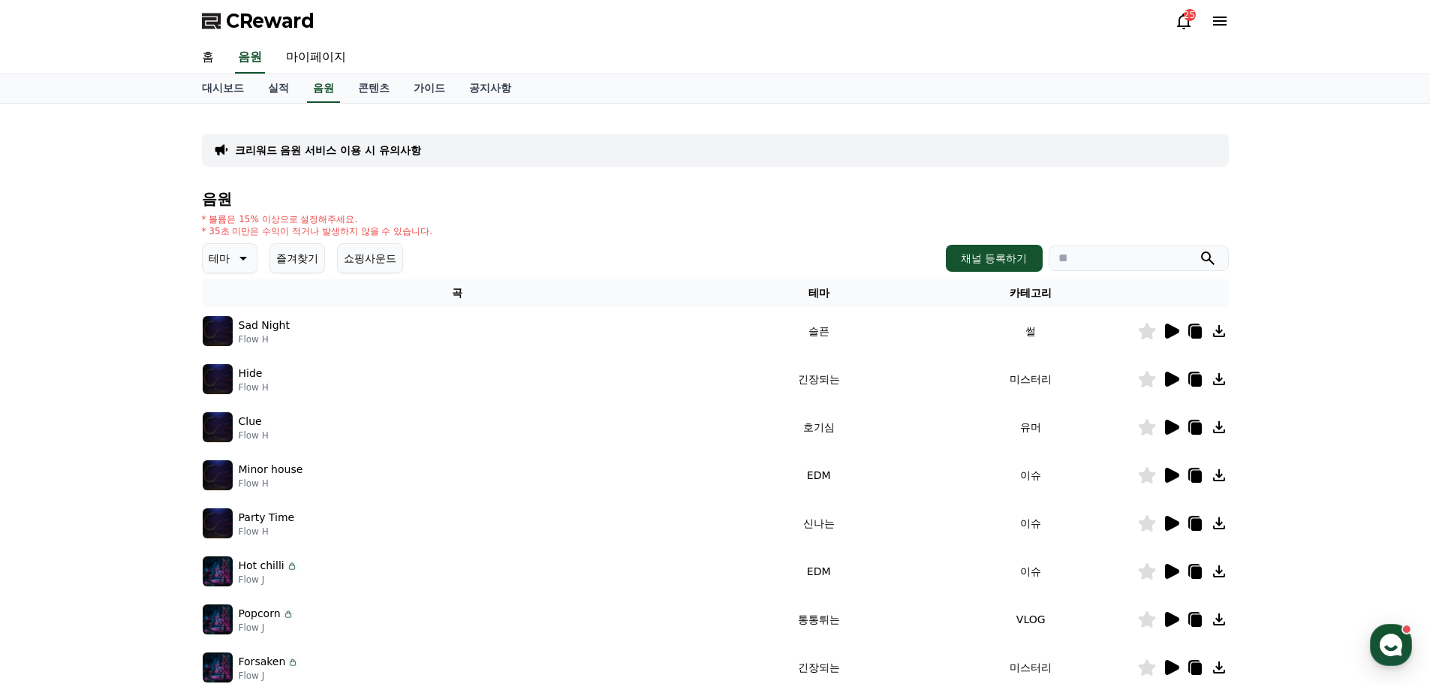
click at [1171, 522] on icon at bounding box center [1172, 523] width 14 height 15
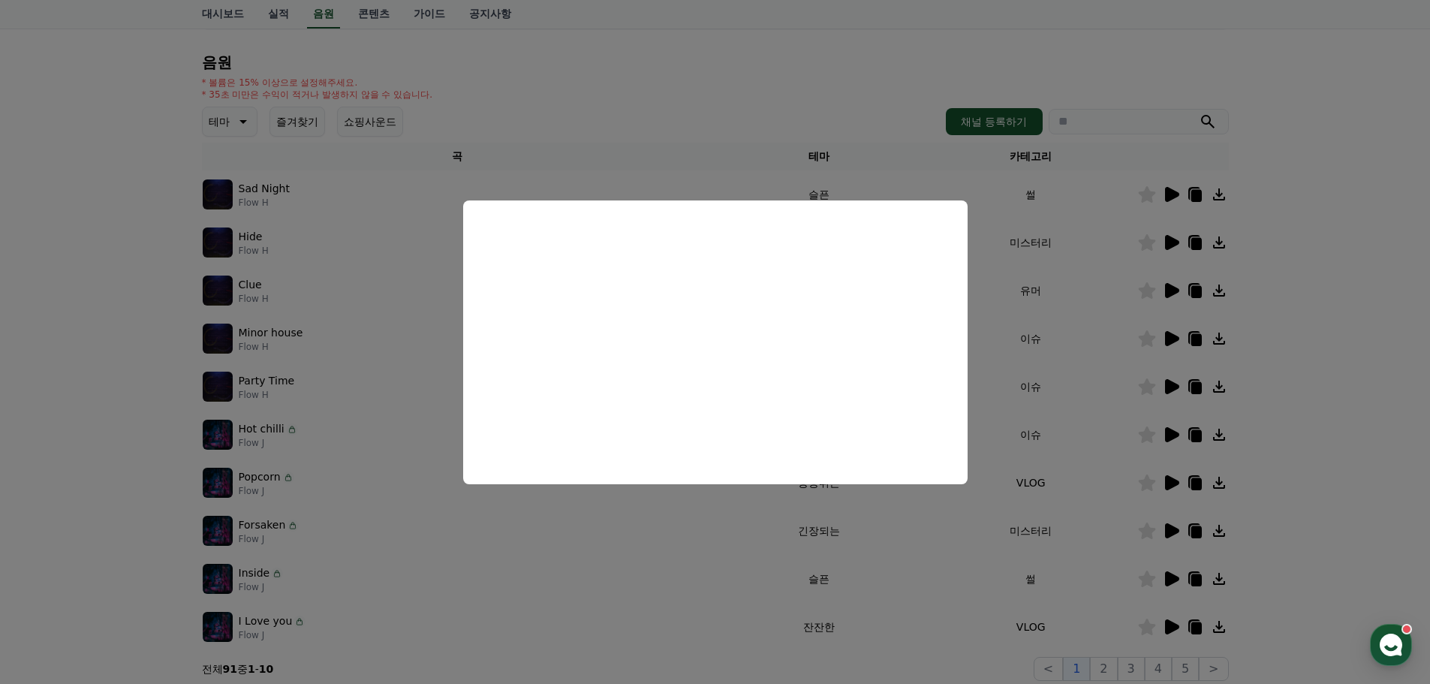
scroll to position [250, 0]
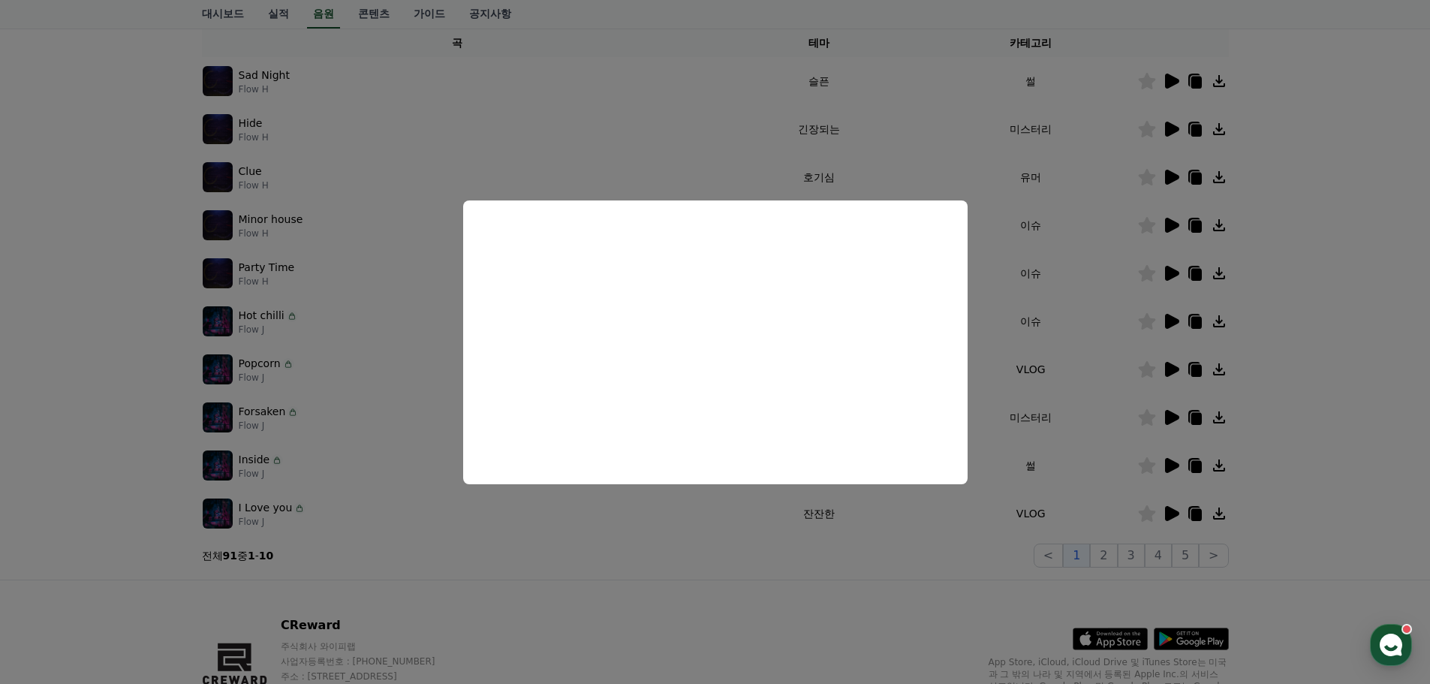
click at [1314, 365] on button "close modal" at bounding box center [715, 342] width 1430 height 684
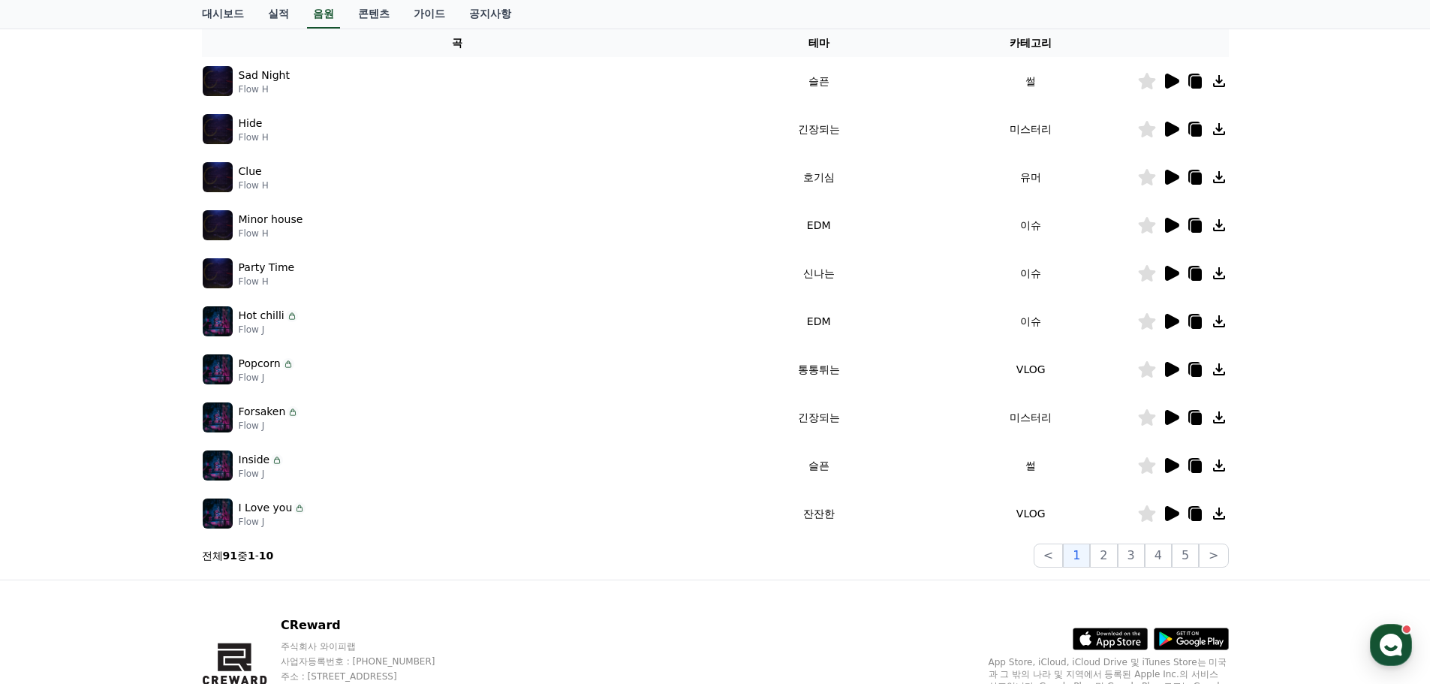
click at [1162, 515] on icon at bounding box center [1171, 513] width 18 height 18
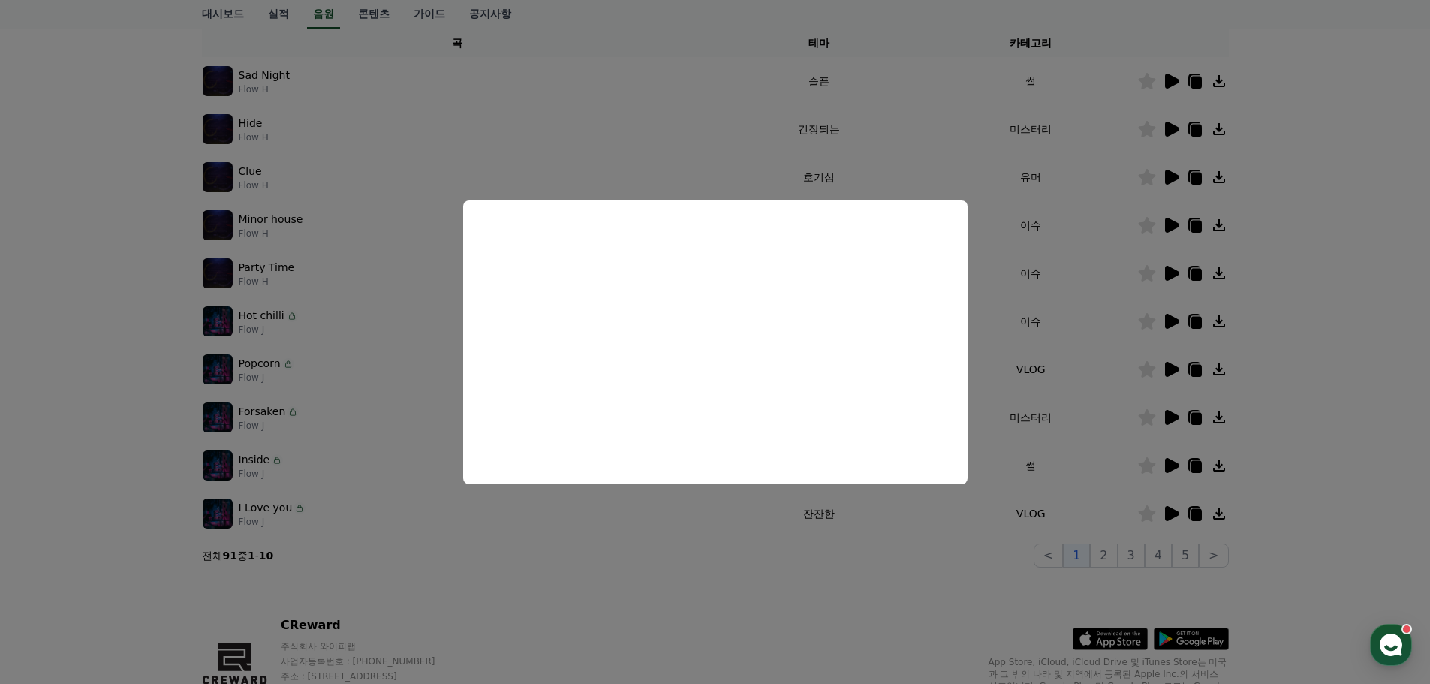
click at [815, 634] on button "close modal" at bounding box center [715, 342] width 1430 height 684
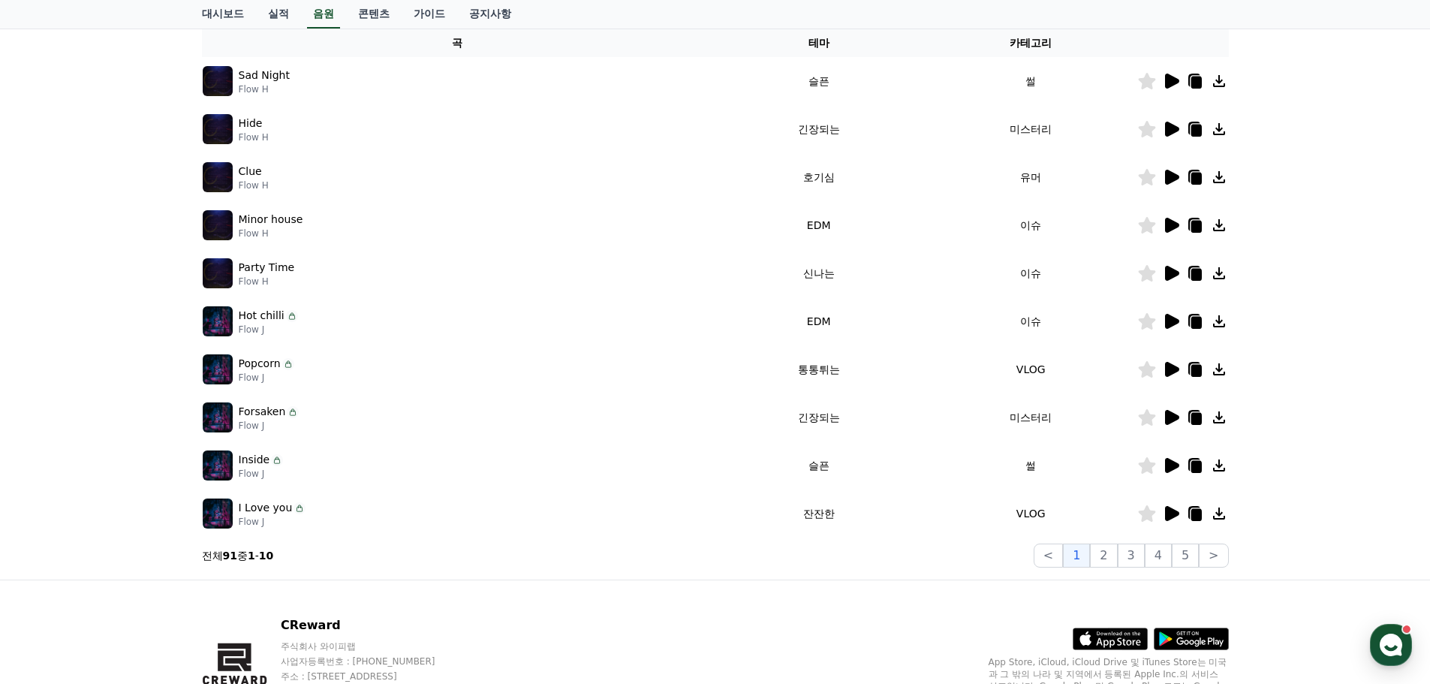
click at [218, 511] on img at bounding box center [218, 513] width 30 height 30
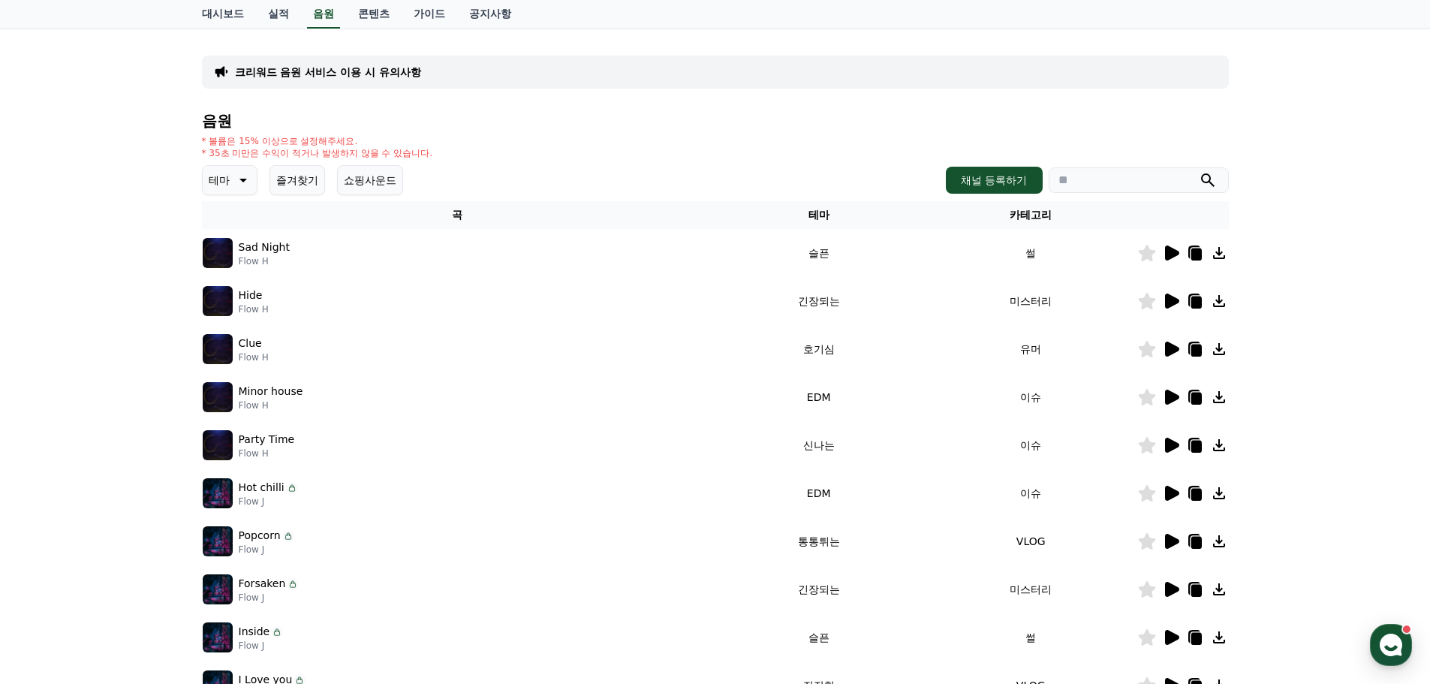
scroll to position [0, 0]
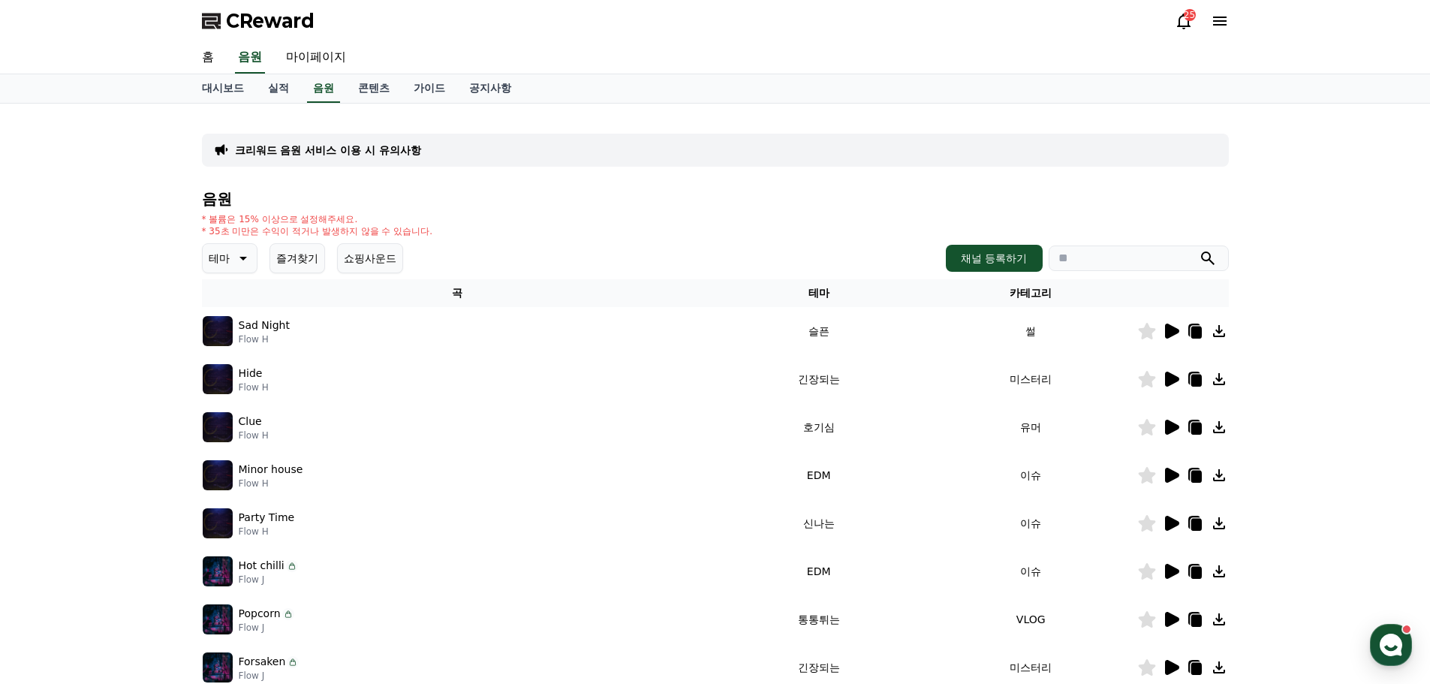
click at [241, 255] on icon at bounding box center [242, 258] width 18 height 18
click at [229, 332] on button "잔잔한" at bounding box center [226, 332] width 44 height 33
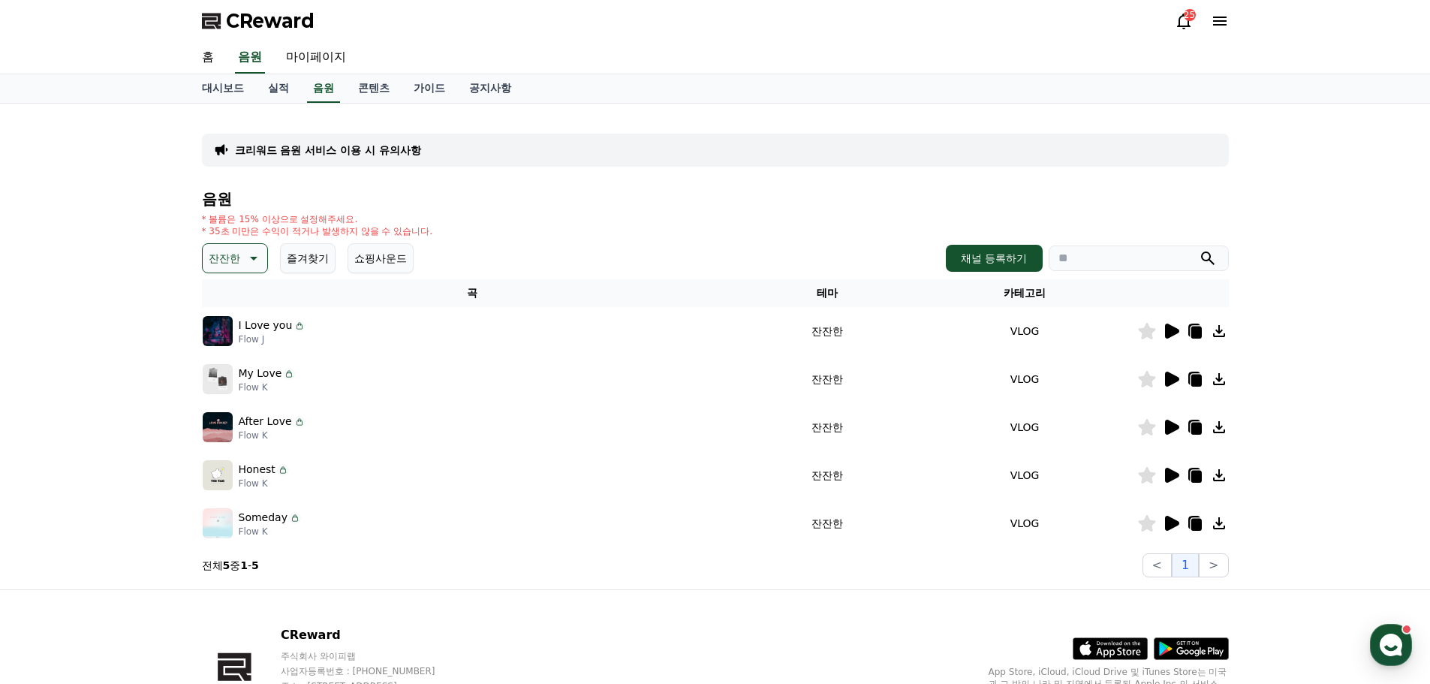
click at [1173, 377] on icon at bounding box center [1172, 379] width 14 height 15
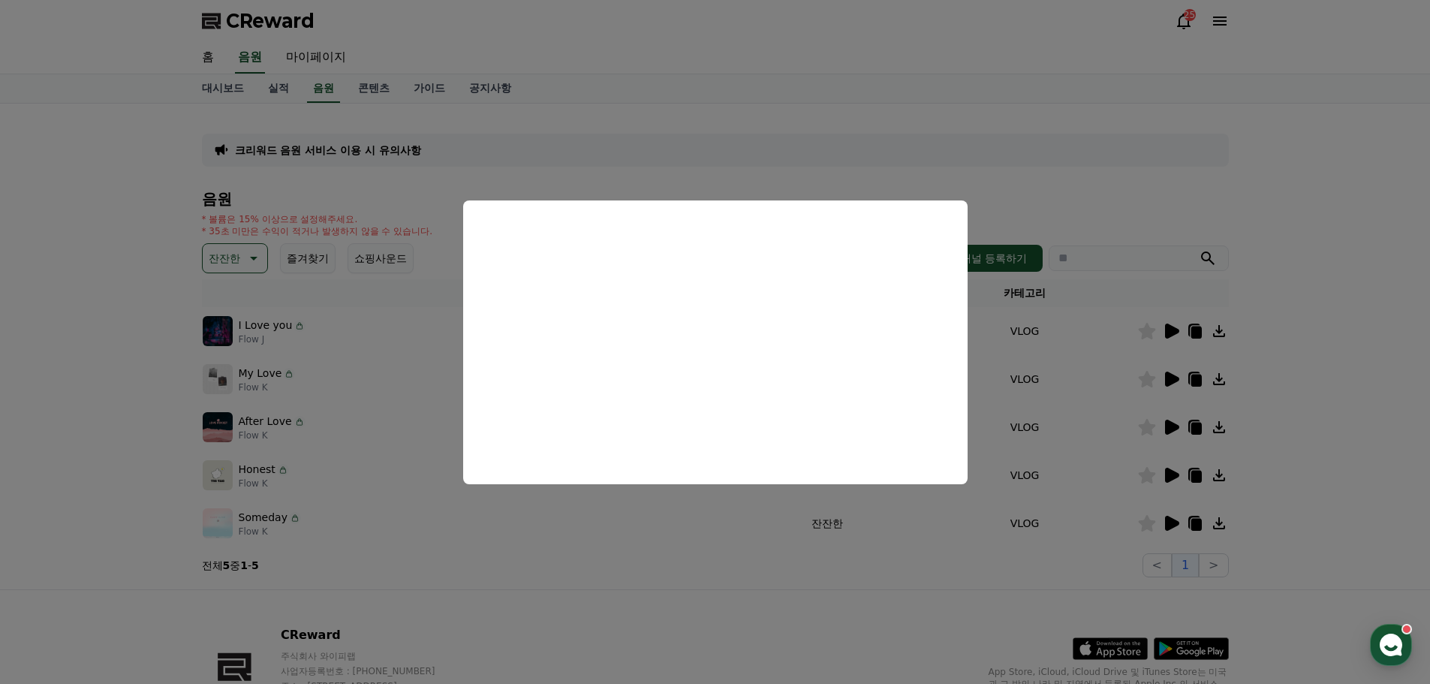
click at [843, 590] on button "close modal" at bounding box center [715, 342] width 1430 height 684
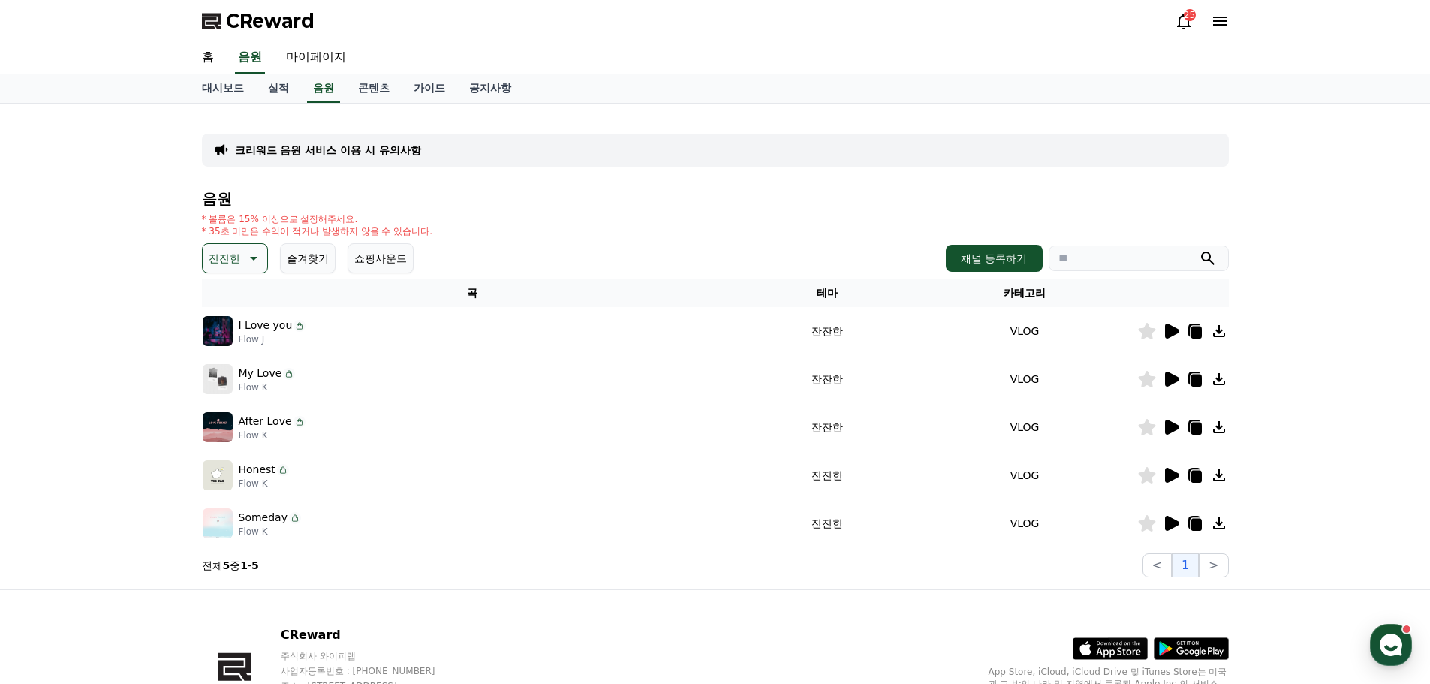
click at [1167, 372] on icon at bounding box center [1171, 379] width 18 height 18
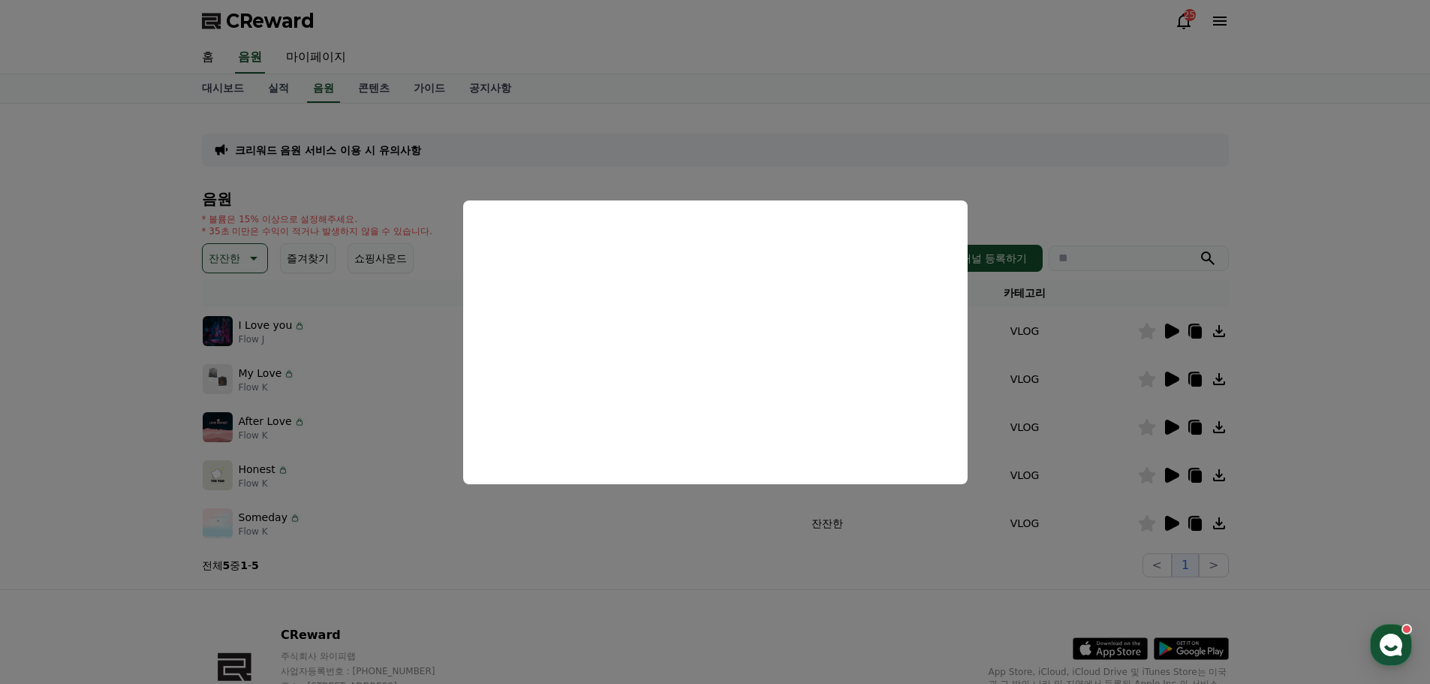
drag, startPoint x: 687, startPoint y: 622, endPoint x: 690, endPoint y: 611, distance: 10.9
click at [687, 618] on button "close modal" at bounding box center [715, 342] width 1430 height 684
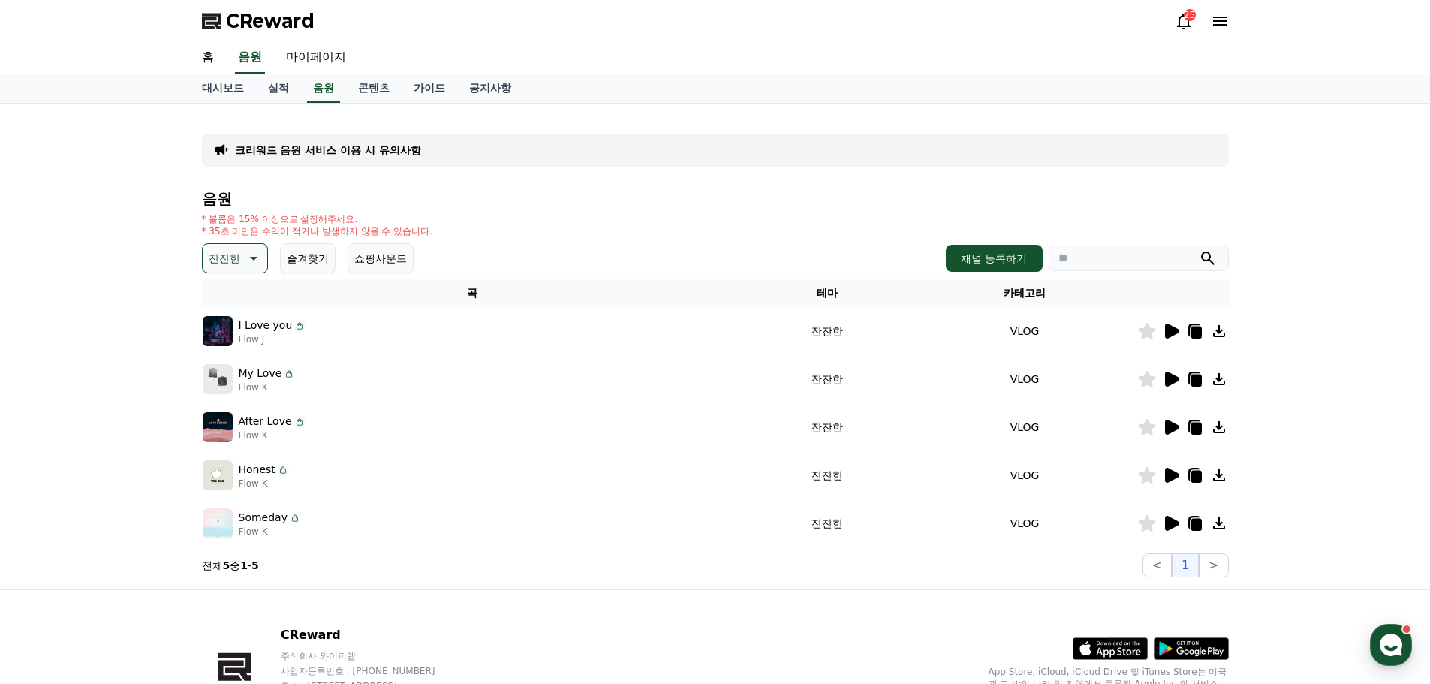
click at [1150, 376] on icon at bounding box center [1146, 379] width 17 height 17
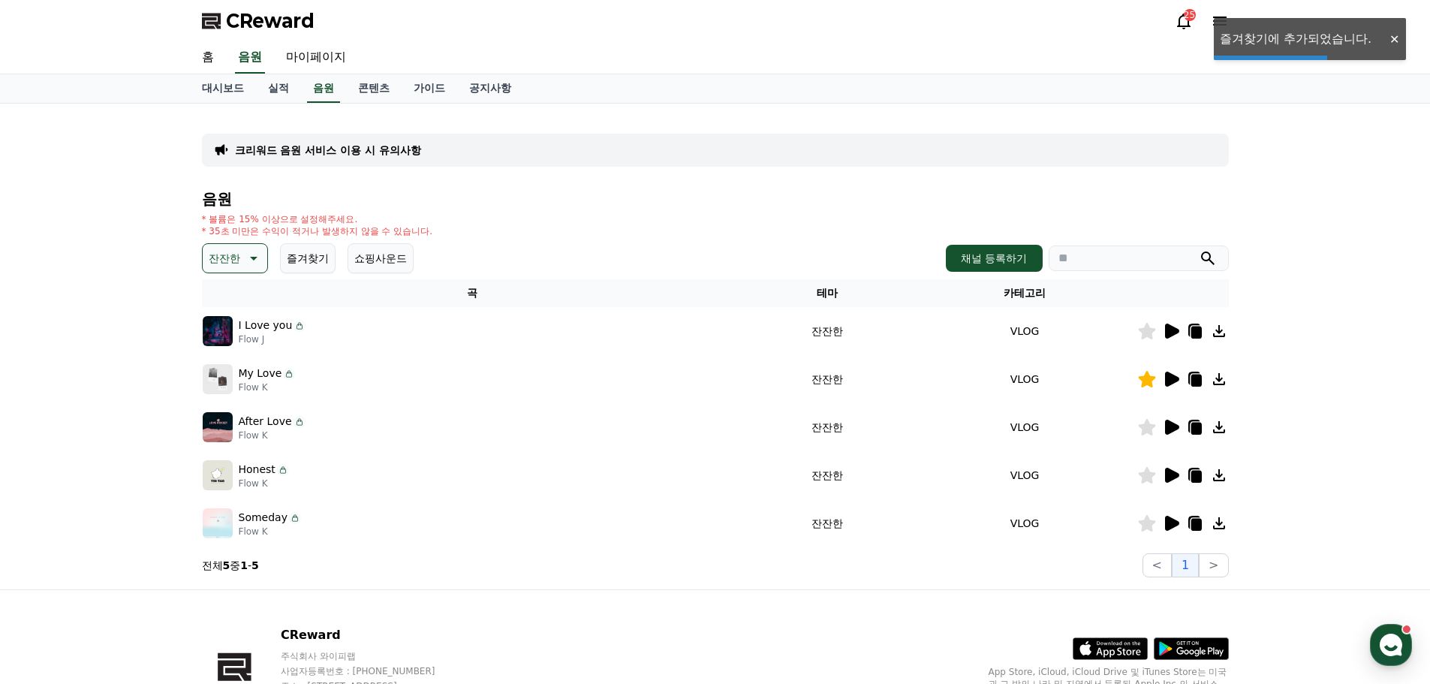
drag, startPoint x: 1196, startPoint y: 381, endPoint x: 1148, endPoint y: 427, distance: 66.4
click at [1195, 381] on icon at bounding box center [1196, 381] width 11 height 12
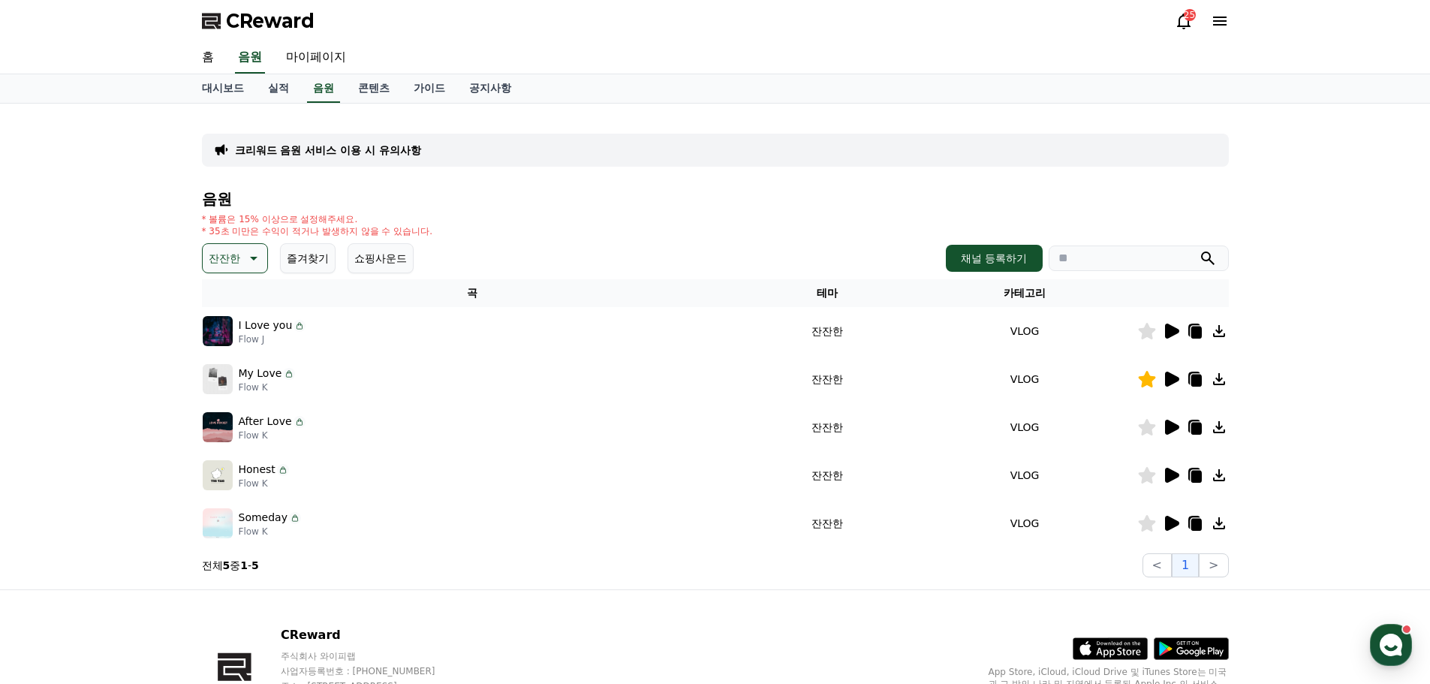
click at [1176, 424] on icon at bounding box center [1171, 427] width 18 height 18
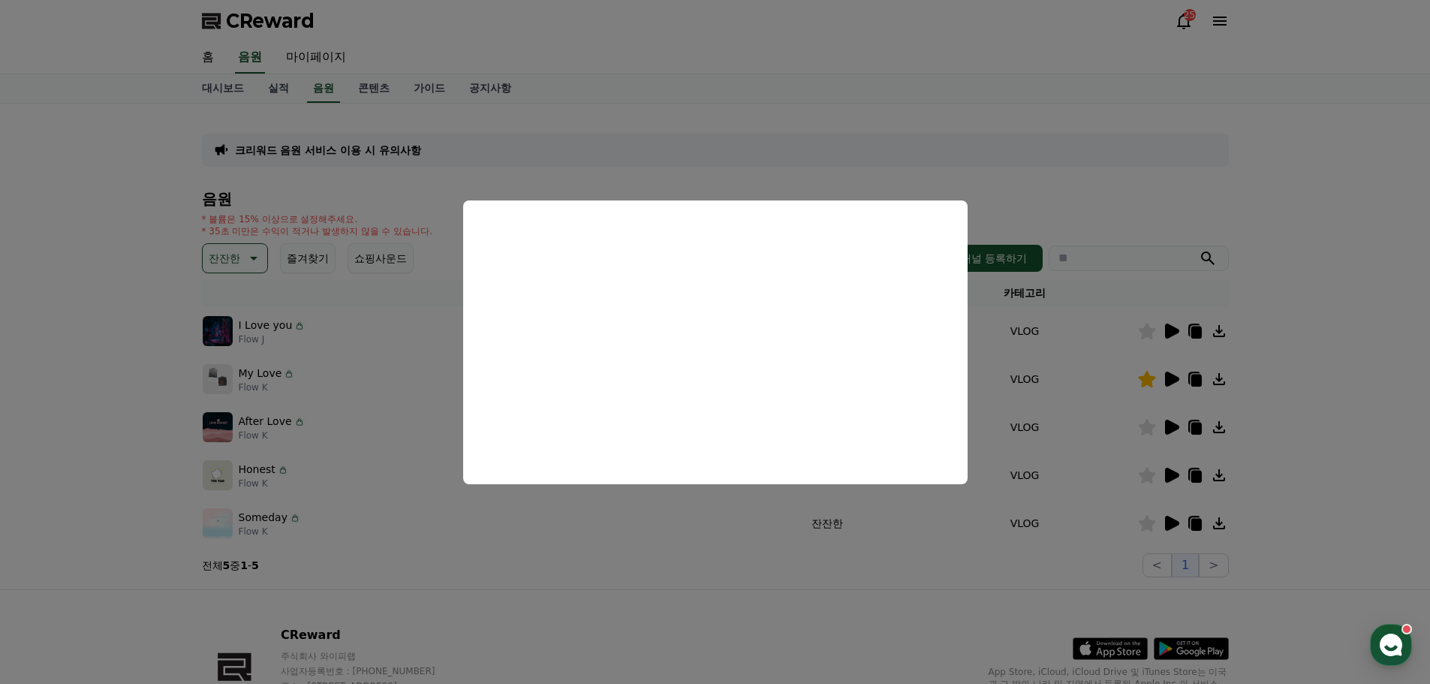
click at [1155, 426] on button "close modal" at bounding box center [715, 342] width 1430 height 684
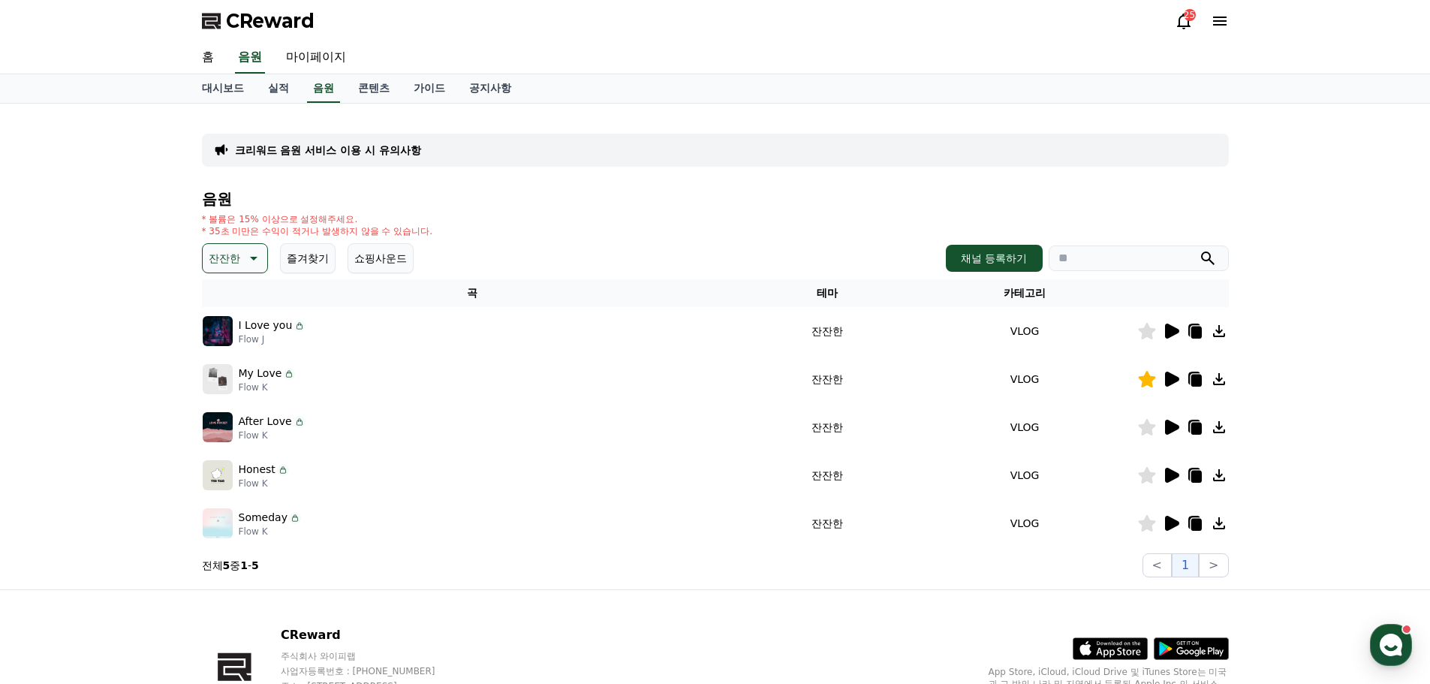
click at [1144, 432] on icon at bounding box center [1146, 427] width 17 height 17
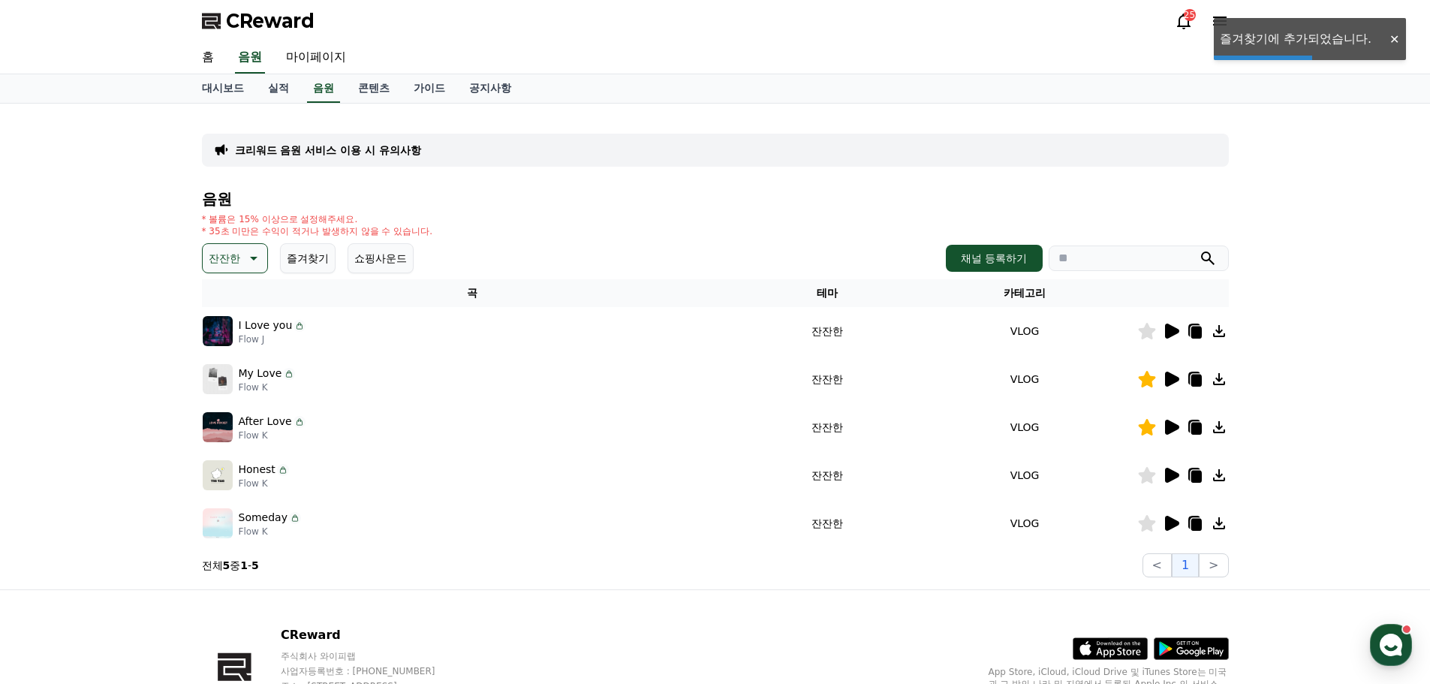
click at [1193, 427] on icon at bounding box center [1196, 429] width 11 height 12
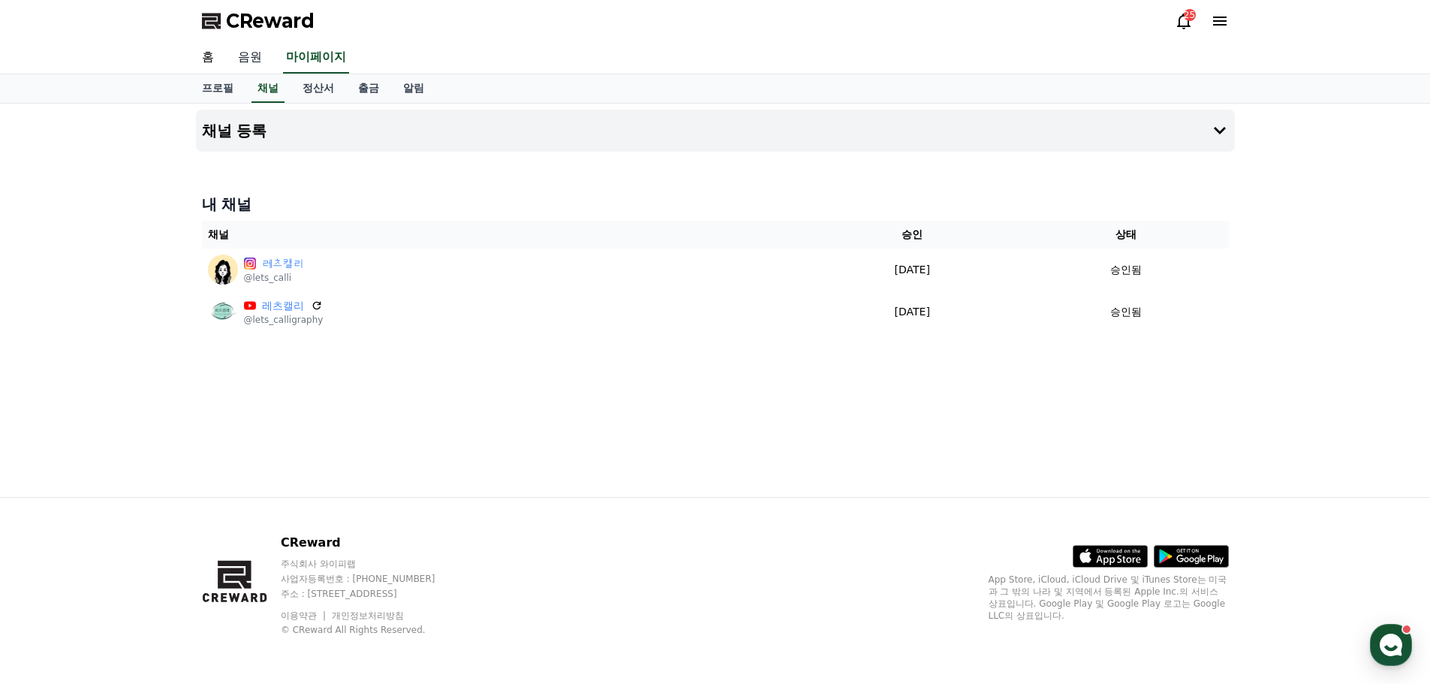
click at [248, 50] on link "음원" at bounding box center [250, 58] width 48 height 32
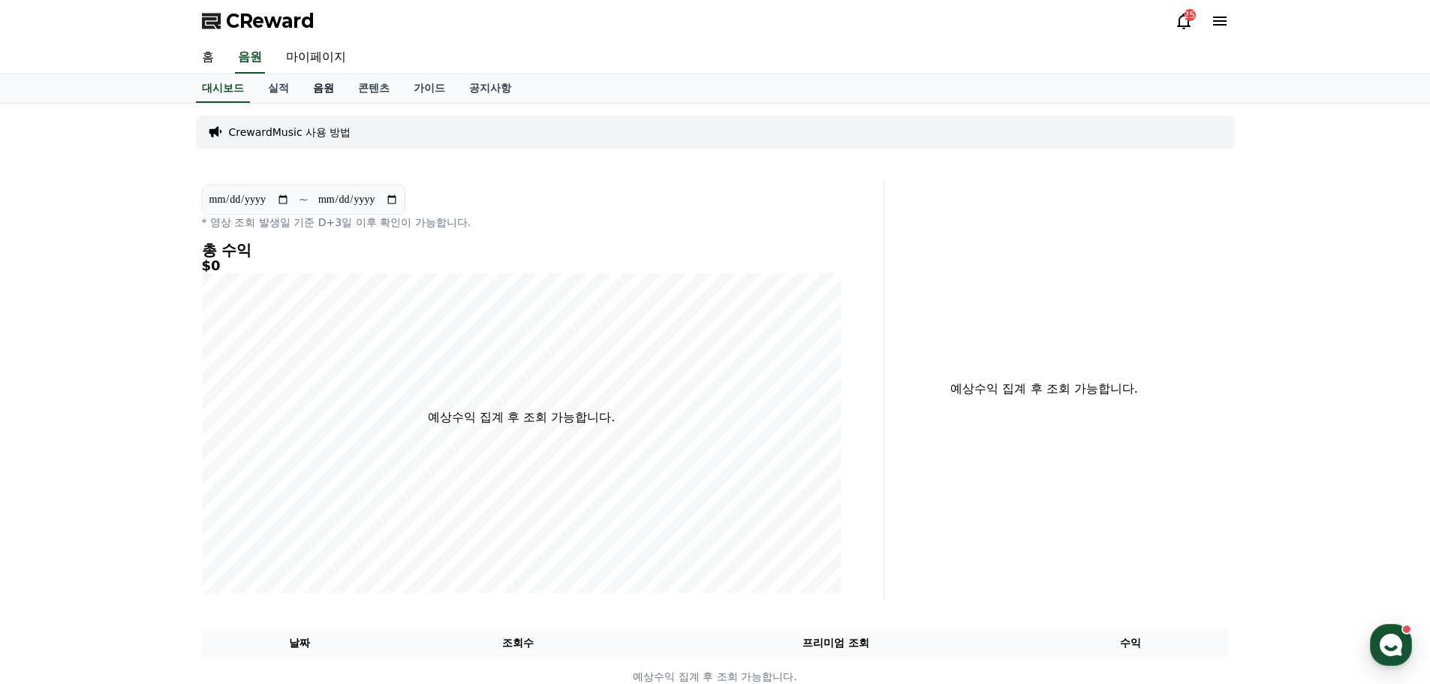
click at [318, 89] on link "음원" at bounding box center [323, 88] width 45 height 29
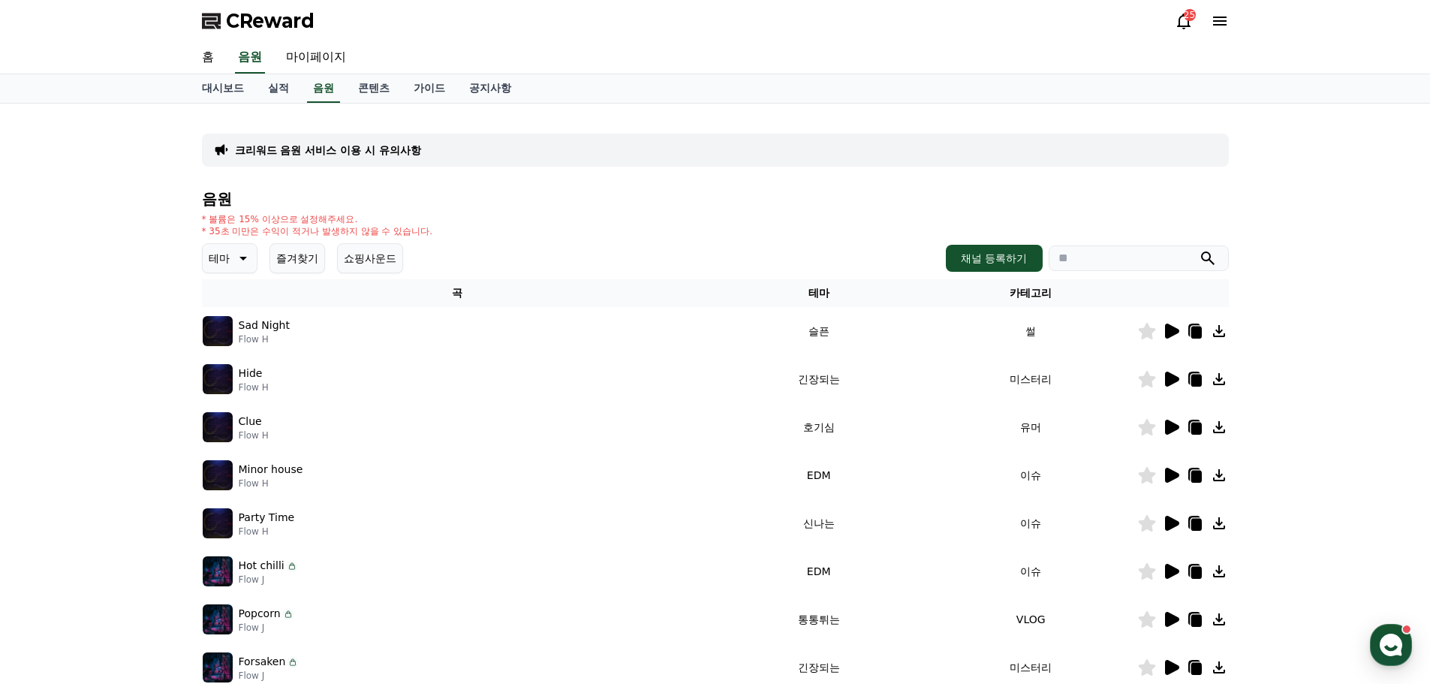
scroll to position [250, 0]
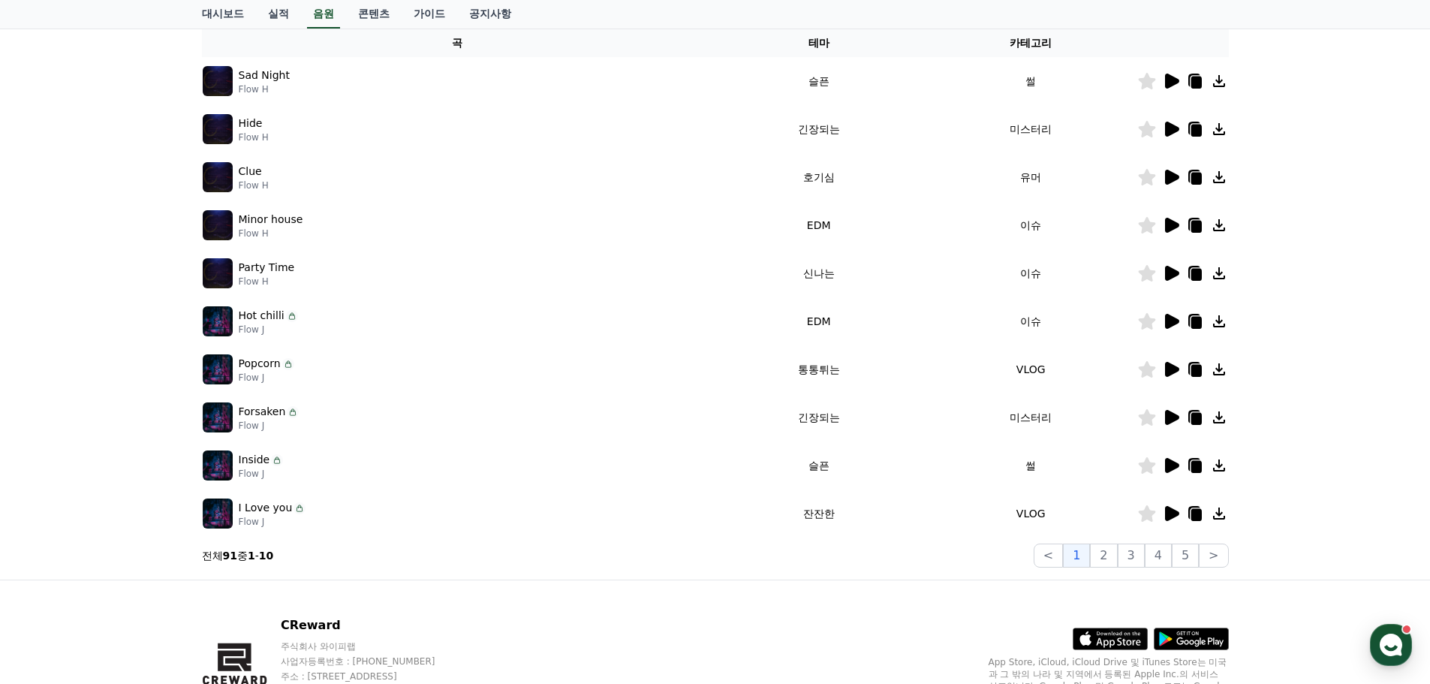
click at [1171, 176] on icon at bounding box center [1172, 177] width 14 height 15
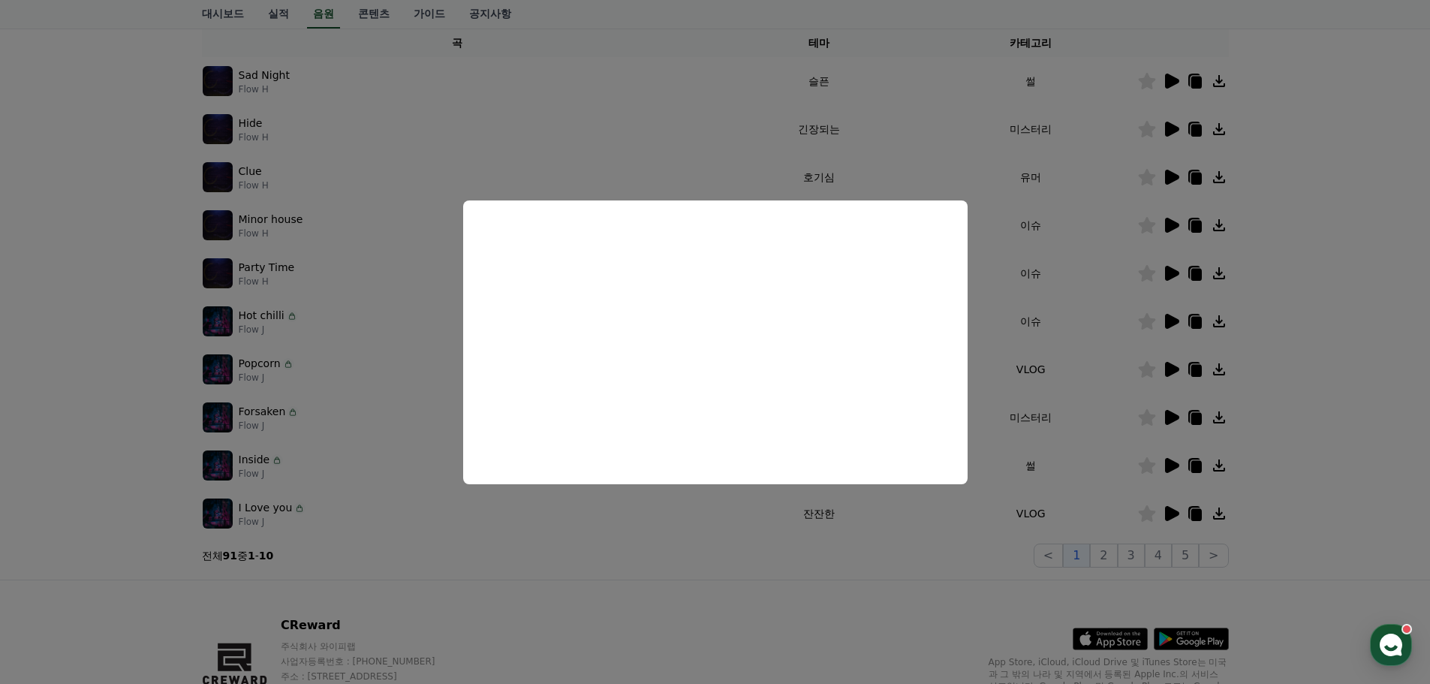
click at [781, 555] on button "close modal" at bounding box center [715, 342] width 1430 height 684
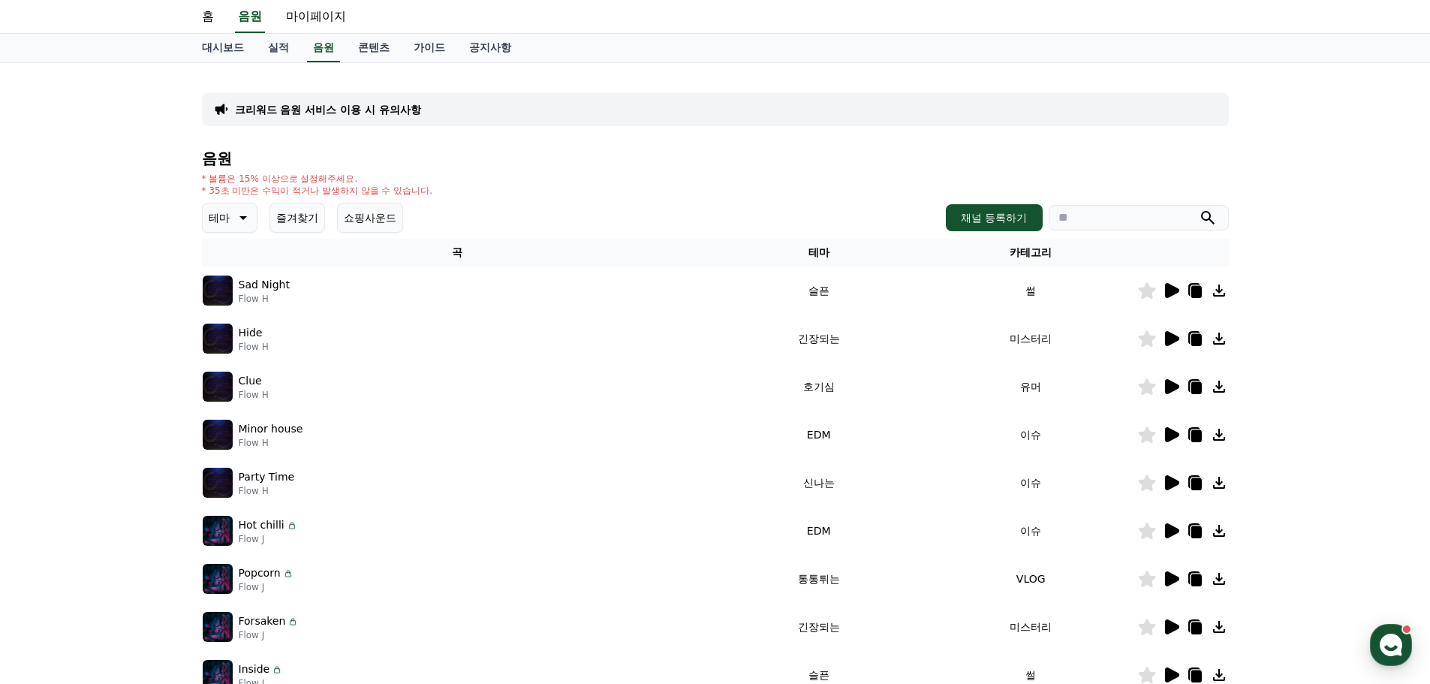
scroll to position [0, 0]
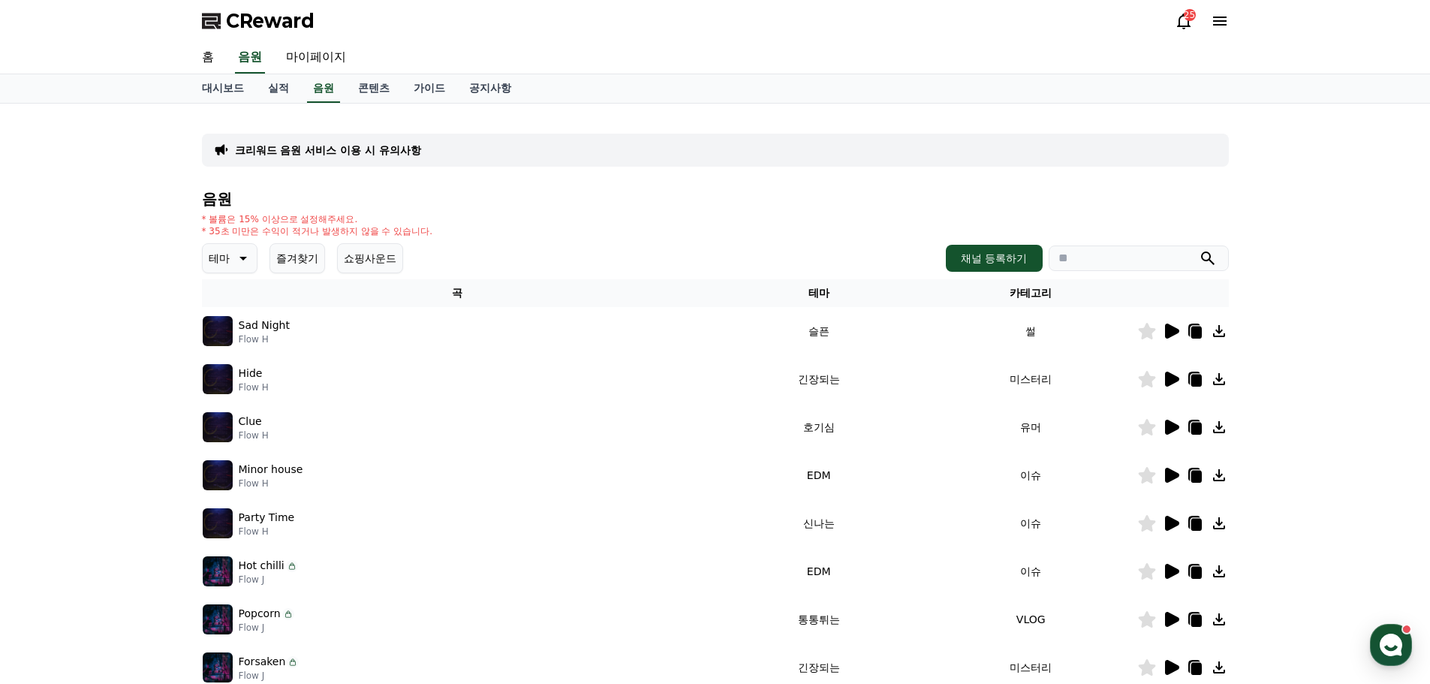
click at [238, 260] on icon at bounding box center [242, 258] width 18 height 18
click at [240, 366] on button "통통튀는" at bounding box center [231, 367] width 54 height 33
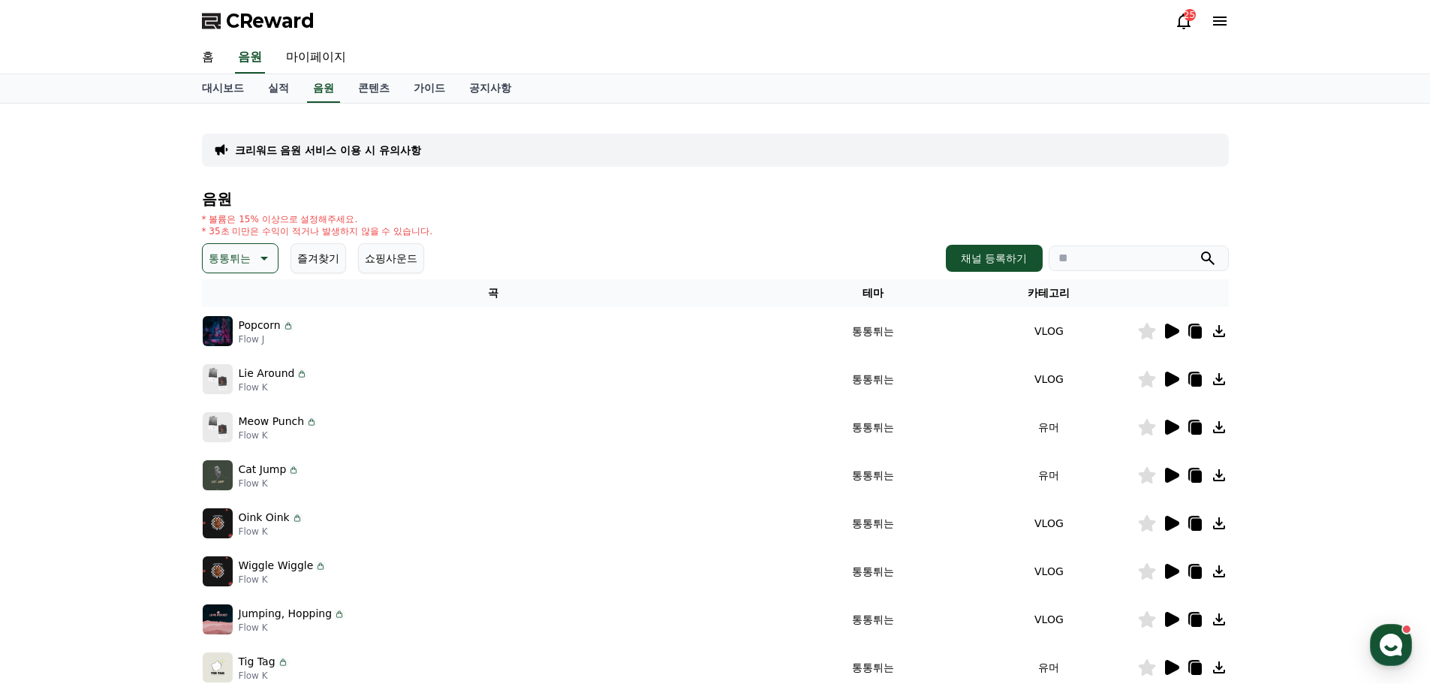
click at [1167, 332] on icon at bounding box center [1172, 331] width 14 height 15
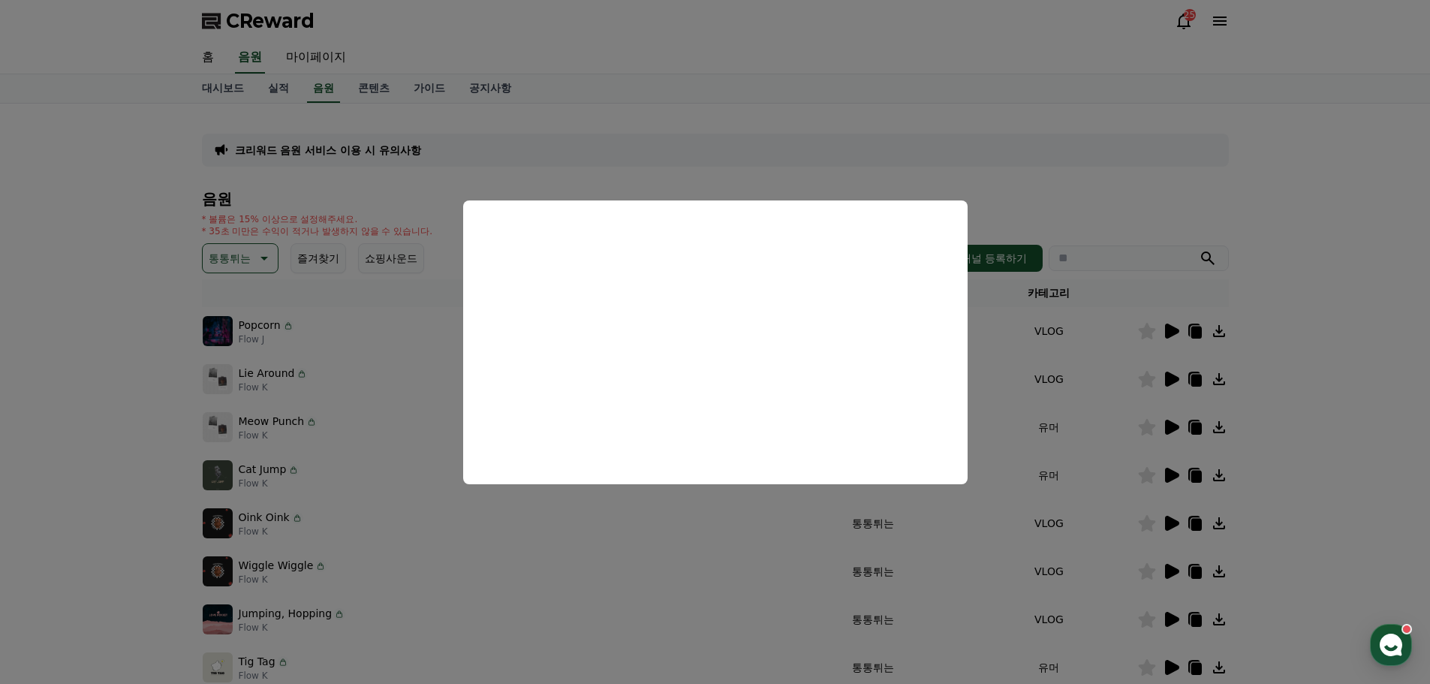
click at [1096, 146] on button "close modal" at bounding box center [715, 342] width 1430 height 684
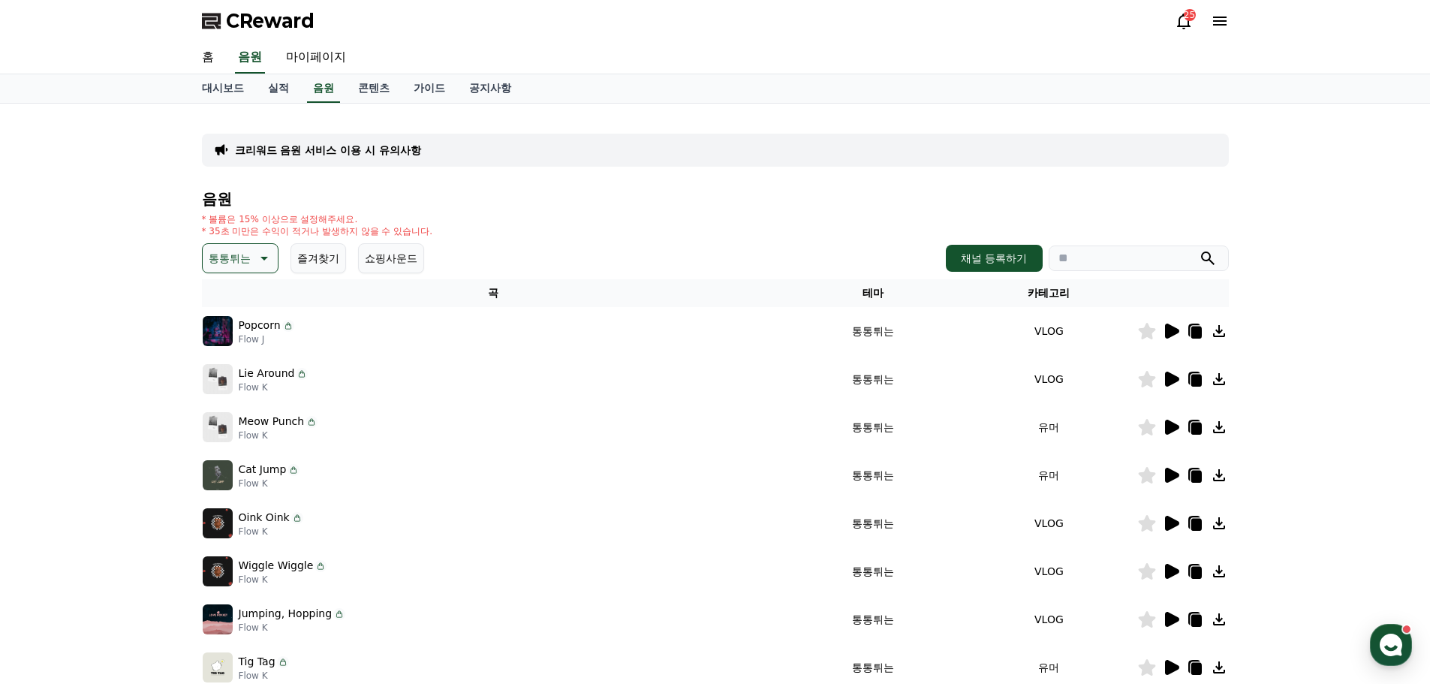
click at [1169, 379] on icon at bounding box center [1172, 379] width 14 height 15
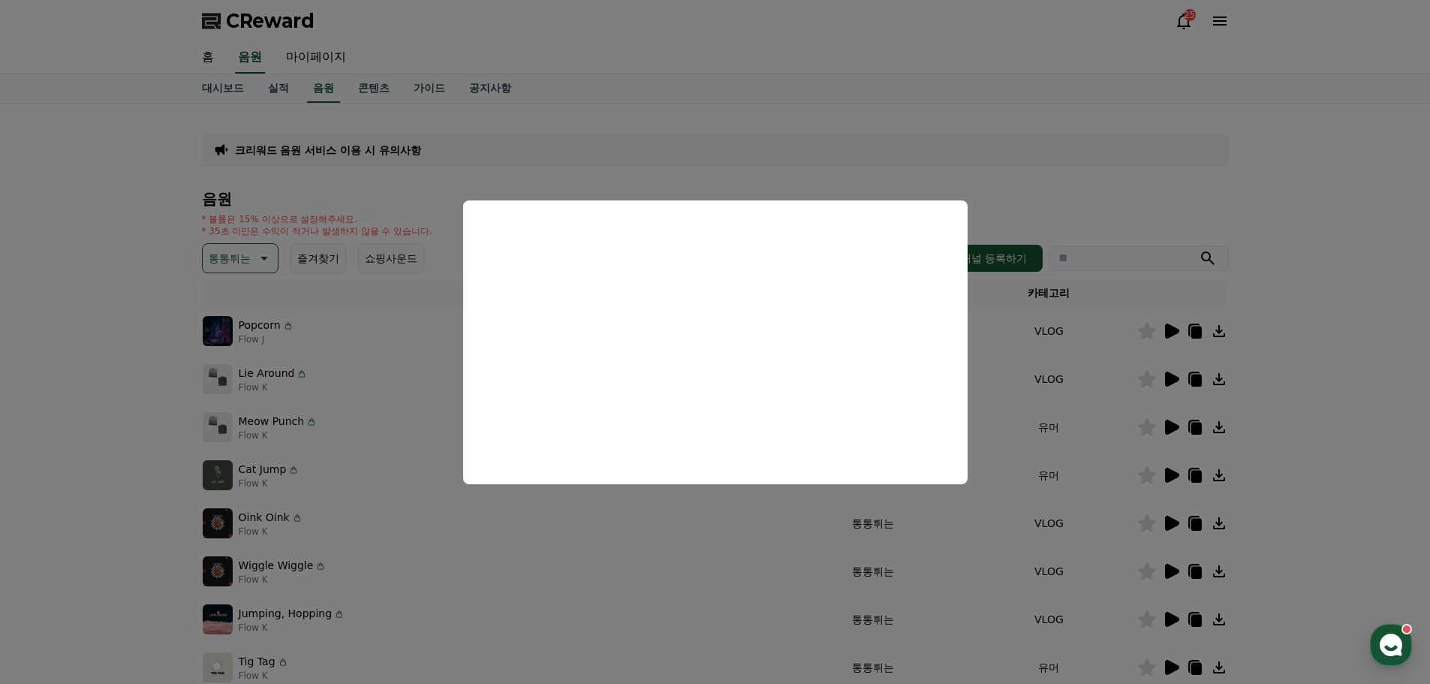
click at [1077, 152] on button "close modal" at bounding box center [715, 342] width 1430 height 684
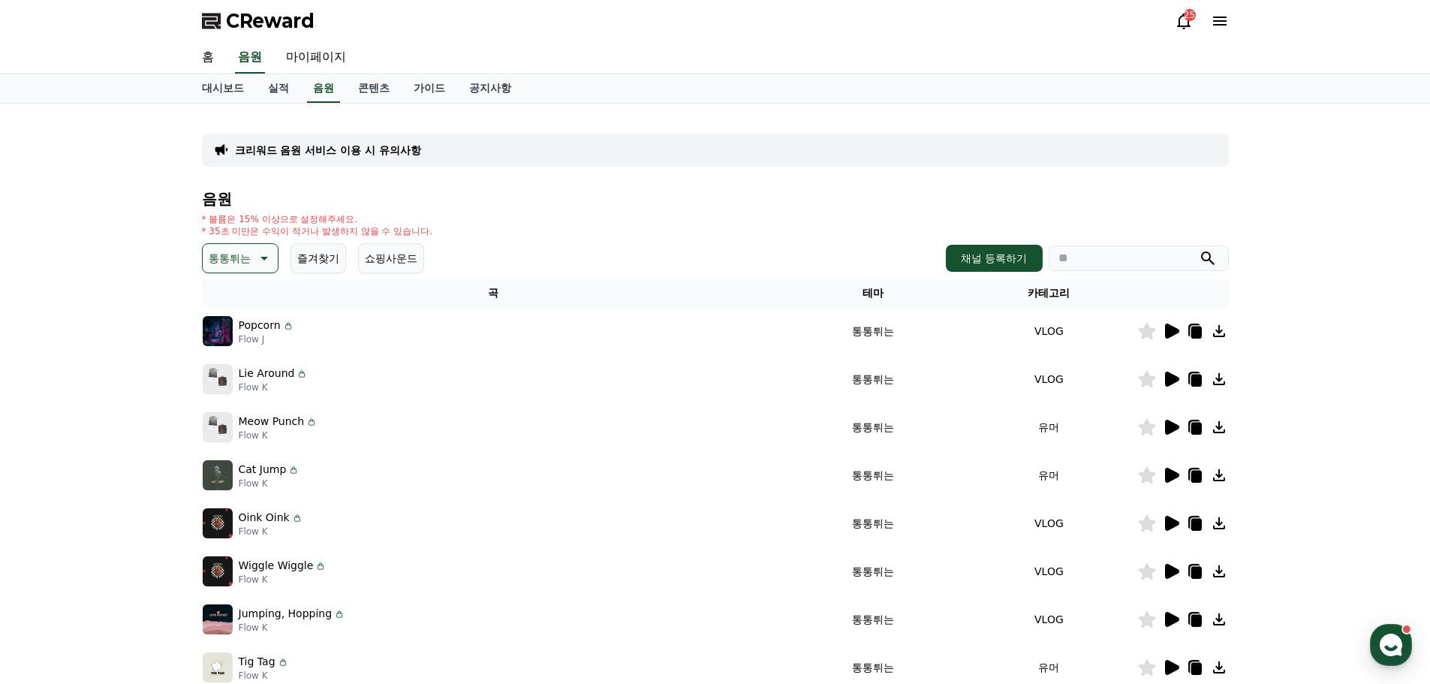
click at [1172, 375] on icon at bounding box center [1172, 379] width 14 height 15
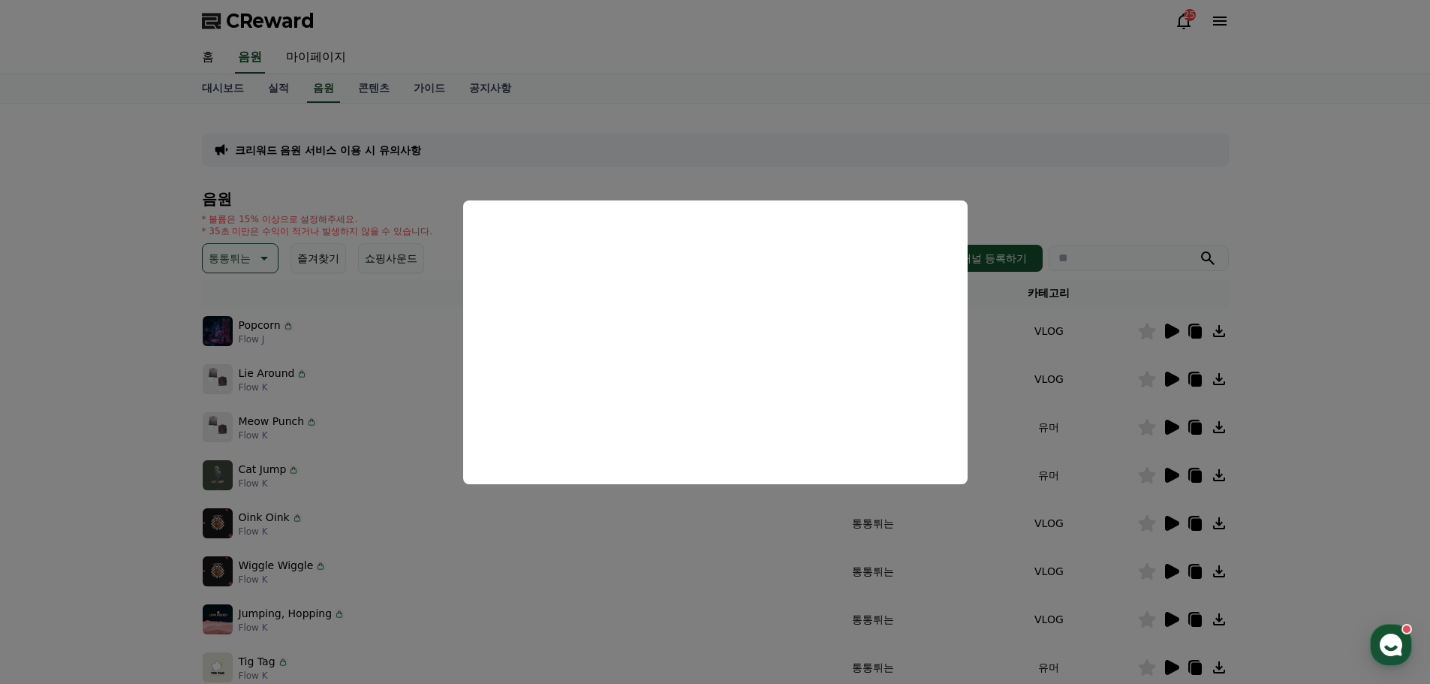
click at [1323, 286] on button "close modal" at bounding box center [715, 342] width 1430 height 684
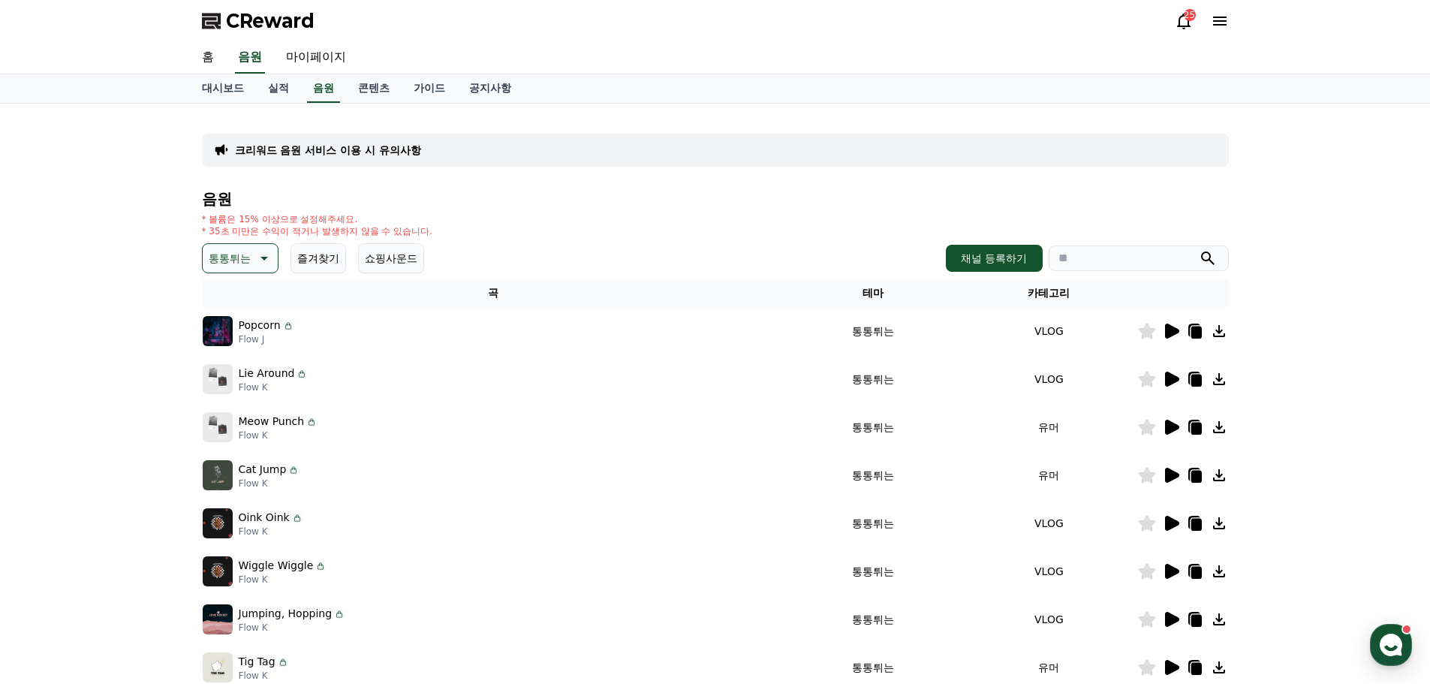
click at [1197, 374] on icon at bounding box center [1195, 379] width 18 height 18
